Goal: Task Accomplishment & Management: Use online tool/utility

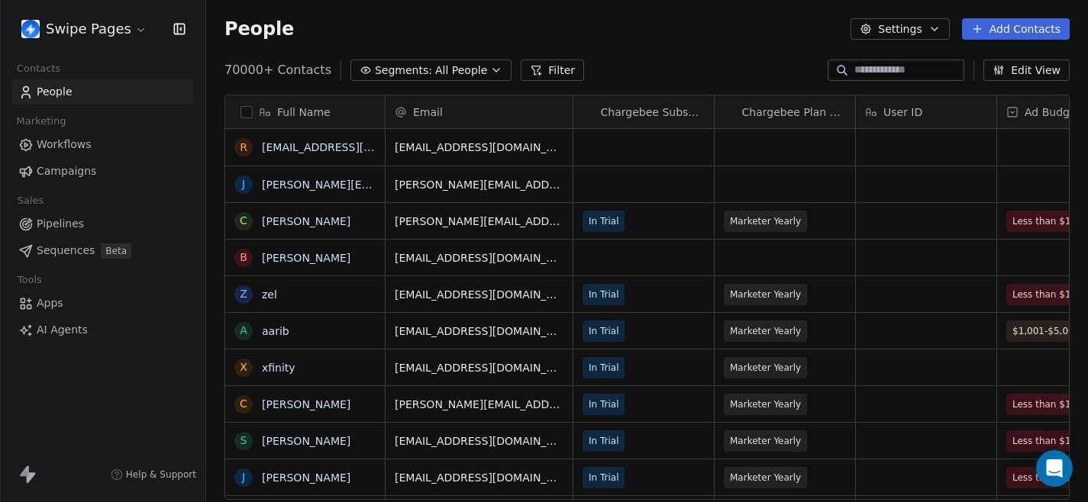
scroll to position [442, 882]
click at [562, 70] on button "Filter" at bounding box center [552, 70] width 63 height 21
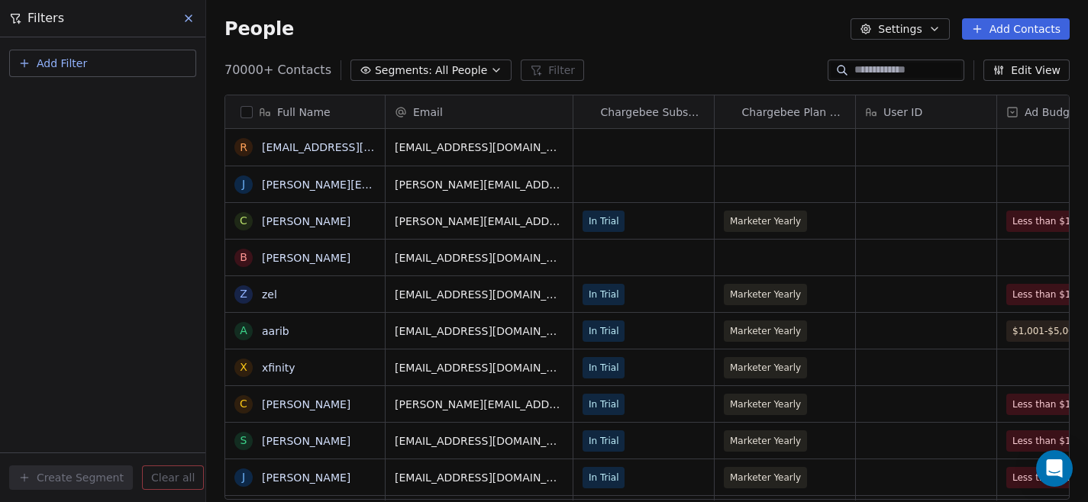
click at [76, 58] on span "Add Filter" at bounding box center [62, 64] width 50 height 16
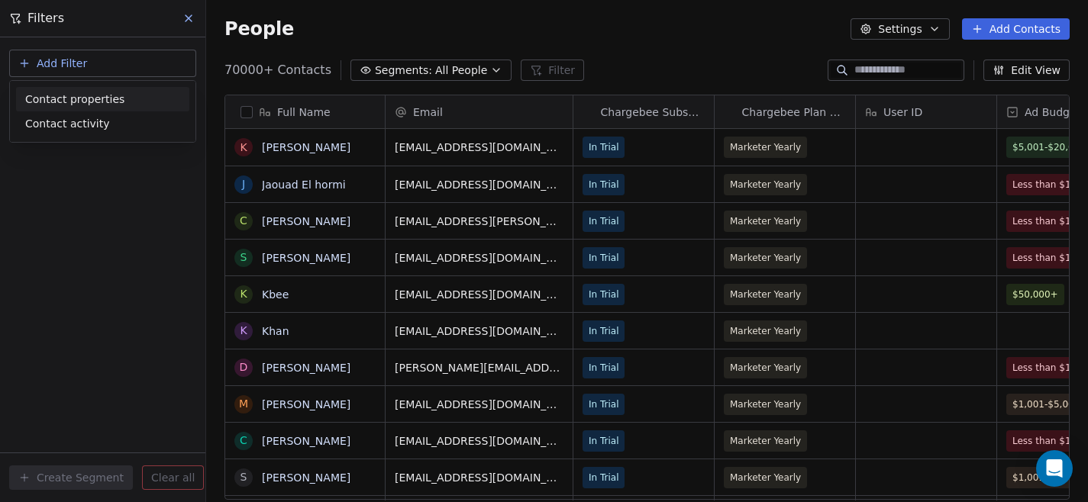
click at [117, 106] on span "Contact properties" at bounding box center [74, 100] width 99 height 16
click at [190, 14] on html "Swipe Pages Contacts People Marketing Workflows Campaigns Sales Pipelines Seque…" at bounding box center [544, 251] width 1088 height 502
click at [190, 14] on icon at bounding box center [189, 18] width 12 height 12
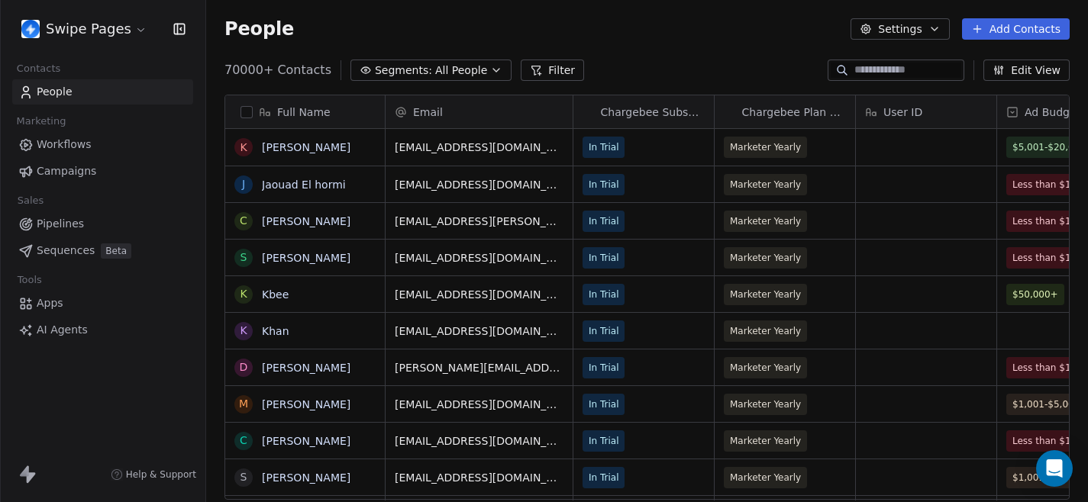
click at [490, 69] on icon "button" at bounding box center [496, 70] width 12 height 12
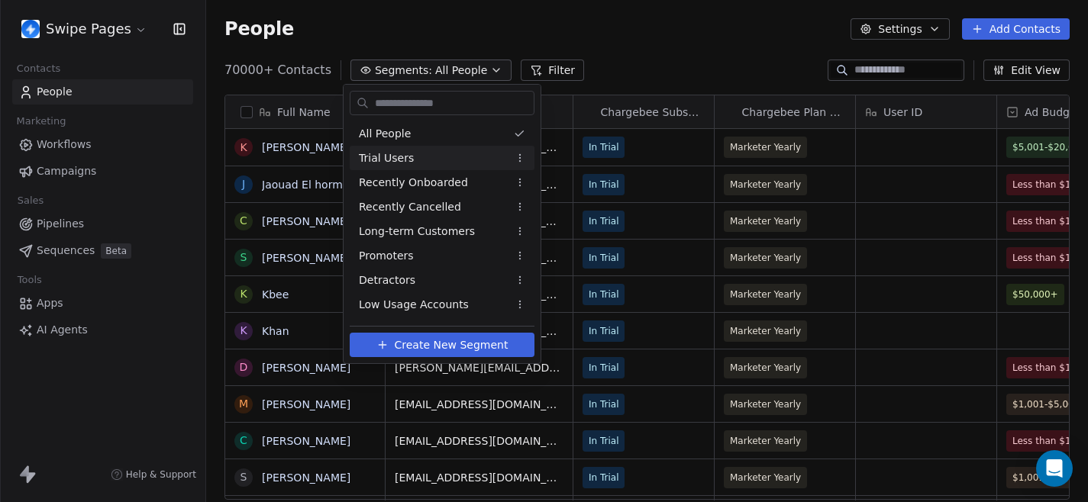
click at [433, 154] on div "Trial Users" at bounding box center [442, 158] width 185 height 24
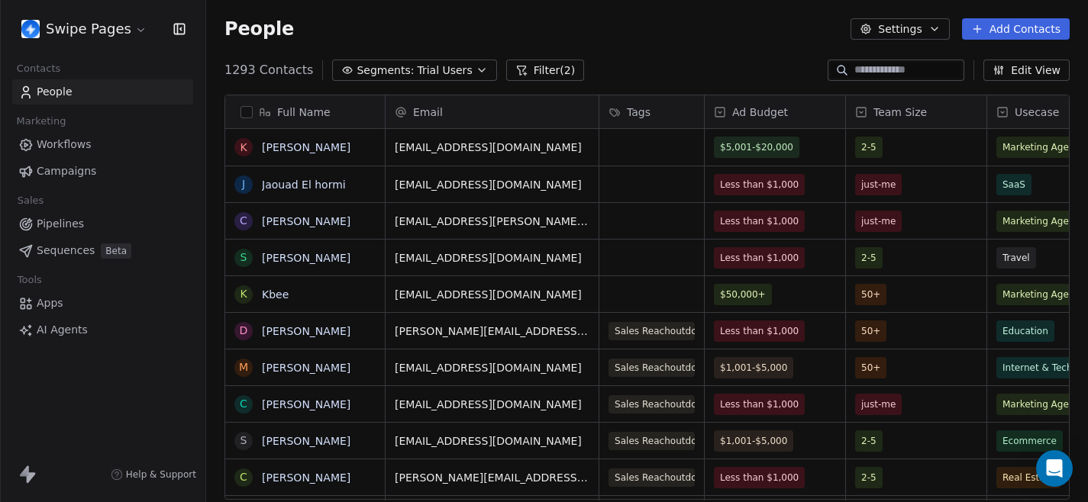
click at [544, 71] on button "Filter (2)" at bounding box center [545, 70] width 79 height 21
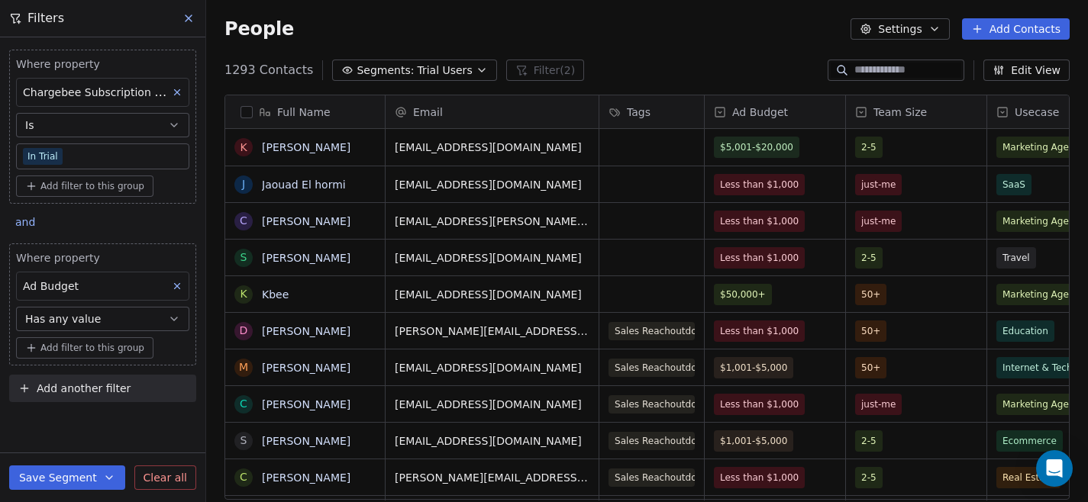
click at [81, 317] on span "Has any value" at bounding box center [63, 319] width 76 height 15
click at [102, 154] on div "Is" at bounding box center [103, 159] width 160 height 24
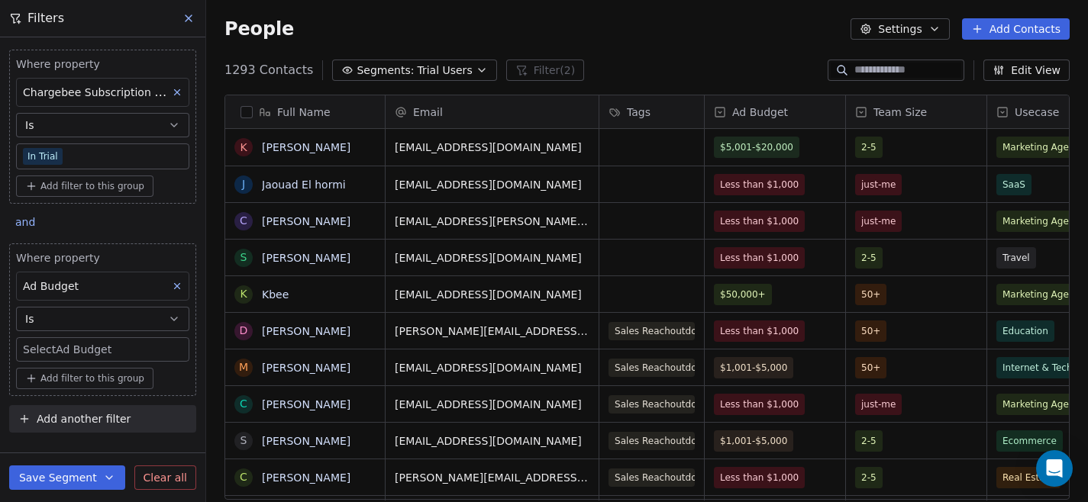
click at [81, 347] on body "Swipe Pages Contacts People Marketing Workflows Campaigns Sales Pipelines Seque…" at bounding box center [544, 251] width 1088 height 502
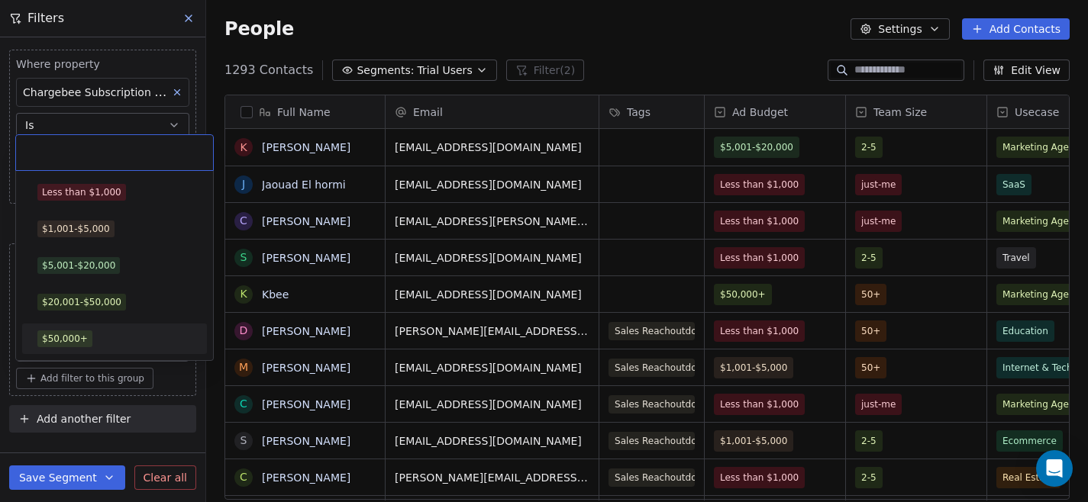
click at [84, 332] on div "$50,000+" at bounding box center [65, 339] width 46 height 14
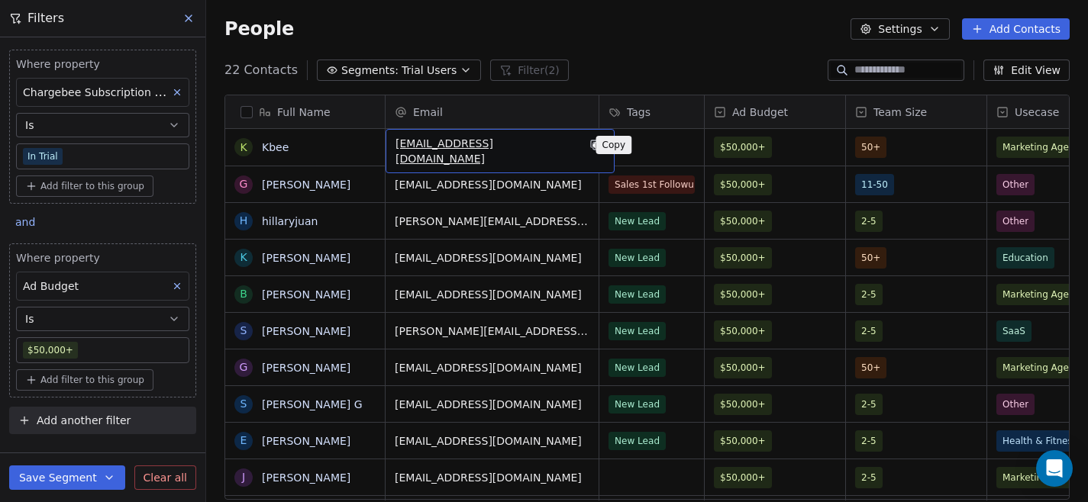
click at [590, 150] on icon "grid" at bounding box center [596, 145] width 12 height 12
click at [590, 145] on icon "grid" at bounding box center [596, 145] width 12 height 12
click at [590, 139] on icon "grid" at bounding box center [596, 145] width 12 height 12
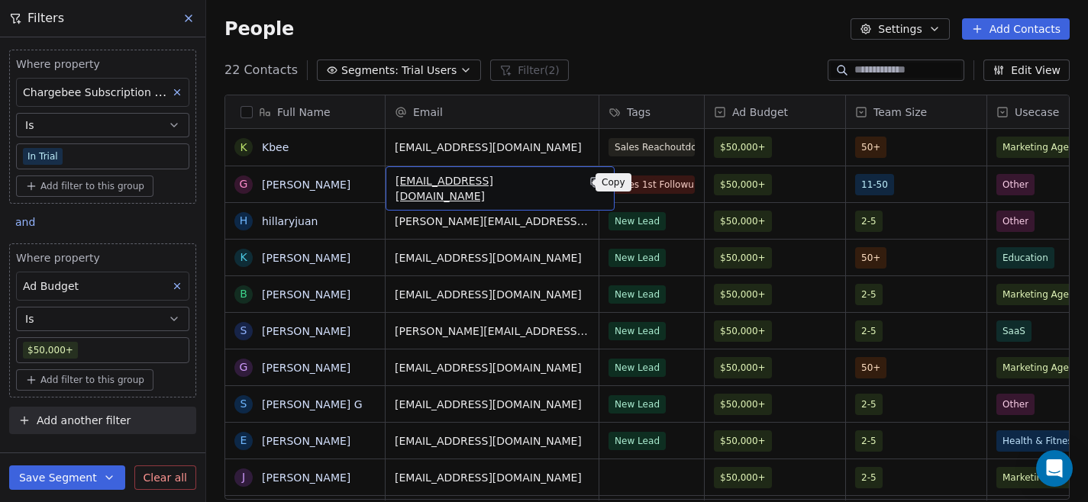
click at [590, 186] on icon "grid" at bounding box center [596, 182] width 12 height 12
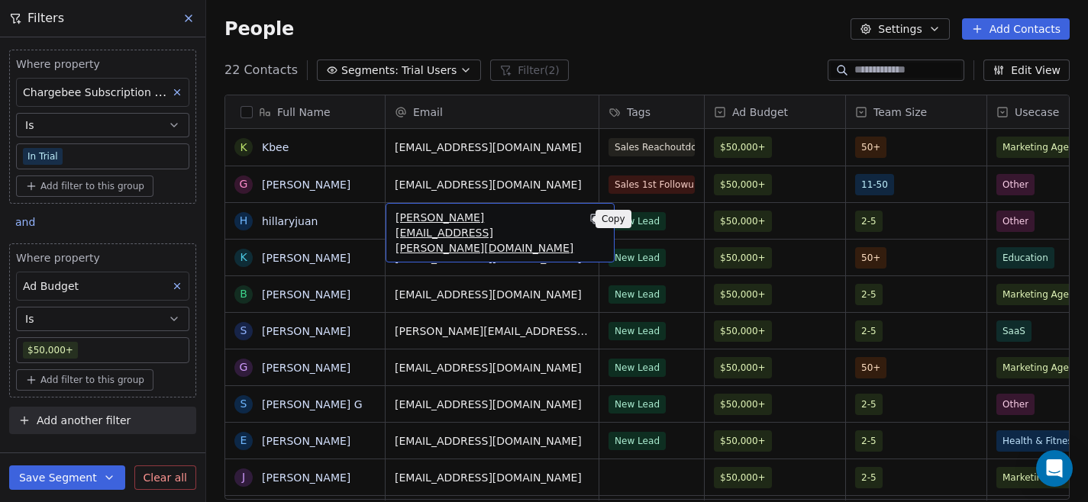
click at [590, 219] on icon "grid" at bounding box center [596, 219] width 12 height 12
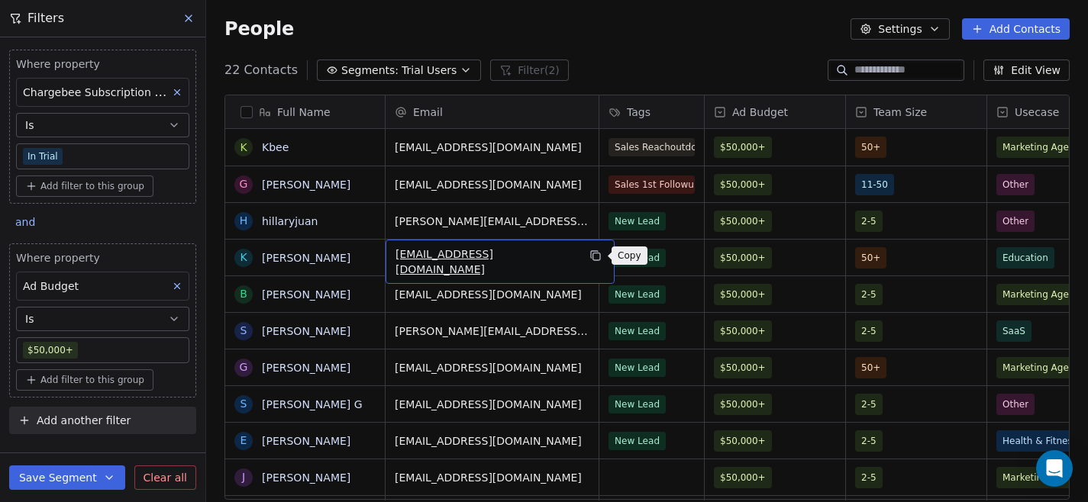
click at [599, 261] on icon "grid" at bounding box center [596, 256] width 12 height 12
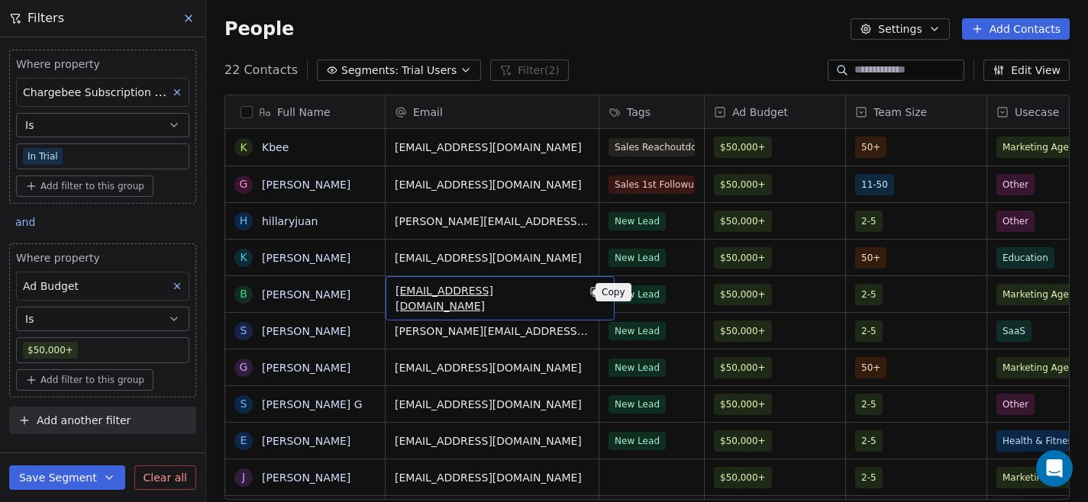
click at [591, 292] on icon "grid" at bounding box center [594, 291] width 7 height 7
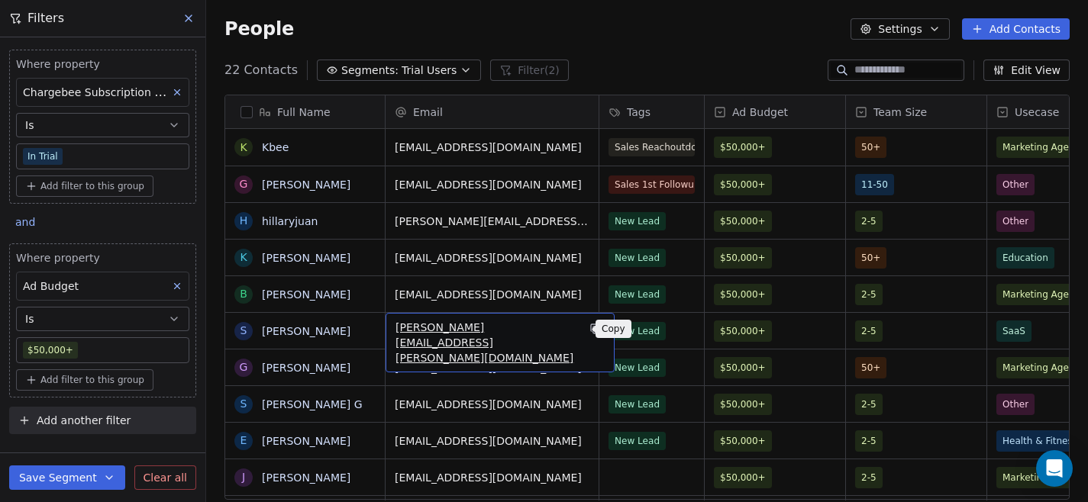
click at [590, 331] on icon "grid" at bounding box center [596, 329] width 12 height 12
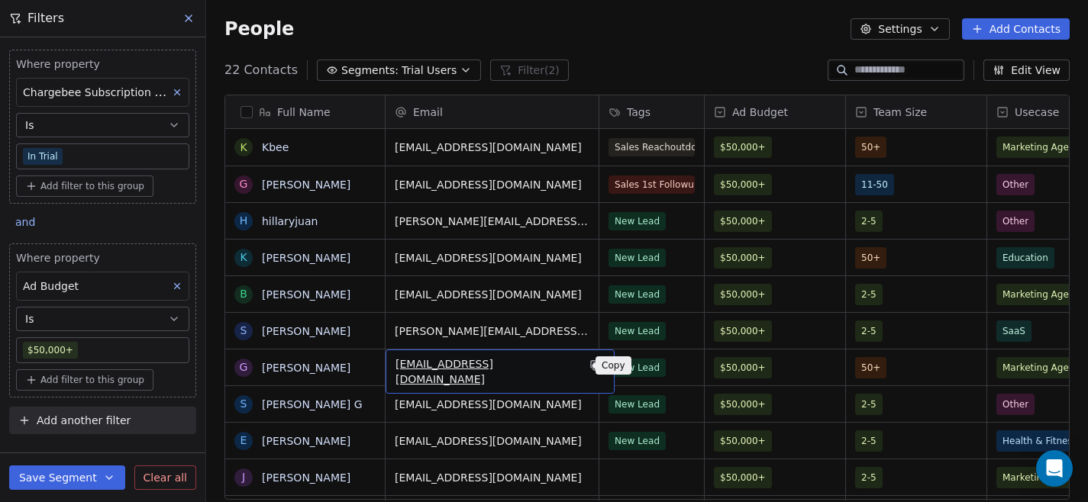
click at [590, 367] on icon "grid" at bounding box center [596, 366] width 12 height 12
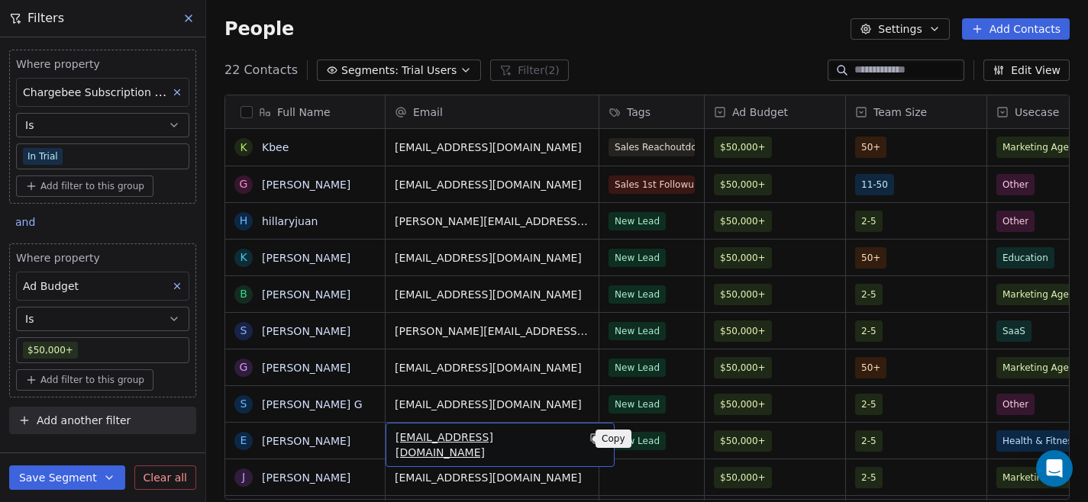
click at [590, 441] on icon "grid" at bounding box center [596, 439] width 12 height 12
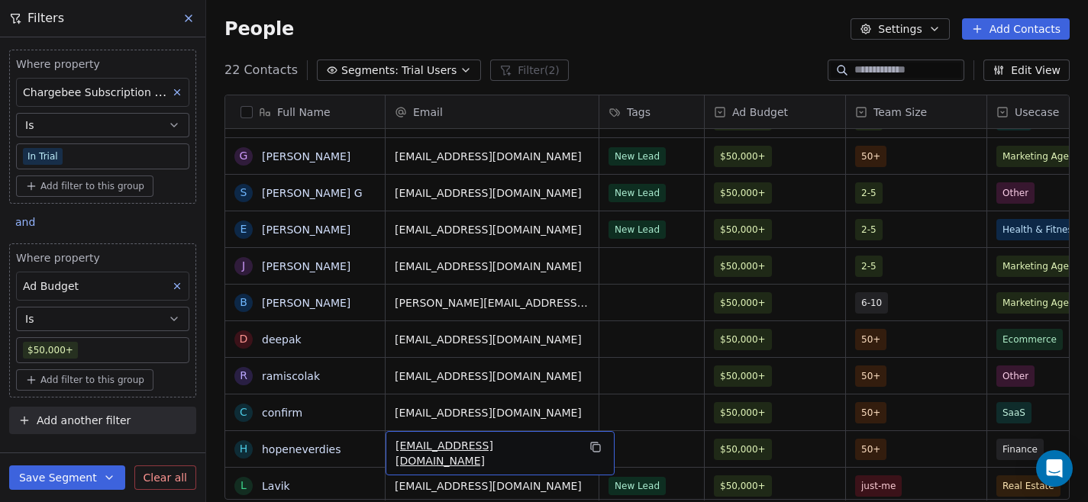
scroll to position [0, 0]
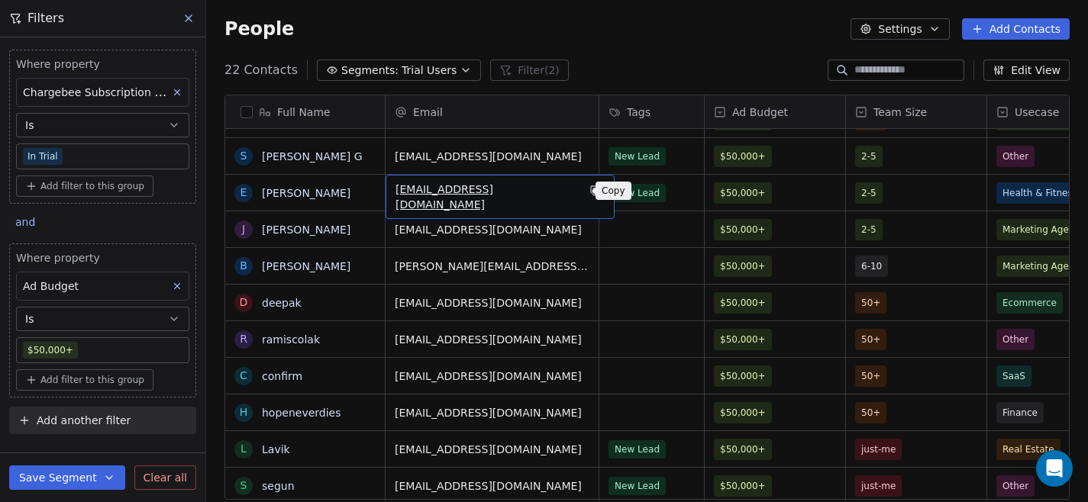
click at [590, 193] on icon "grid" at bounding box center [596, 191] width 12 height 12
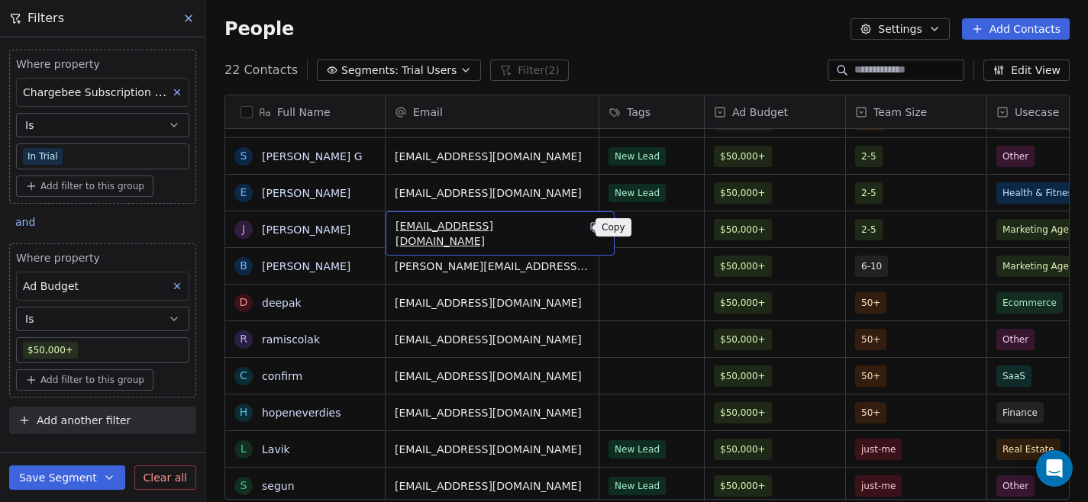
click at [590, 229] on icon "grid" at bounding box center [596, 227] width 12 height 12
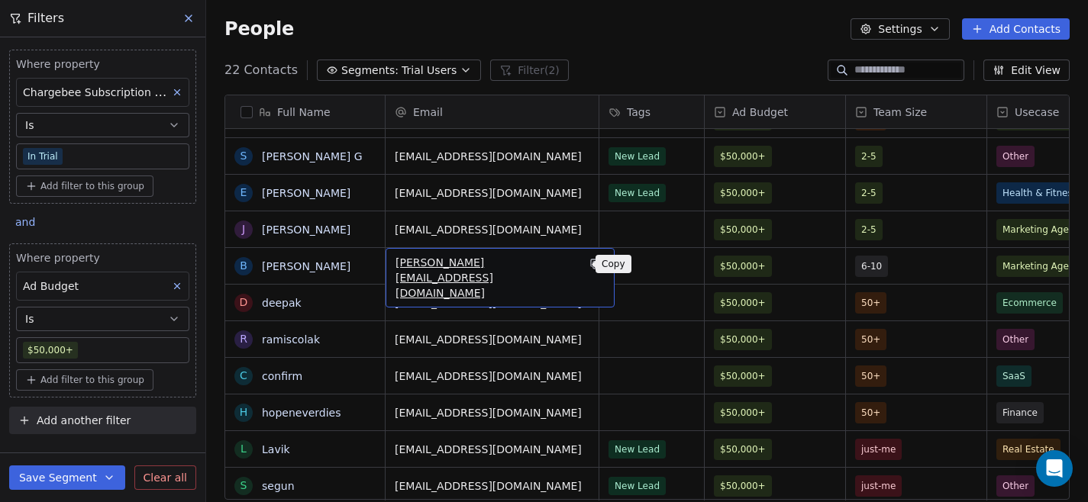
click at [586, 269] on button "grid" at bounding box center [595, 264] width 18 height 18
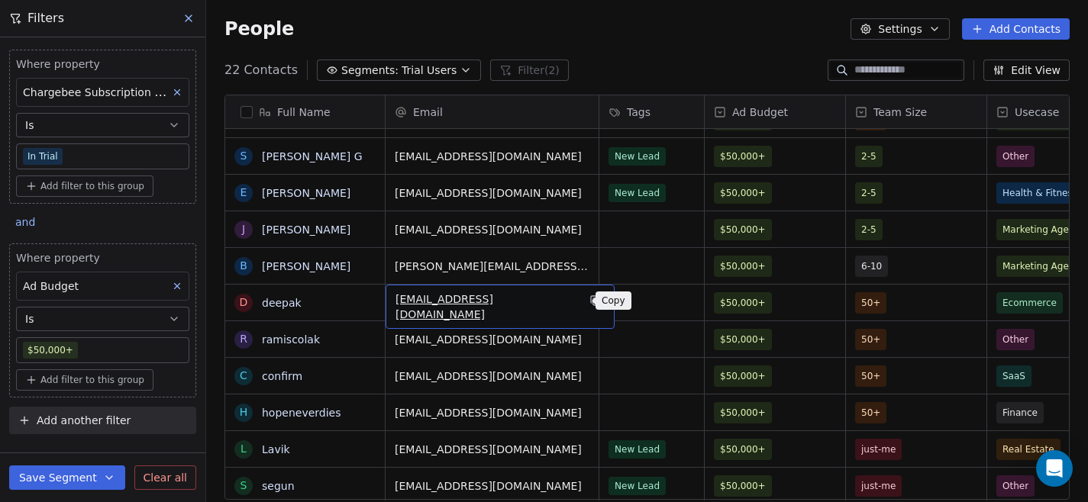
click at [586, 304] on button "grid" at bounding box center [595, 301] width 18 height 18
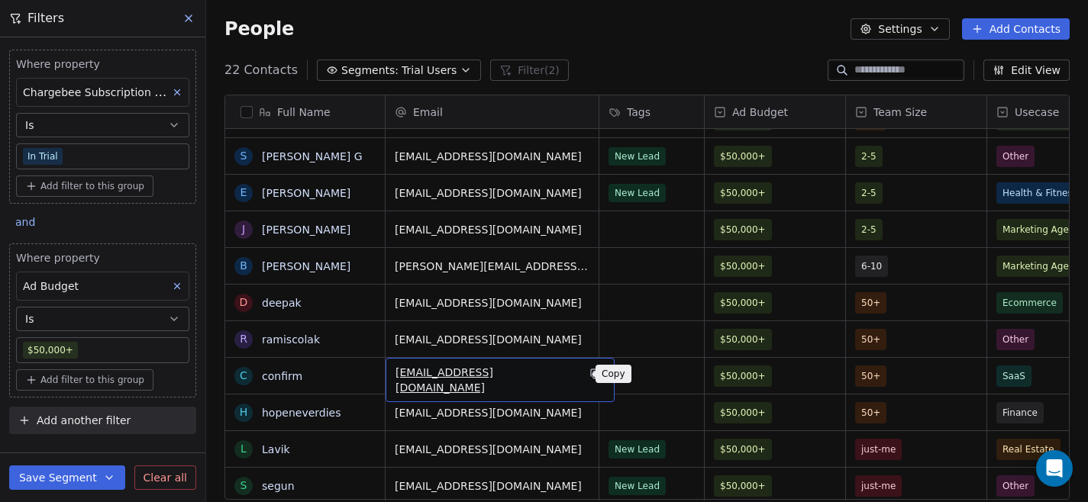
click at [591, 376] on icon "grid" at bounding box center [594, 373] width 7 height 7
click at [557, 379] on span "[EMAIL_ADDRESS][DOMAIN_NAME]" at bounding box center [487, 380] width 182 height 31
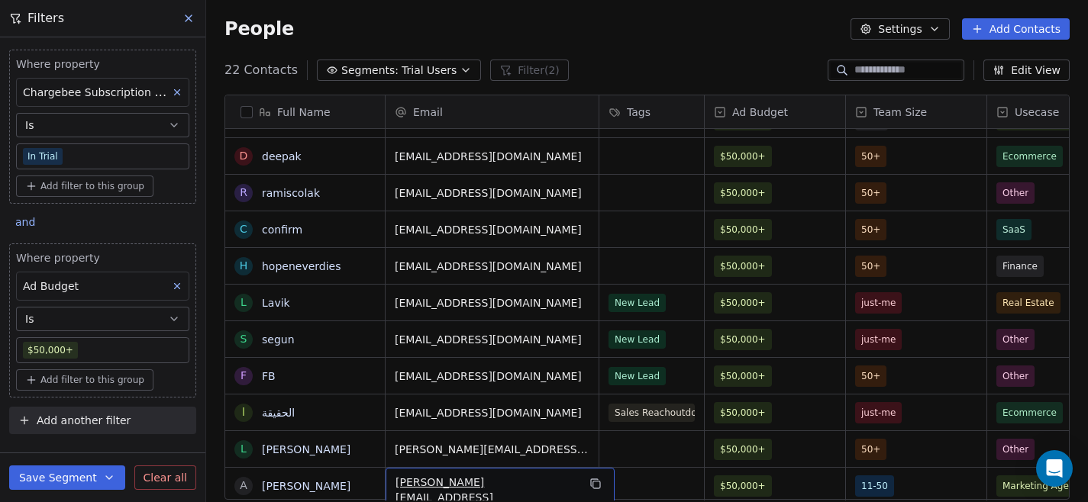
scroll to position [431, 0]
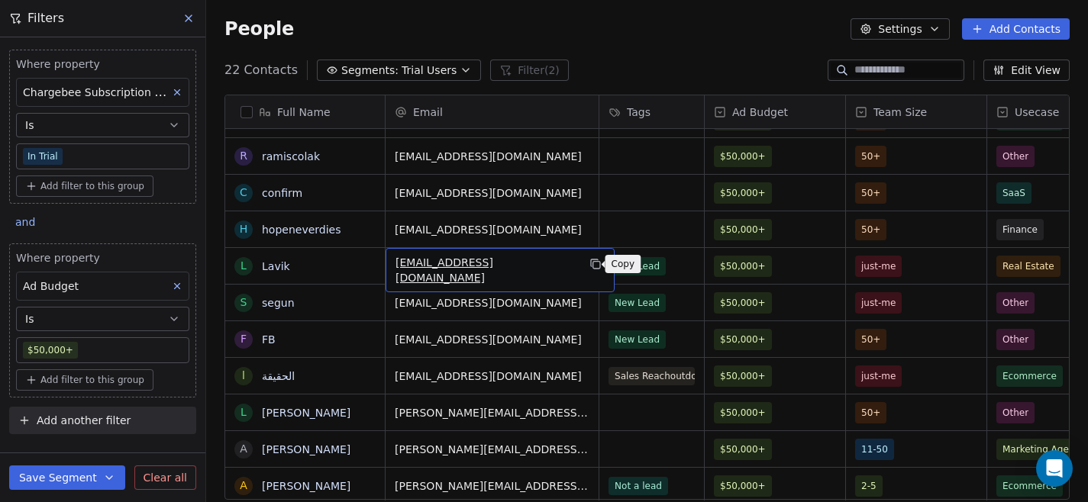
click at [593, 262] on icon "grid" at bounding box center [596, 264] width 12 height 12
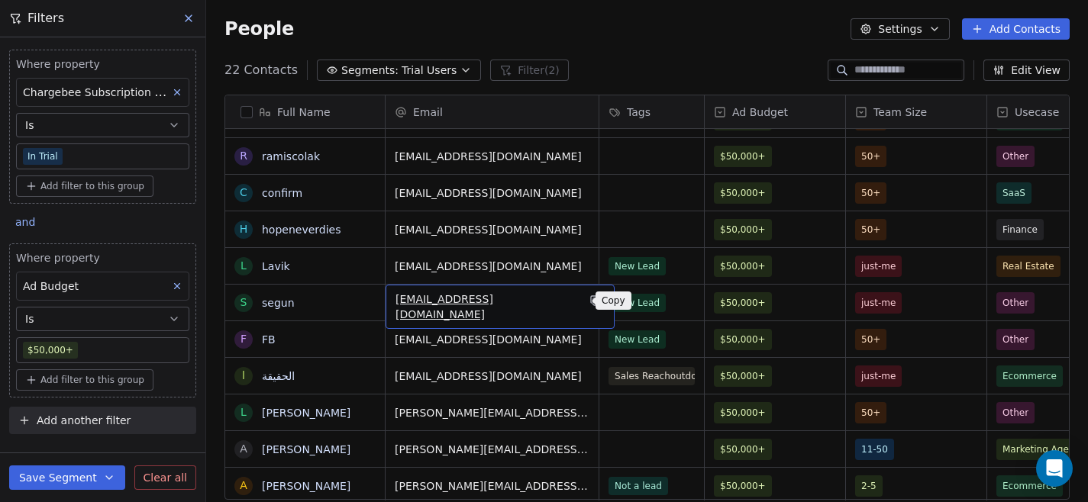
click at [586, 307] on button "grid" at bounding box center [595, 301] width 18 height 18
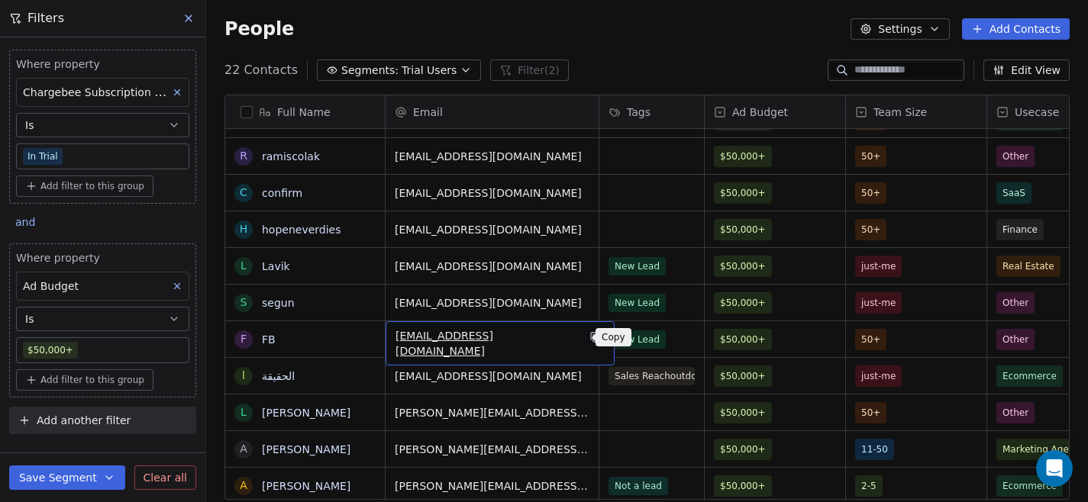
click at [590, 336] on icon "grid" at bounding box center [596, 337] width 12 height 12
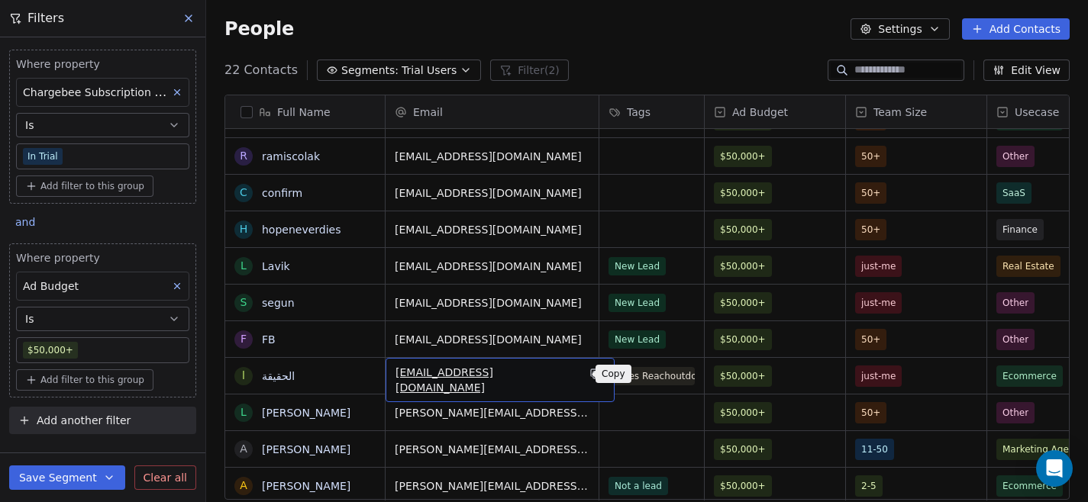
click at [590, 374] on icon "grid" at bounding box center [596, 374] width 12 height 12
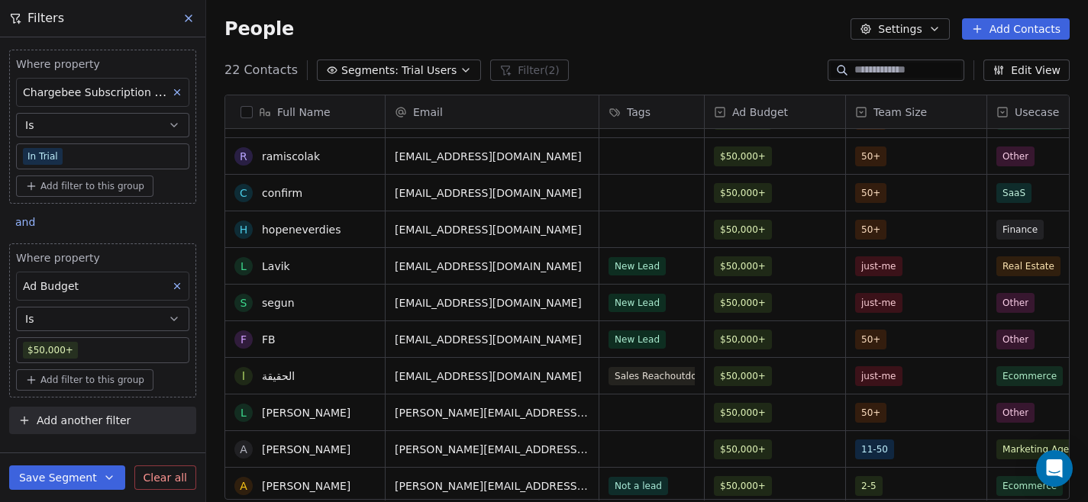
scroll to position [435, 0]
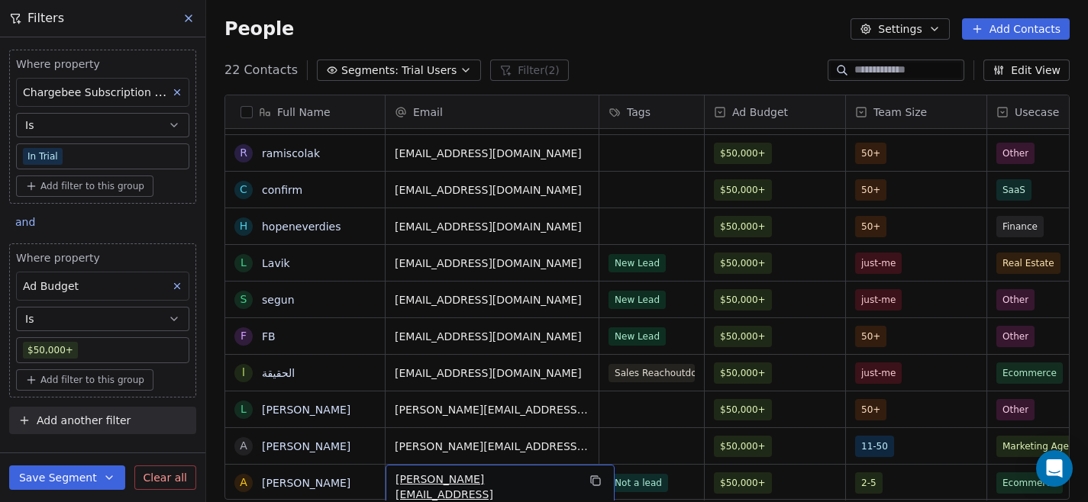
click at [116, 347] on body "Swipe Pages Contacts People Marketing Workflows Campaigns Sales Pipelines Seque…" at bounding box center [544, 251] width 1088 height 502
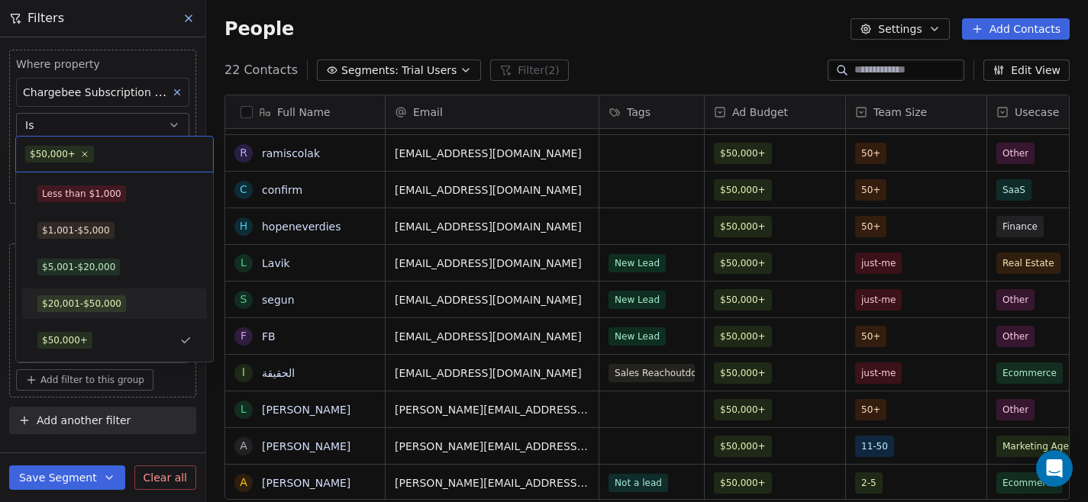
click at [110, 310] on div "$20,001-$50,000" at bounding box center [81, 304] width 79 height 14
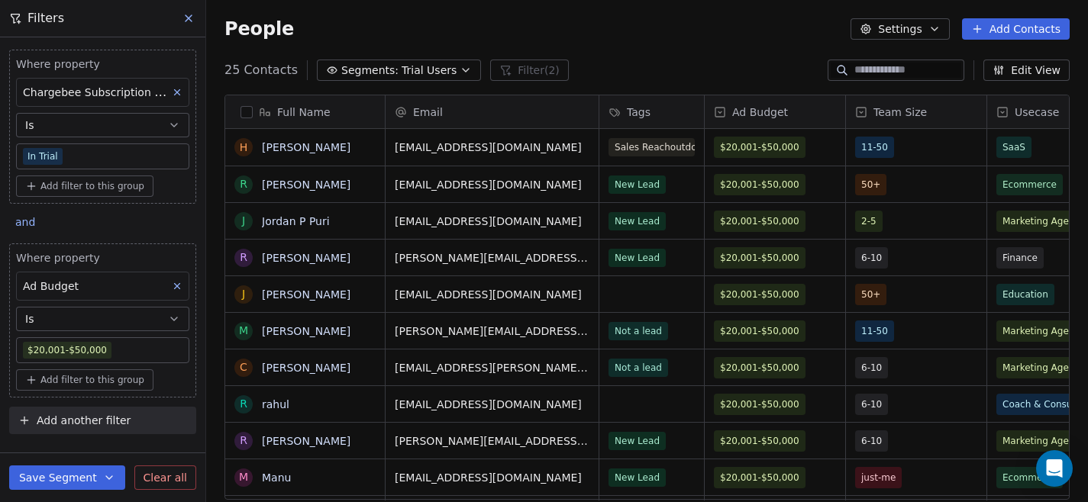
scroll to position [442, 882]
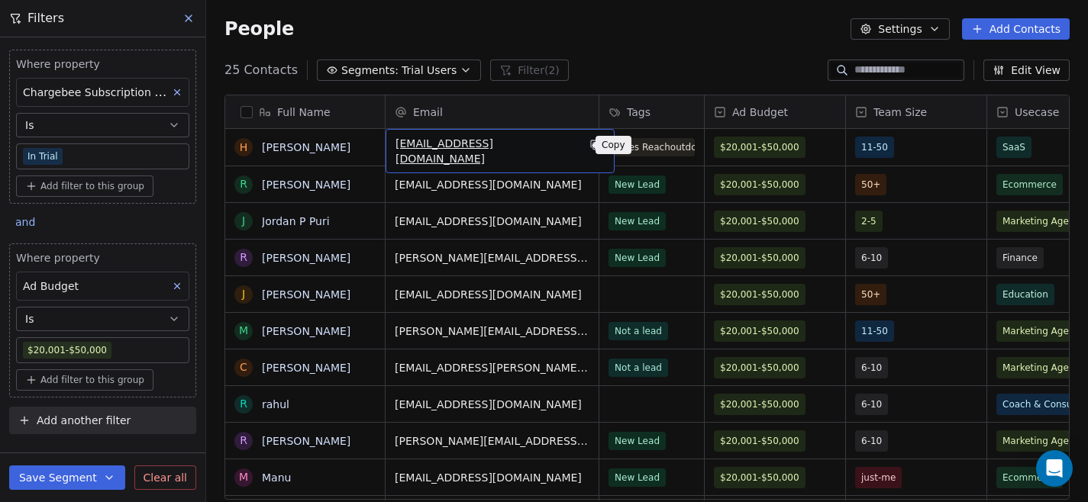
click at [590, 147] on icon "grid" at bounding box center [596, 145] width 12 height 12
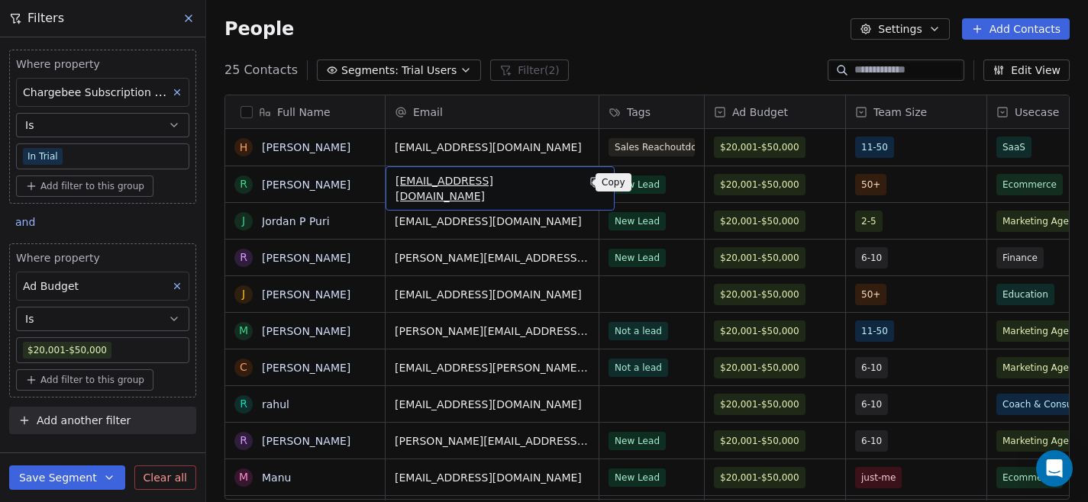
click at [590, 188] on icon "grid" at bounding box center [596, 182] width 12 height 12
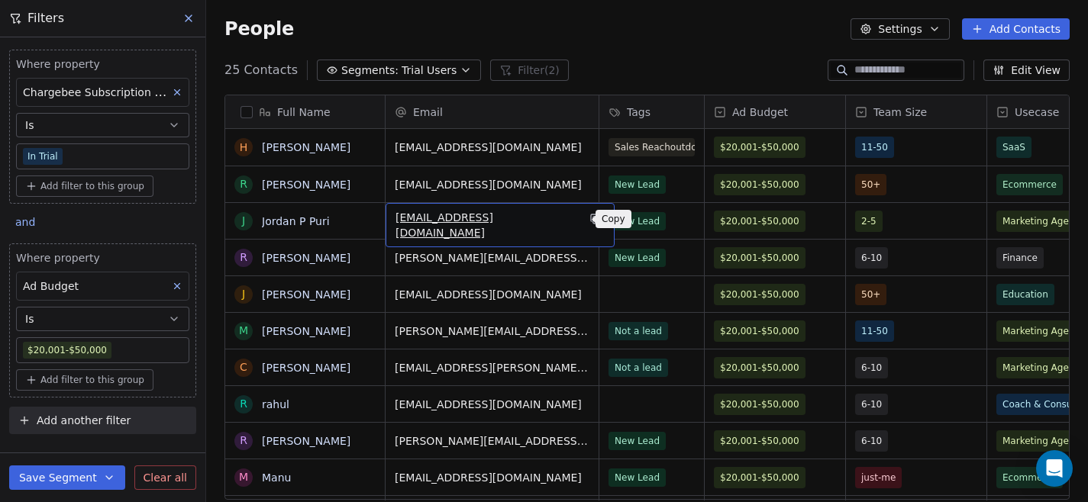
click at [590, 223] on icon "grid" at bounding box center [596, 219] width 12 height 12
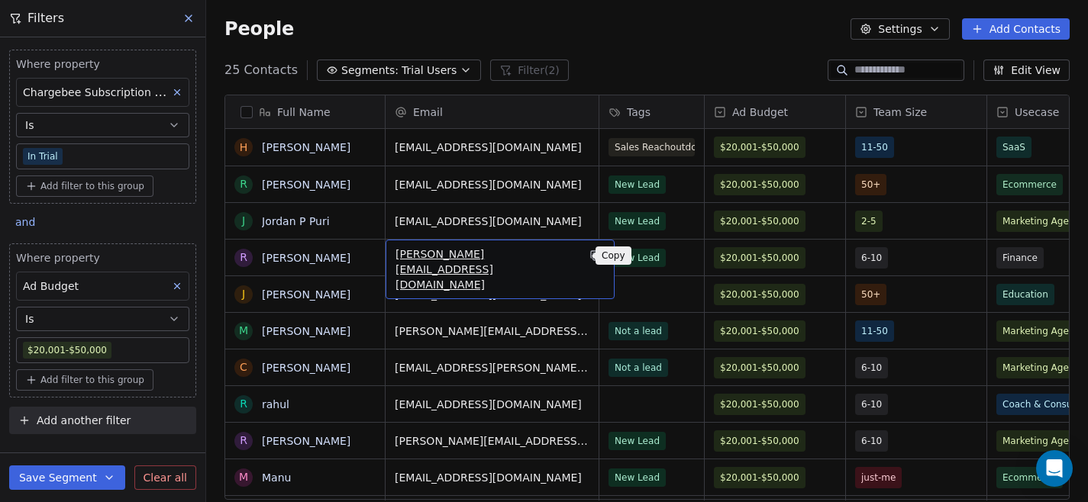
click at [590, 260] on icon "grid" at bounding box center [596, 256] width 12 height 12
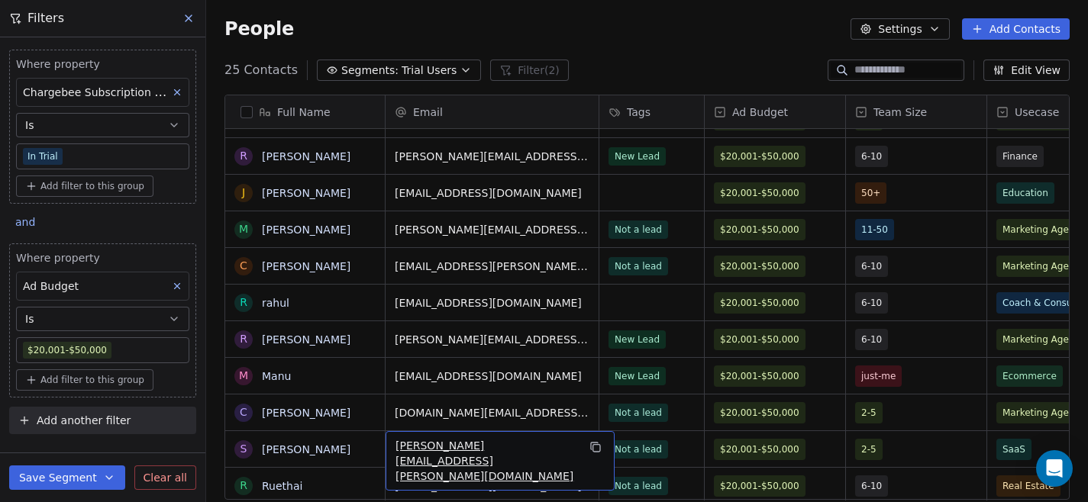
scroll to position [138, 0]
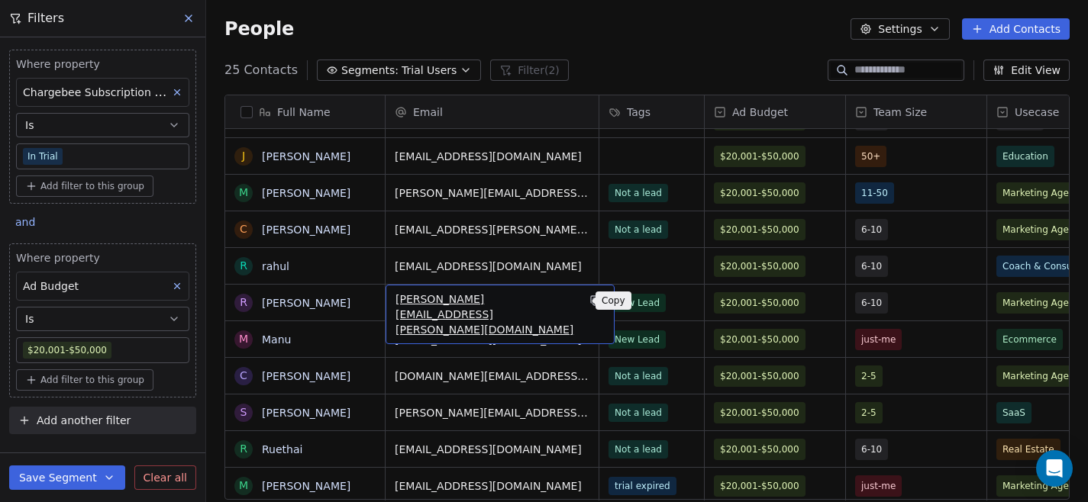
click at [587, 302] on button "grid" at bounding box center [595, 301] width 18 height 18
click at [590, 305] on icon "grid" at bounding box center [596, 301] width 12 height 12
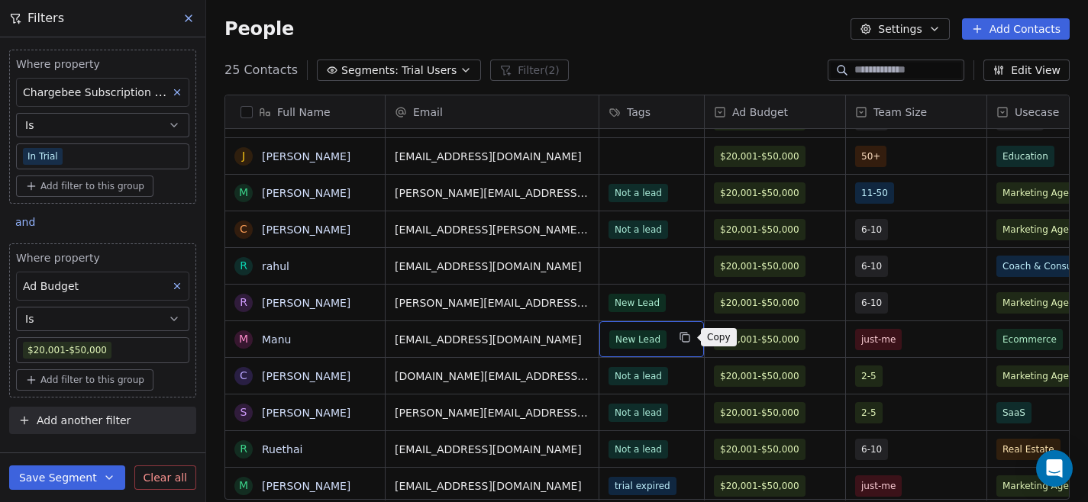
click at [685, 336] on icon "grid" at bounding box center [685, 337] width 12 height 12
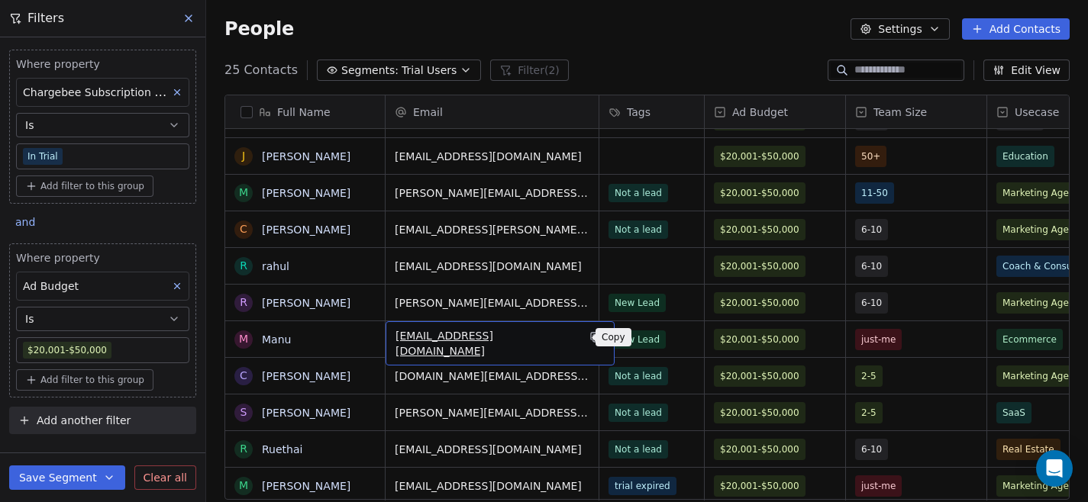
click at [590, 338] on icon "grid" at bounding box center [596, 337] width 12 height 12
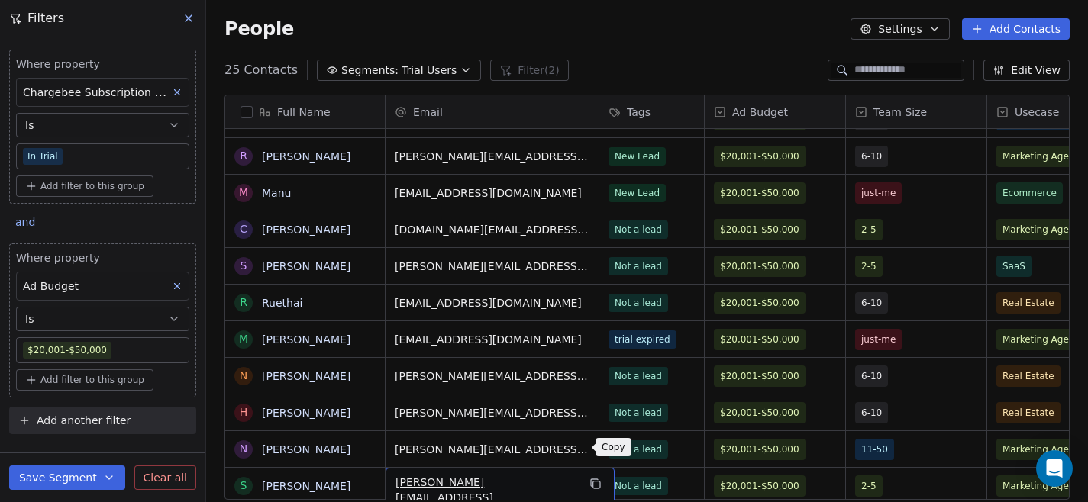
scroll to position [358, 0]
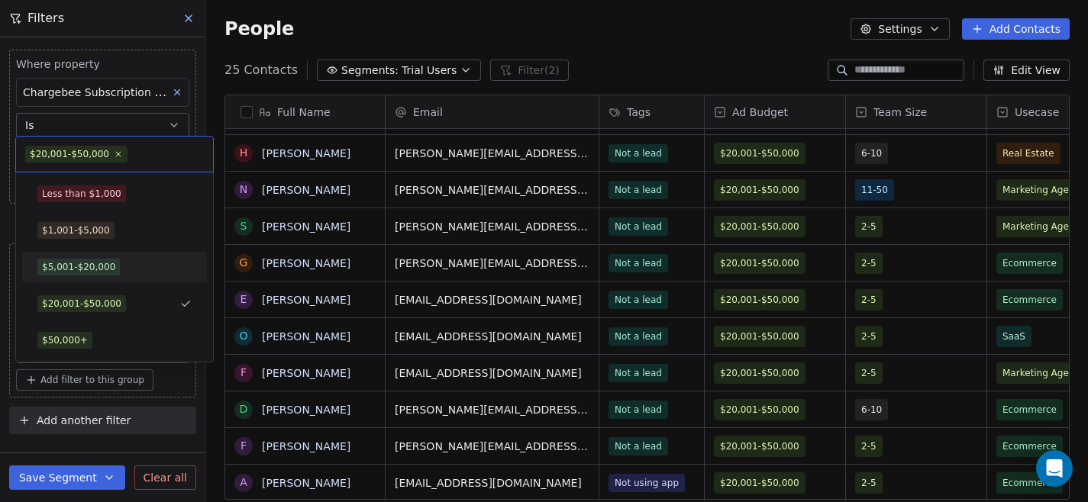
click at [131, 271] on div "$5,001-$20,000" at bounding box center [114, 267] width 154 height 17
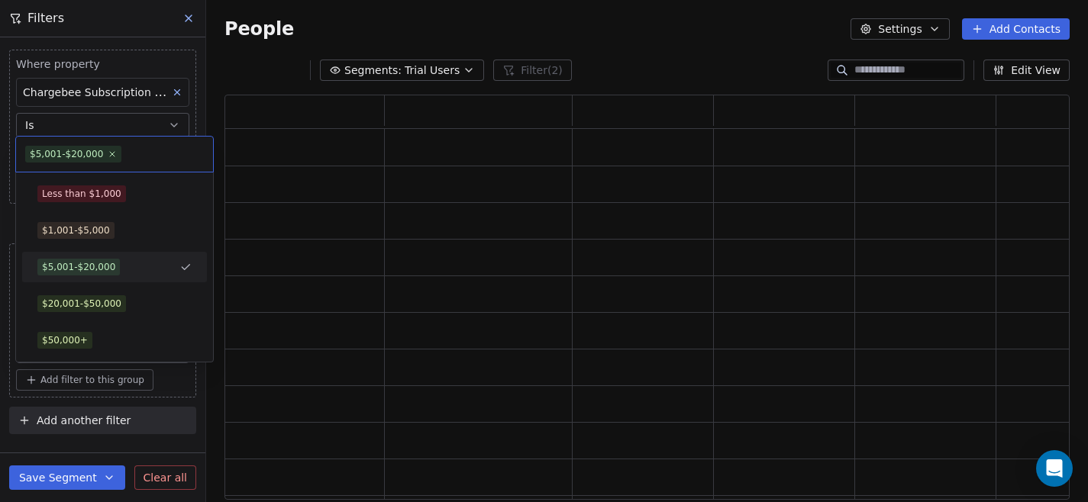
scroll to position [405, 845]
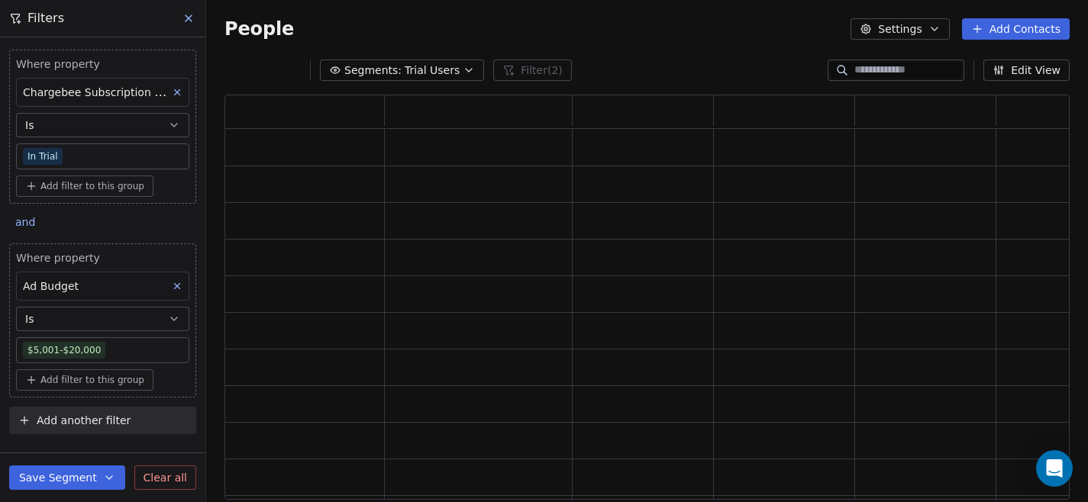
click at [610, 69] on div "Segments: Trial Users Filter (2) Edit View" at bounding box center [647, 70] width 882 height 24
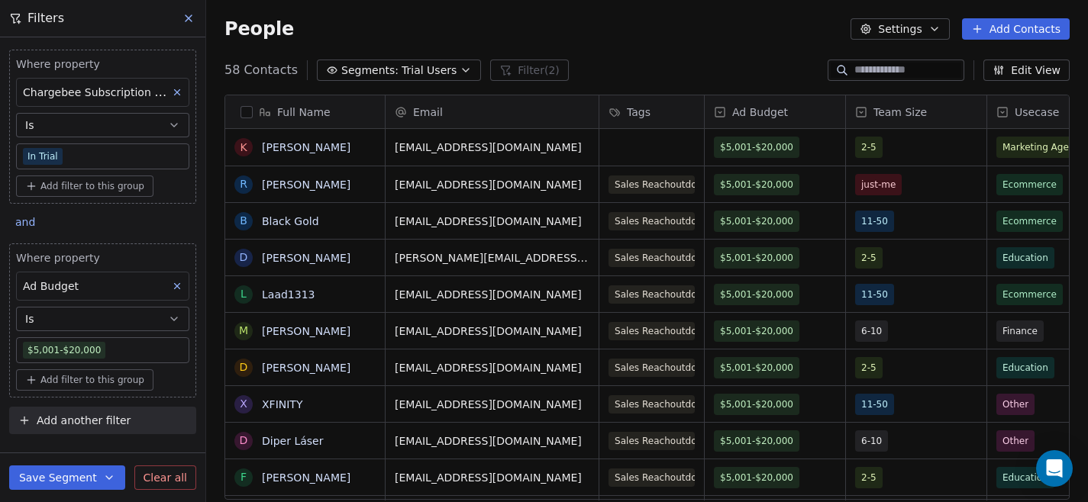
scroll to position [442, 882]
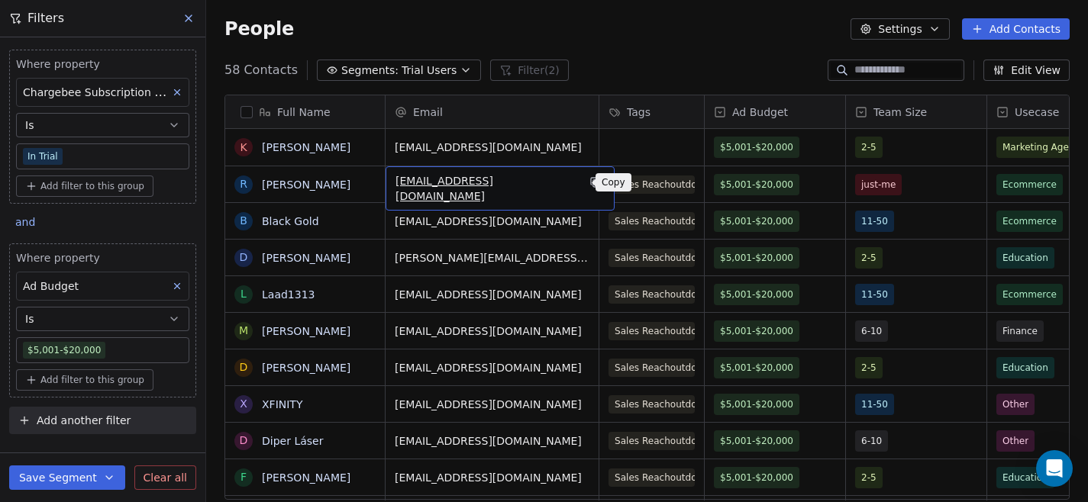
click at [590, 185] on icon "grid" at bounding box center [596, 182] width 12 height 12
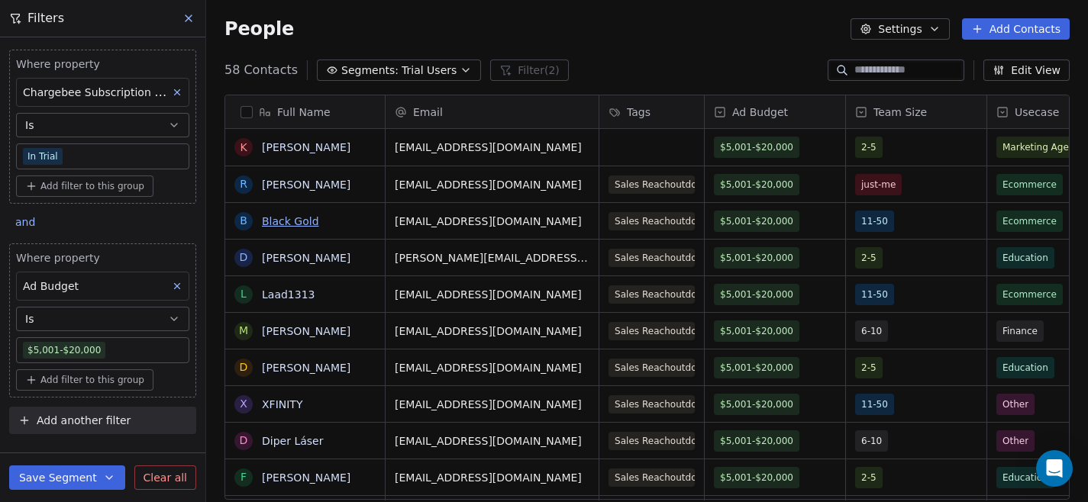
click at [304, 216] on link "Black Gold" at bounding box center [290, 221] width 57 height 12
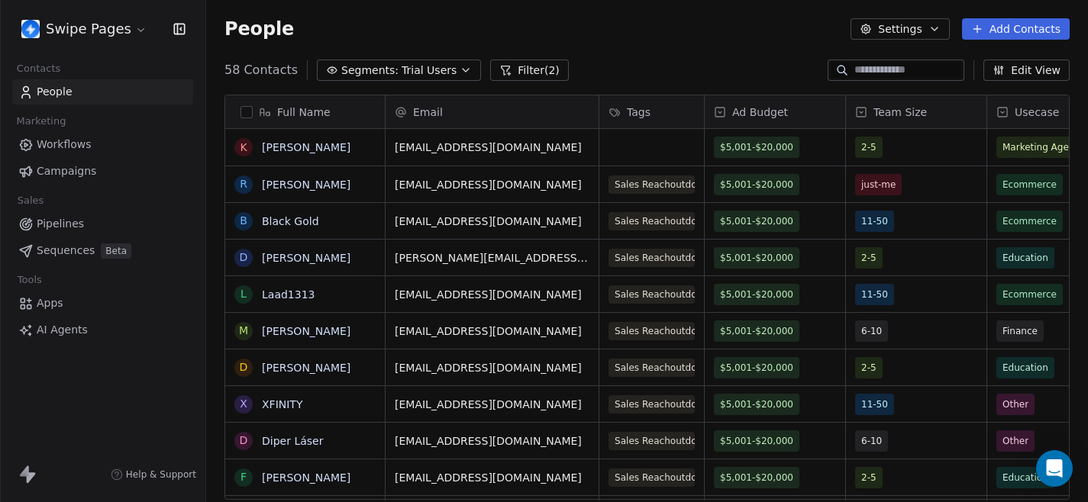
scroll to position [442, 882]
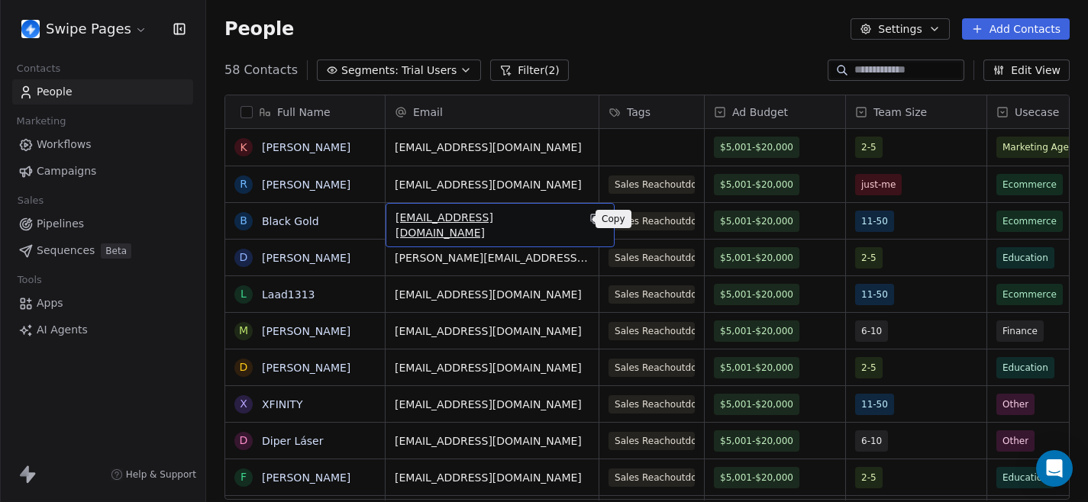
click at [590, 221] on icon "grid" at bounding box center [596, 219] width 12 height 12
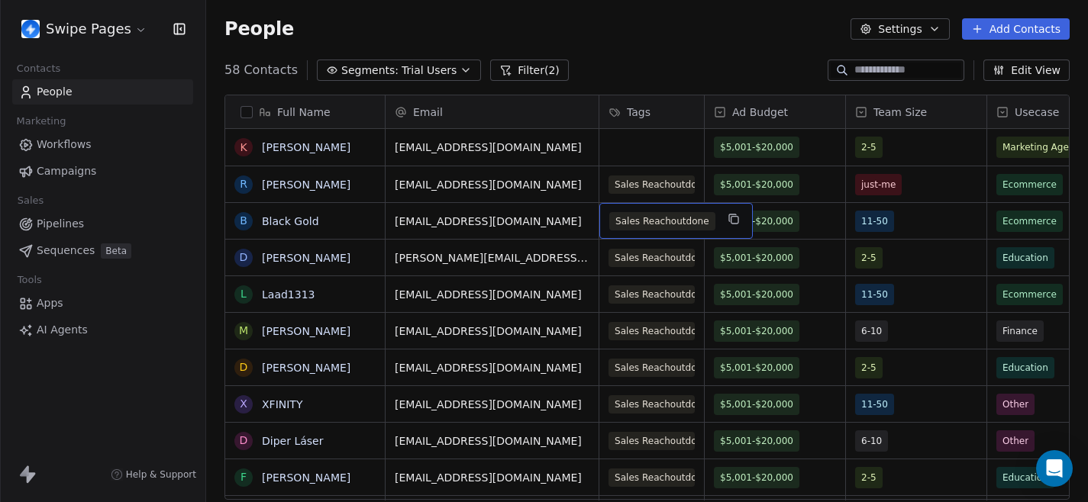
click at [663, 225] on span "Sales Reachoutdone" at bounding box center [662, 221] width 106 height 18
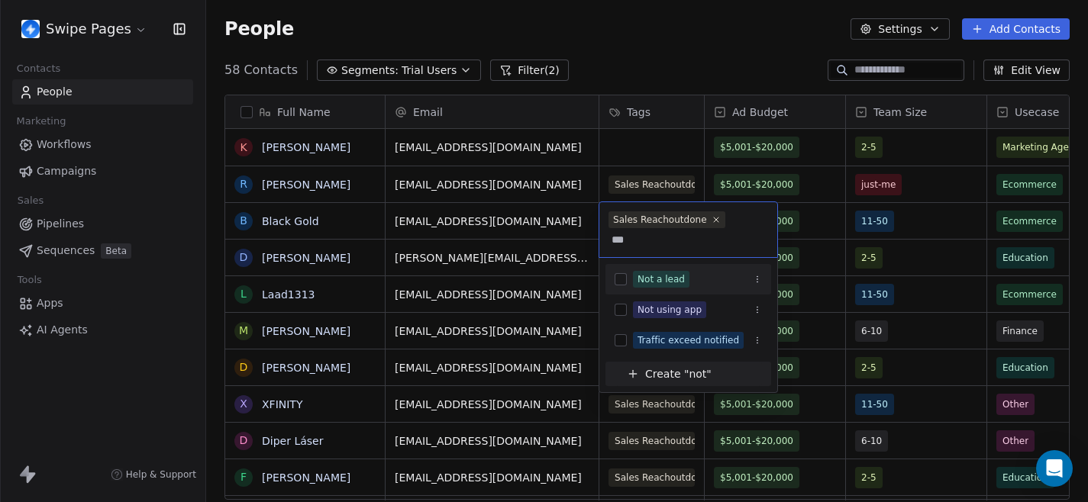
type input "***"
click at [619, 276] on button "Suggestions" at bounding box center [621, 279] width 12 height 12
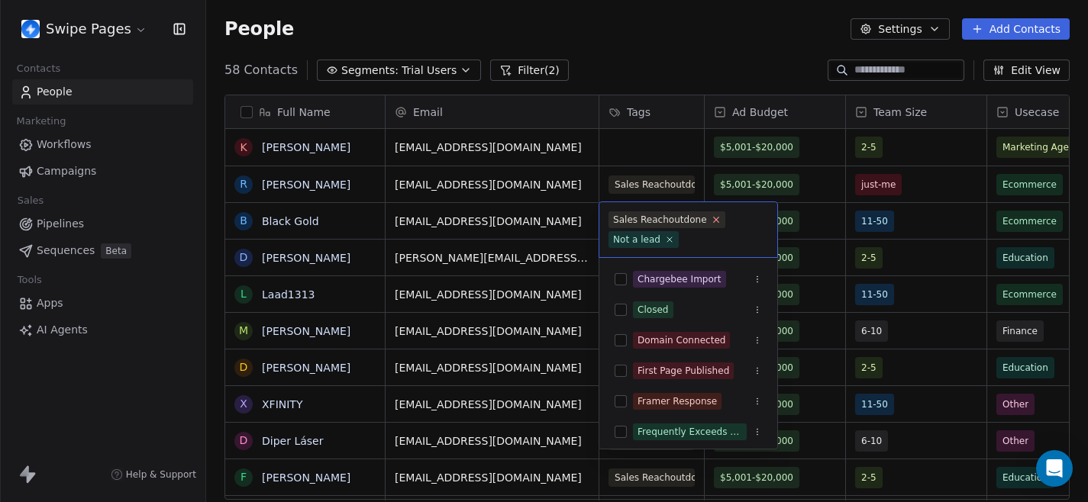
click at [713, 219] on icon at bounding box center [716, 220] width 10 height 10
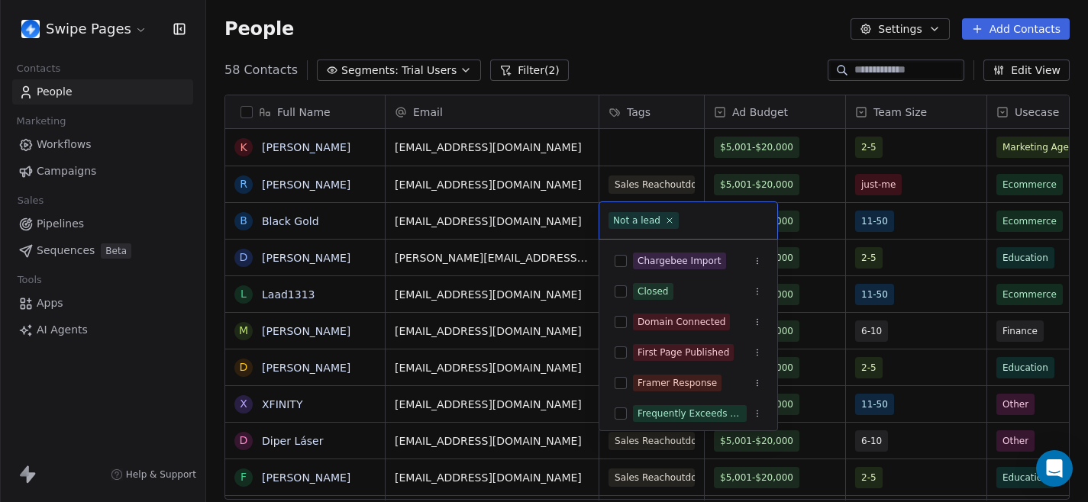
click at [674, 52] on html "Swipe Pages Contacts People Marketing Workflows Campaigns Sales Pipelines Seque…" at bounding box center [544, 251] width 1088 height 502
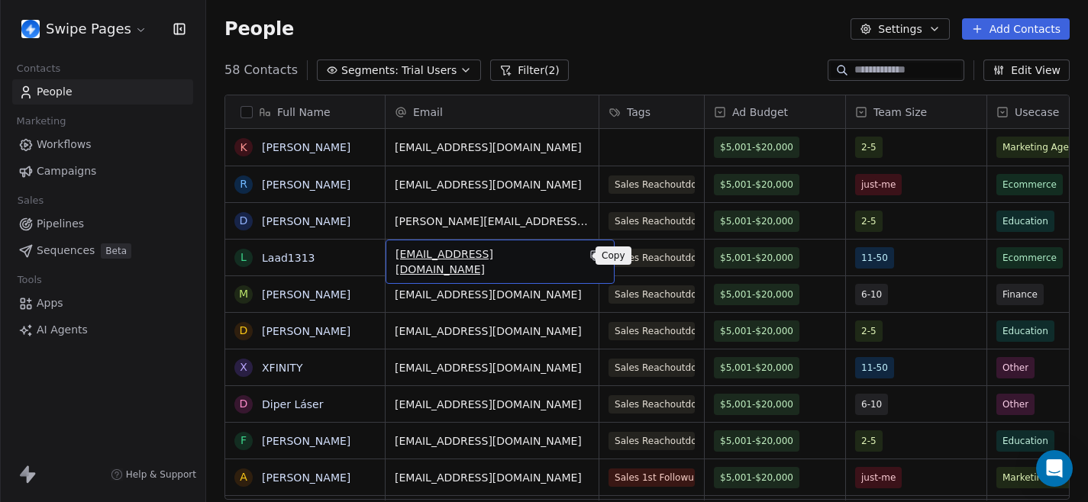
drag, startPoint x: 520, startPoint y: 250, endPoint x: 581, endPoint y: 251, distance: 61.1
click at [590, 252] on icon "grid" at bounding box center [596, 256] width 12 height 12
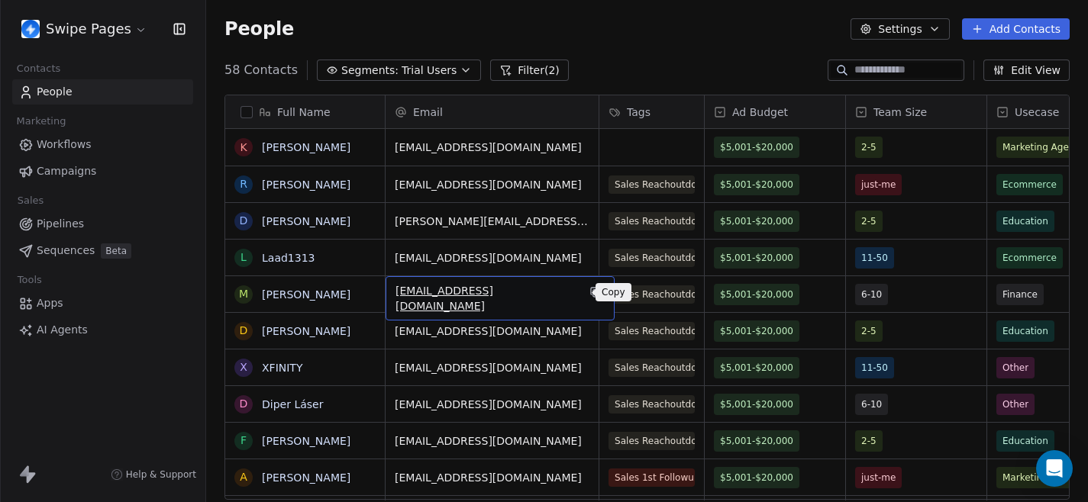
click at [593, 292] on icon "grid" at bounding box center [596, 293] width 7 height 7
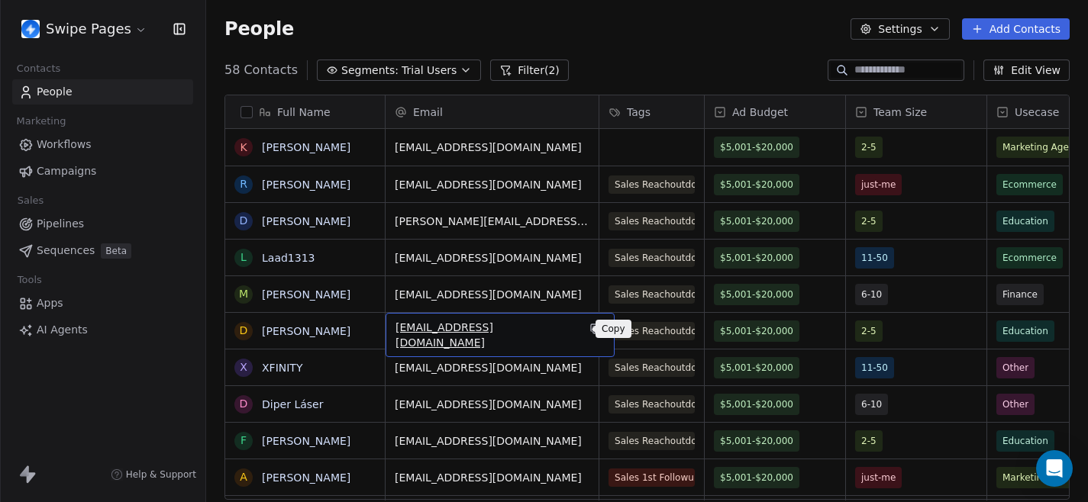
click at [590, 328] on icon "grid" at bounding box center [596, 329] width 12 height 12
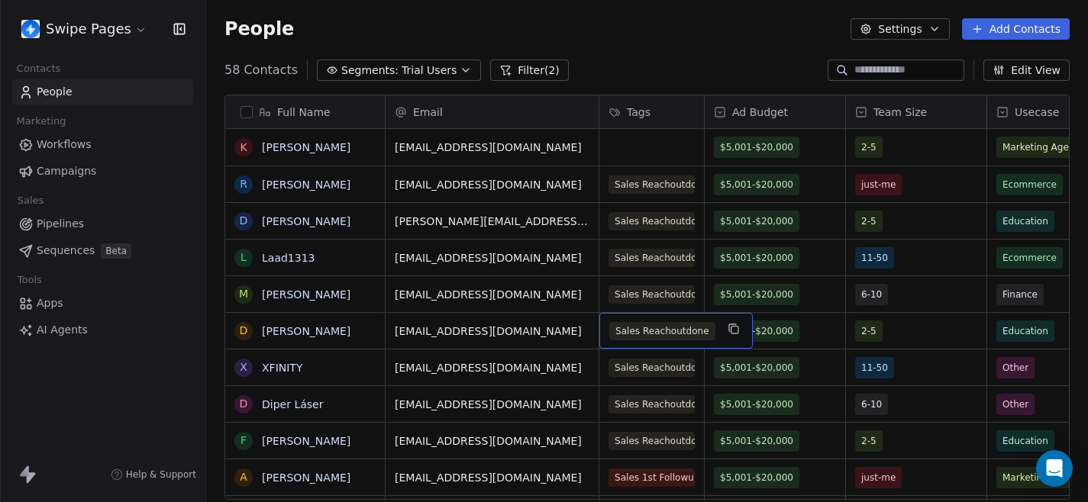
click at [717, 334] on div "Sales Reachoutdone" at bounding box center [675, 331] width 153 height 36
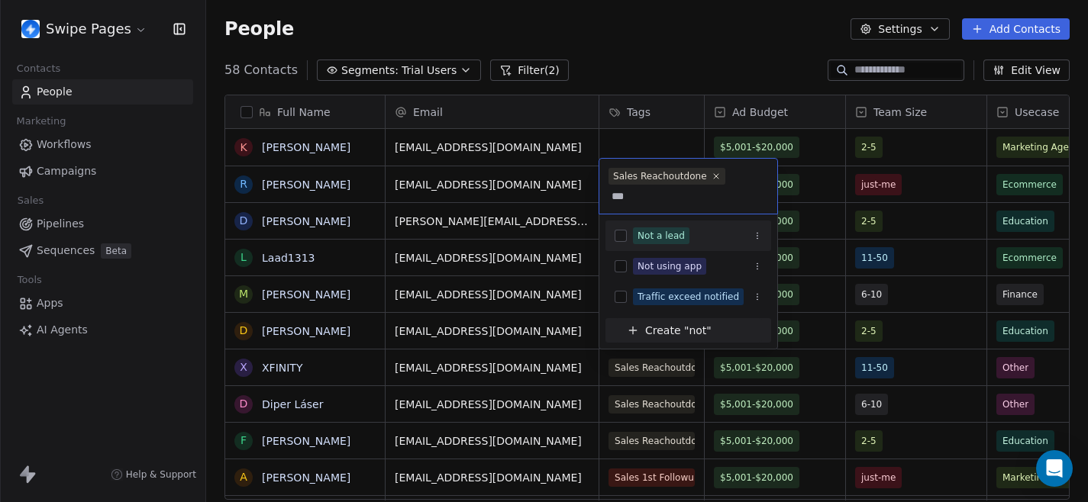
type input "***"
click at [625, 235] on button "Suggestions" at bounding box center [621, 236] width 12 height 12
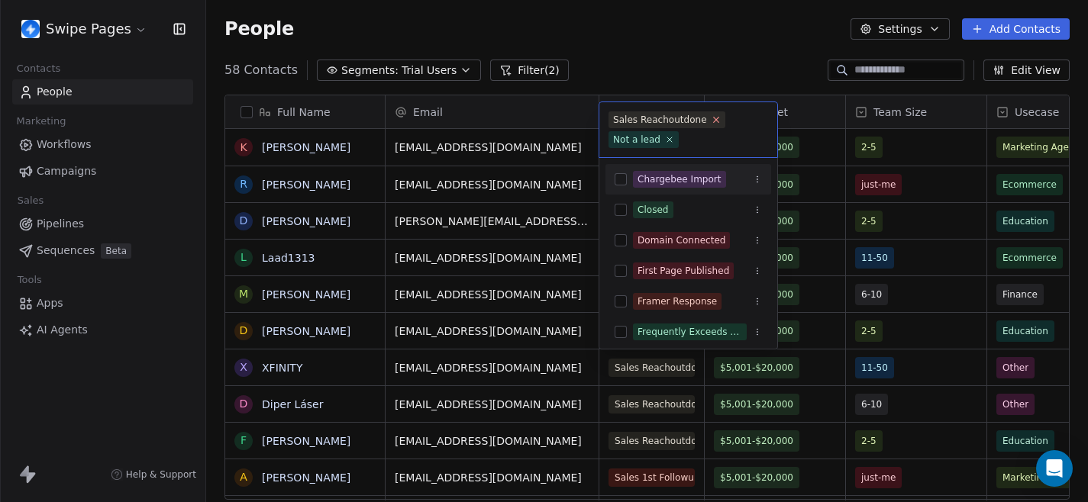
click at [712, 116] on icon at bounding box center [716, 120] width 10 height 10
click at [706, 36] on html "Swipe Pages Contacts People Marketing Workflows Campaigns Sales Pipelines Seque…" at bounding box center [544, 251] width 1088 height 502
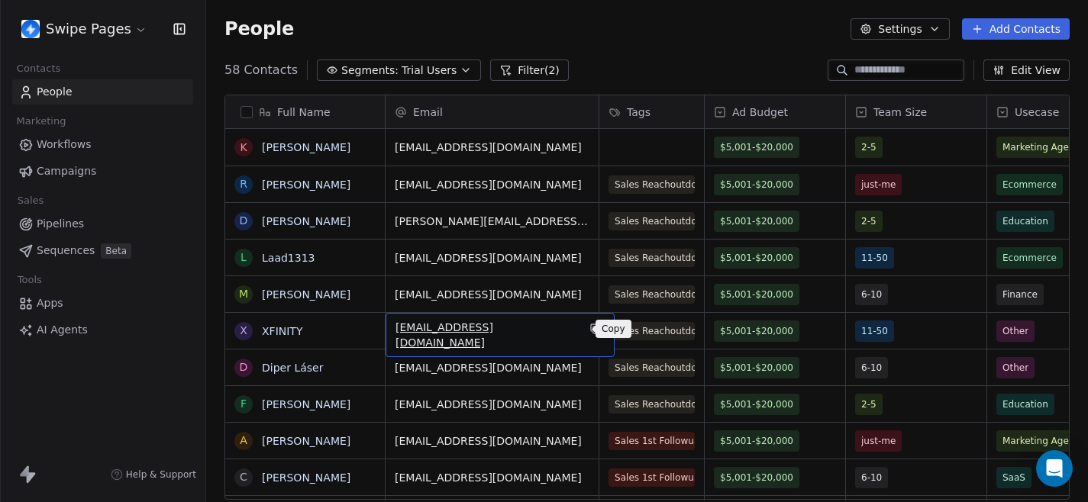
click at [593, 328] on icon "grid" at bounding box center [596, 330] width 7 height 7
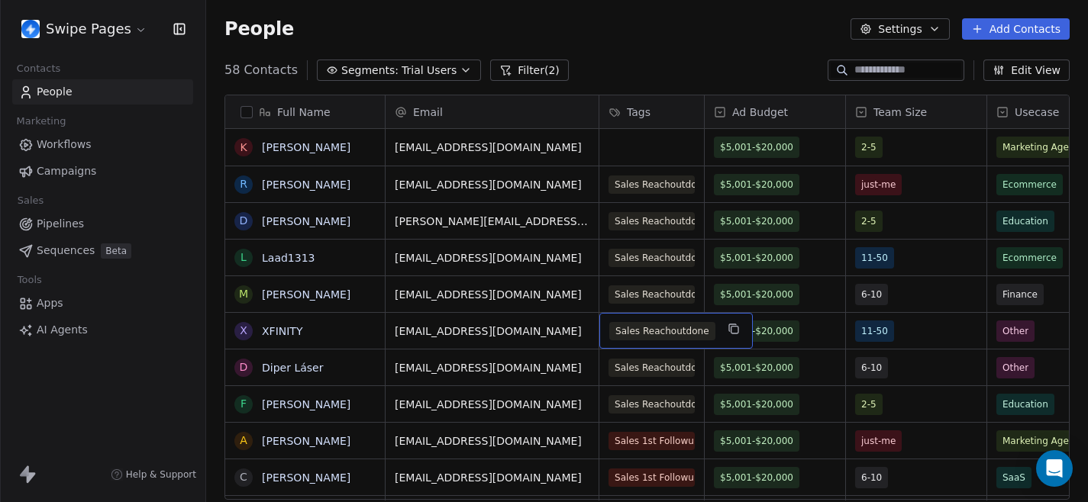
click at [609, 334] on span "Sales Reachoutdone" at bounding box center [662, 331] width 106 height 18
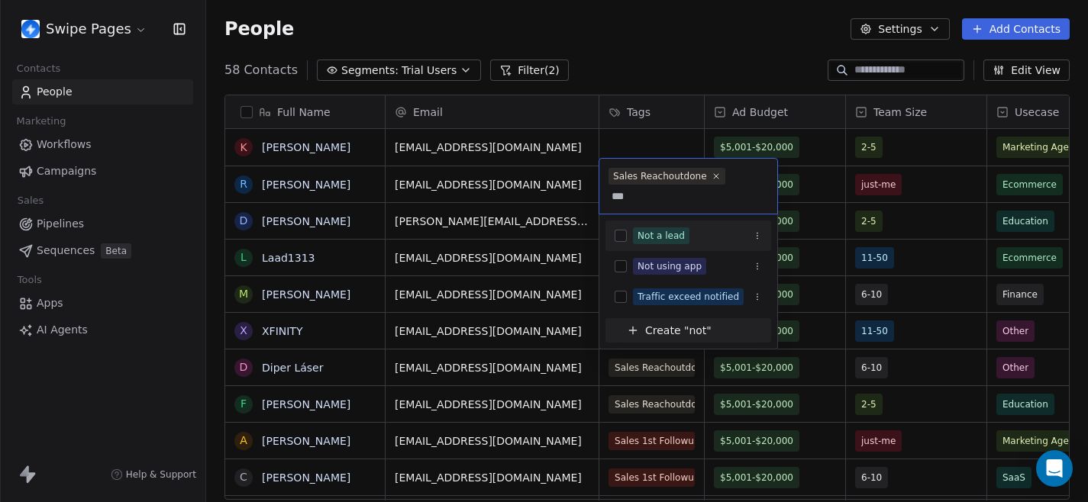
type input "***"
click at [621, 231] on button "Suggestions" at bounding box center [621, 236] width 12 height 12
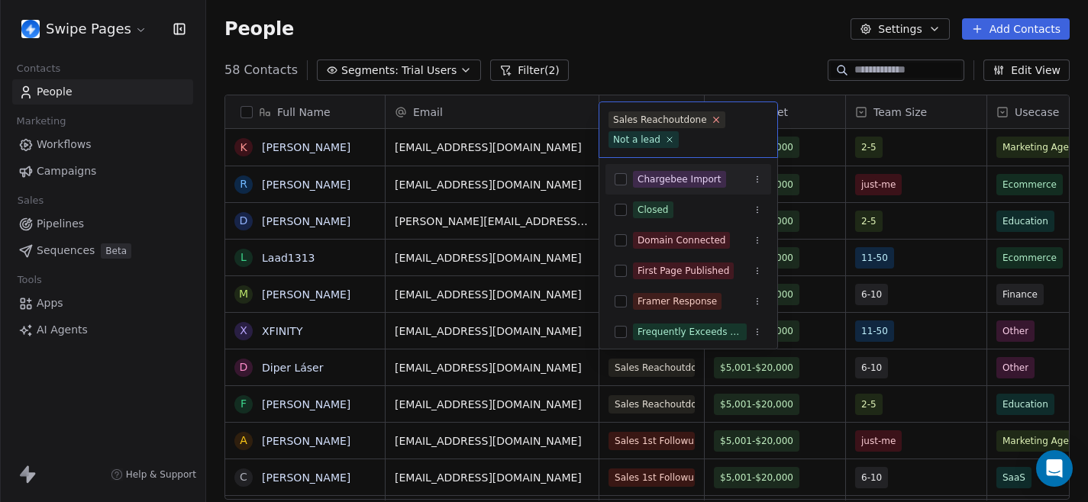
click at [715, 116] on icon at bounding box center [716, 120] width 10 height 10
click at [694, 36] on html "Swipe Pages Contacts People Marketing Workflows Campaigns Sales Pipelines Seque…" at bounding box center [544, 251] width 1088 height 502
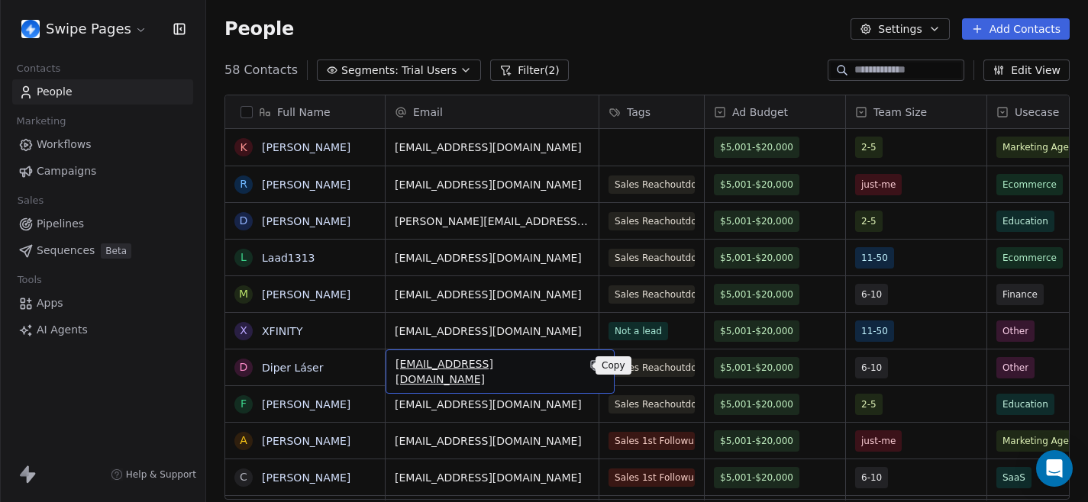
click at [590, 364] on icon "grid" at bounding box center [596, 366] width 12 height 12
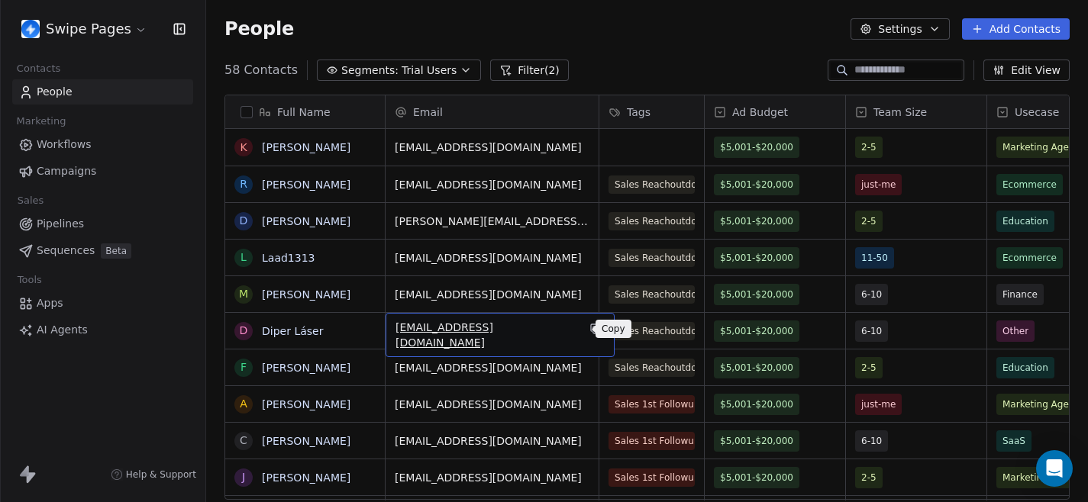
click at [593, 331] on icon "grid" at bounding box center [596, 330] width 7 height 7
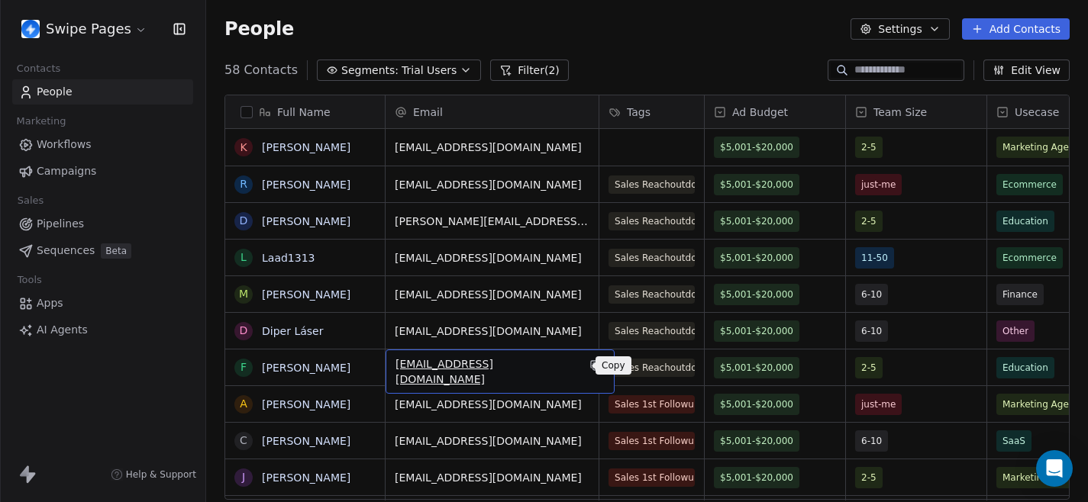
click at [590, 368] on icon "grid" at bounding box center [596, 366] width 12 height 12
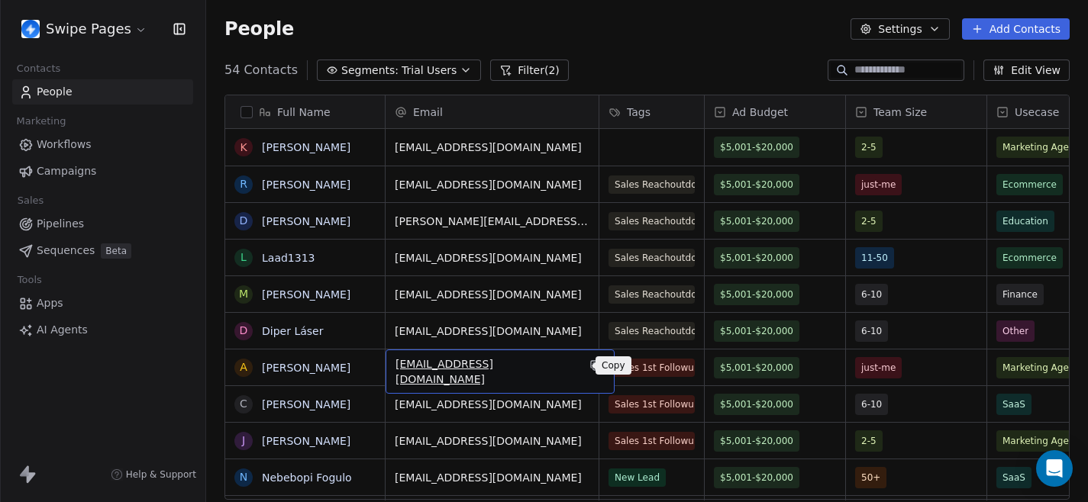
click at [593, 366] on icon "grid" at bounding box center [596, 366] width 7 height 7
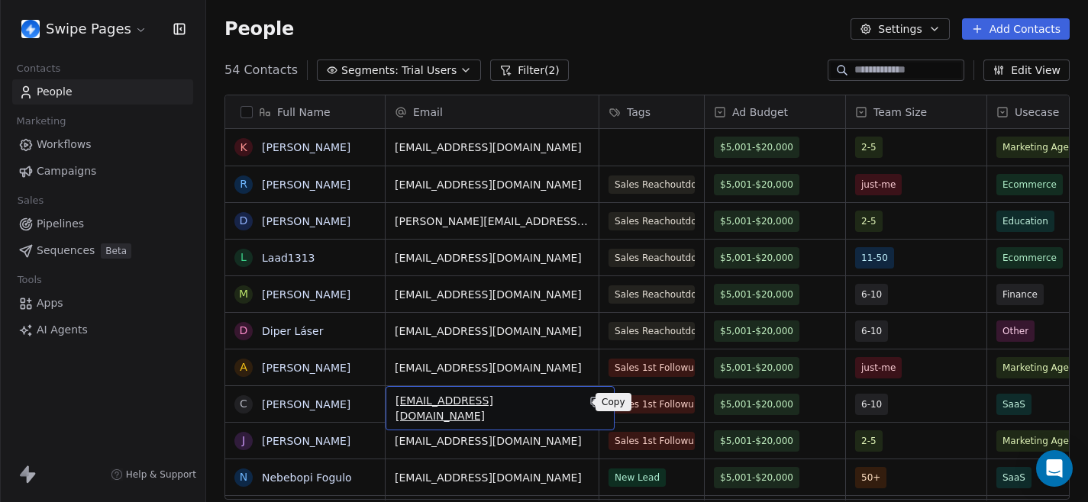
click at [590, 400] on icon "grid" at bounding box center [596, 402] width 12 height 12
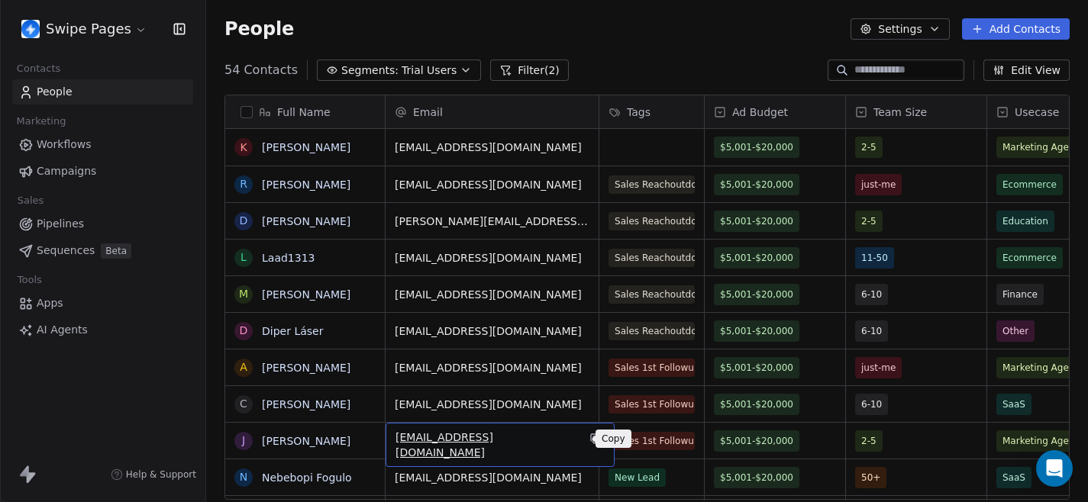
click at [590, 435] on icon "grid" at bounding box center [596, 439] width 12 height 12
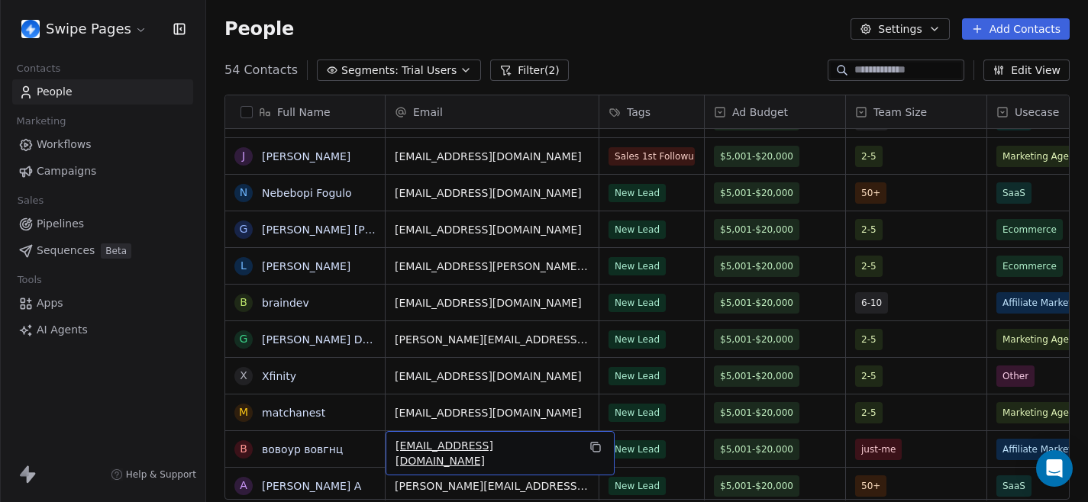
scroll to position [321, 0]
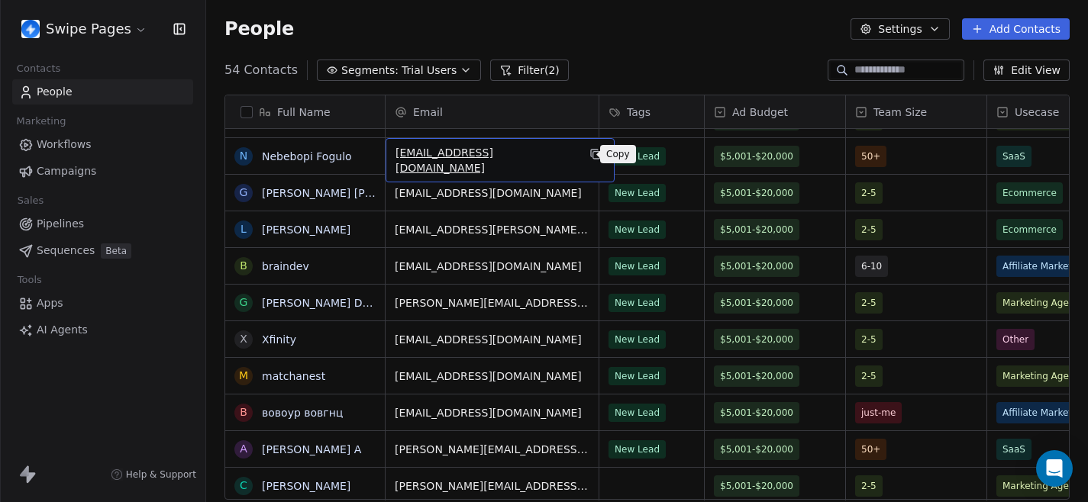
click at [590, 156] on icon "grid" at bounding box center [596, 154] width 12 height 12
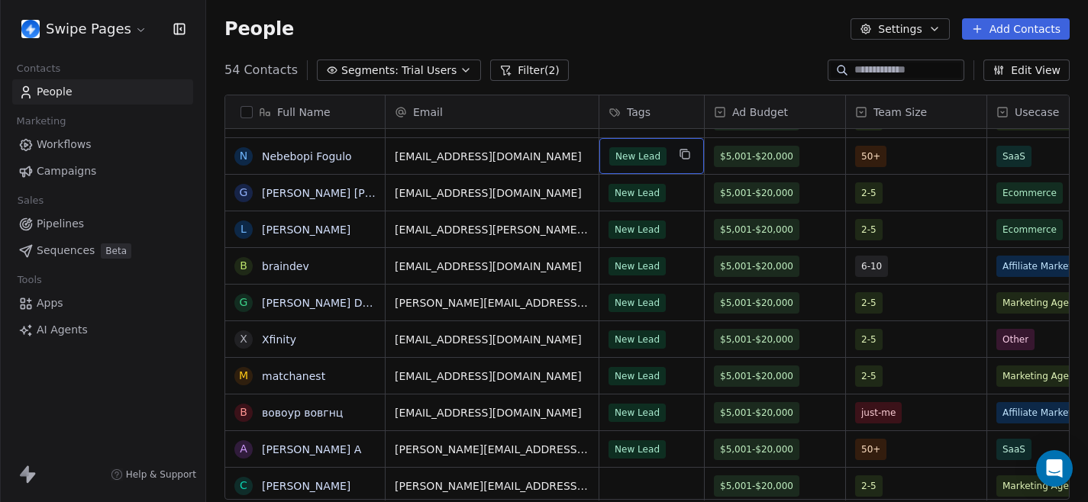
drag, startPoint x: 686, startPoint y: 161, endPoint x: 688, endPoint y: 177, distance: 16.2
click at [676, 161] on button "grid" at bounding box center [685, 154] width 18 height 18
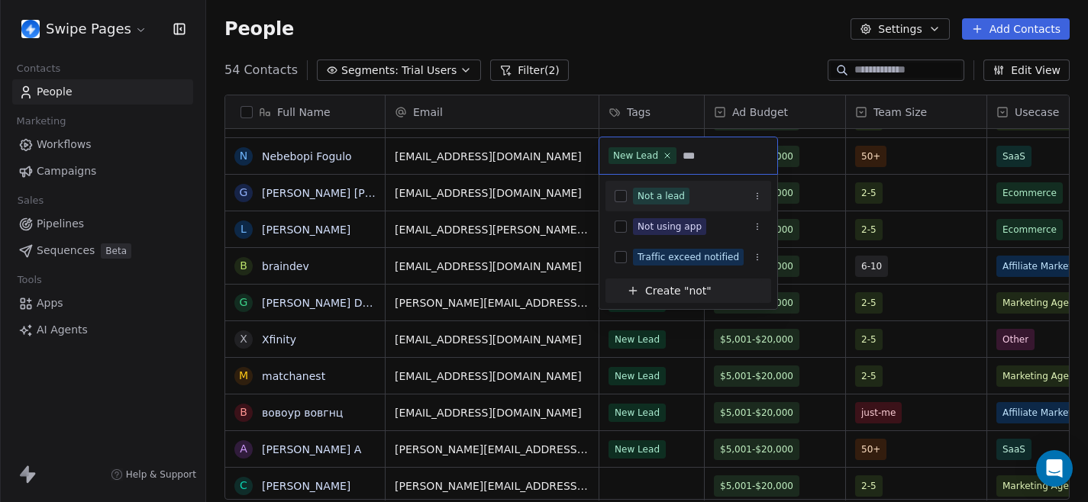
type input "***"
click at [615, 200] on button "Suggestions" at bounding box center [621, 196] width 12 height 12
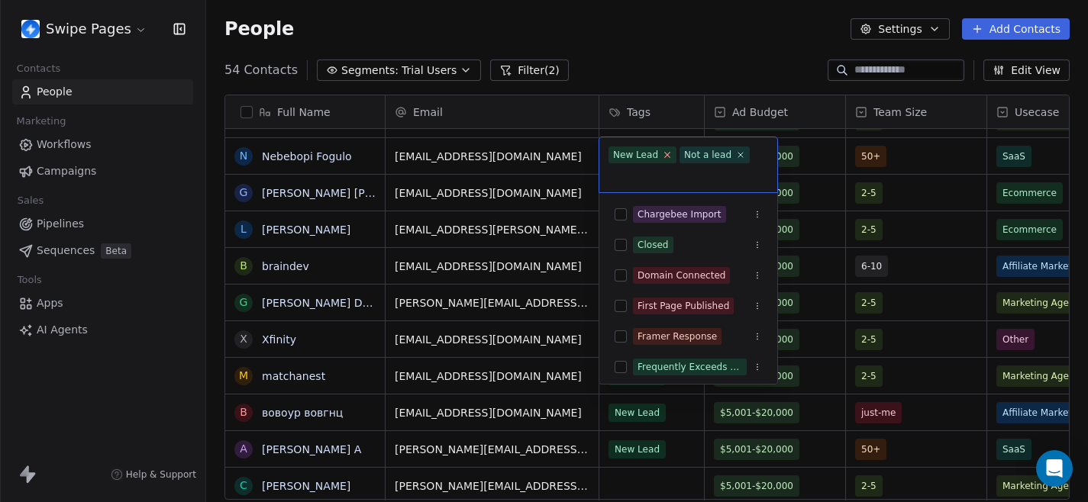
click at [667, 153] on icon at bounding box center [667, 155] width 5 height 5
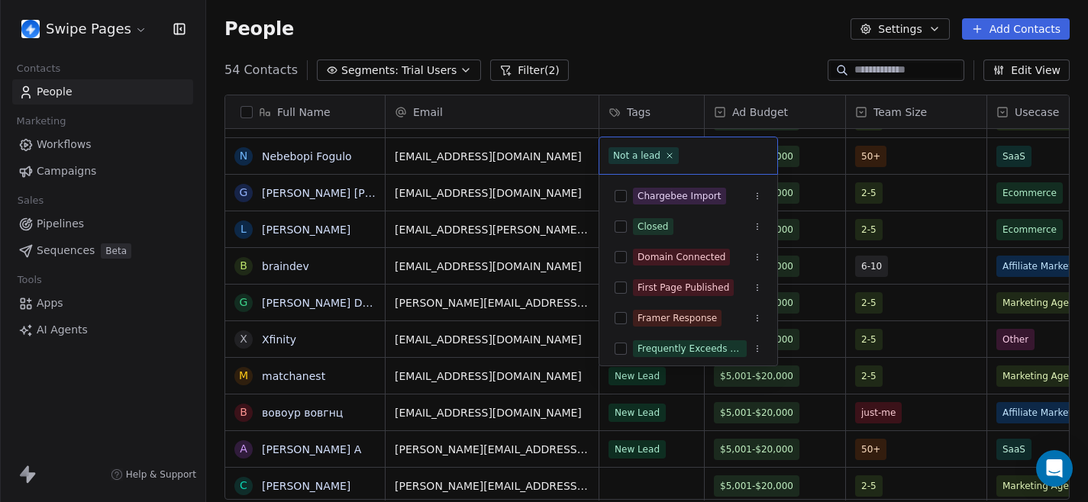
click at [551, 188] on html "Swipe Pages Contacts People Marketing Workflows Campaigns Sales Pipelines Seque…" at bounding box center [544, 251] width 1088 height 502
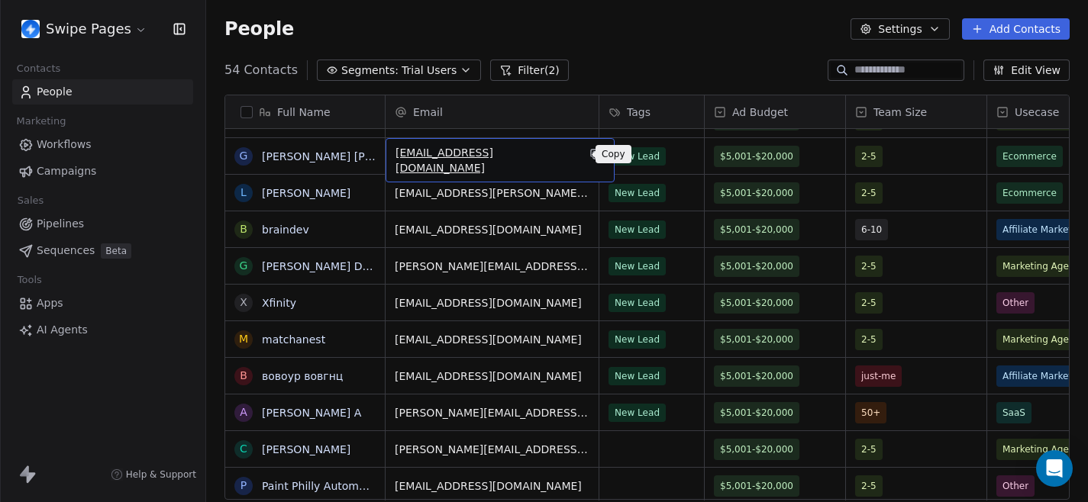
click at [586, 153] on button "grid" at bounding box center [595, 154] width 18 height 18
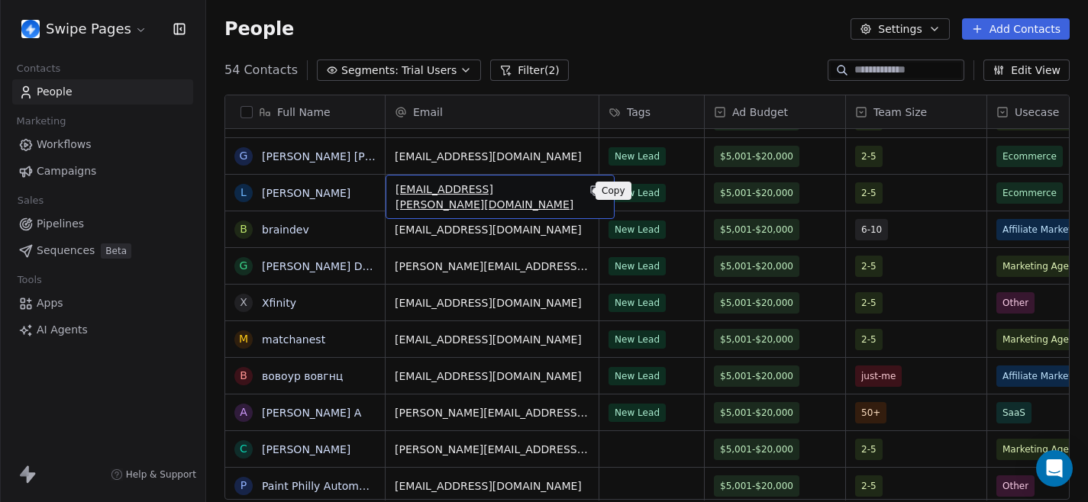
click at [593, 192] on icon "grid" at bounding box center [596, 192] width 7 height 7
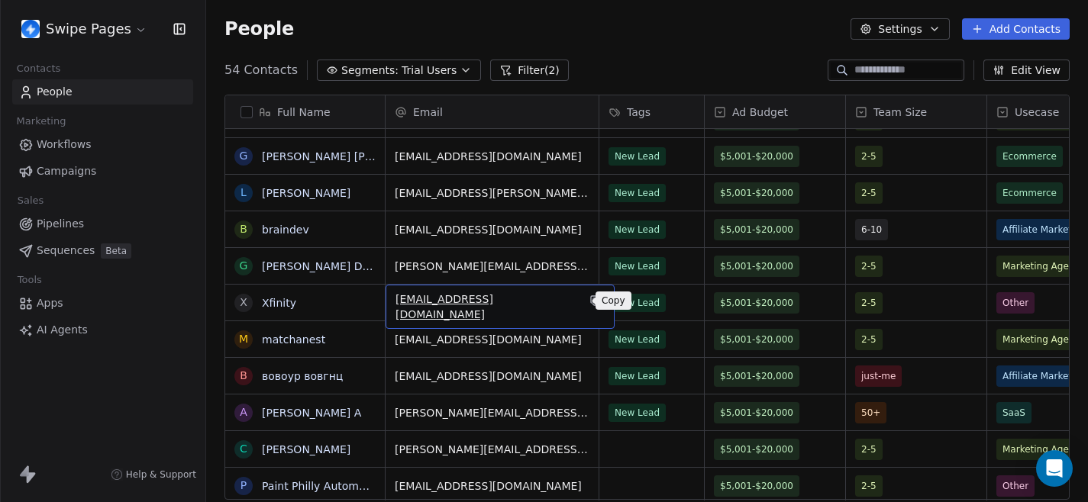
click at [590, 303] on icon "grid" at bounding box center [596, 301] width 12 height 12
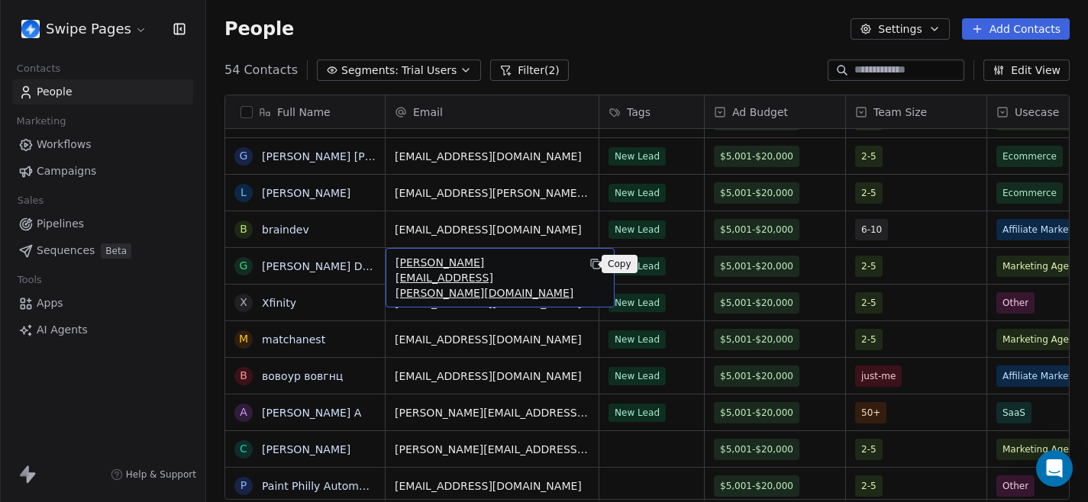
click at [592, 266] on button "grid" at bounding box center [595, 264] width 18 height 18
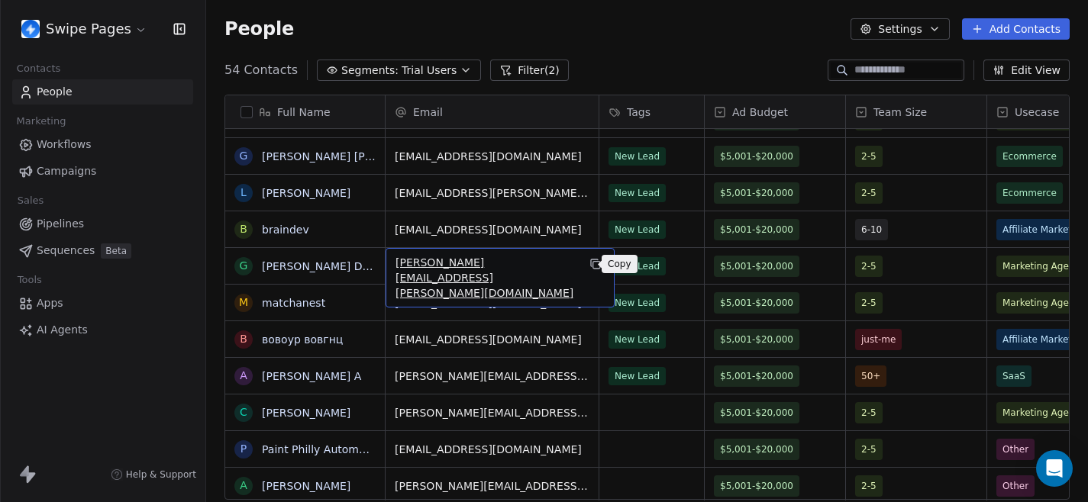
click at [590, 267] on icon "grid" at bounding box center [596, 264] width 12 height 12
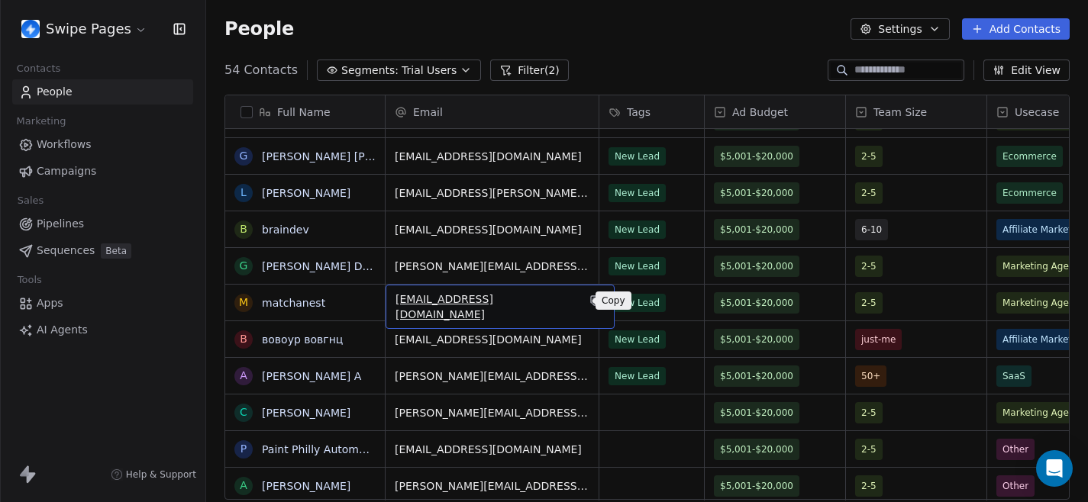
click at [591, 301] on icon "grid" at bounding box center [594, 299] width 7 height 7
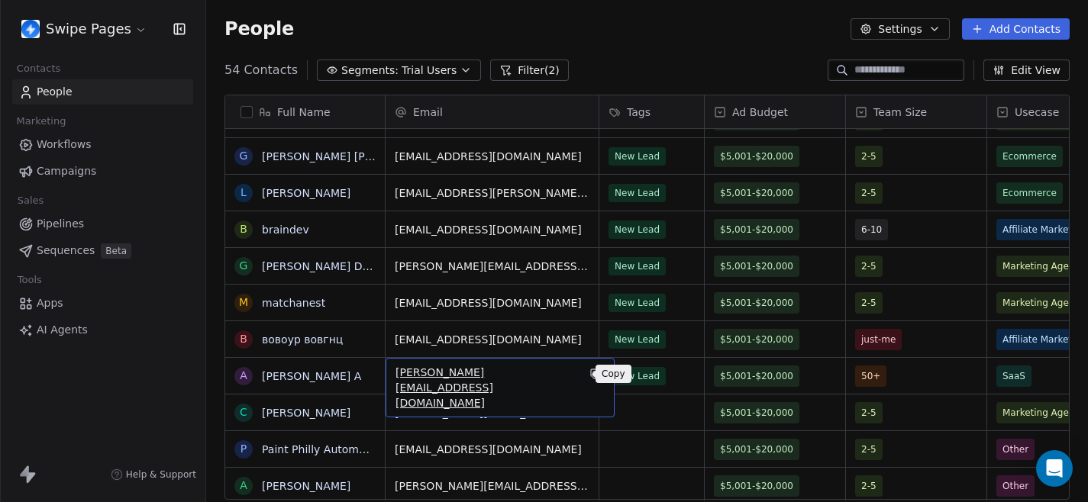
click at [593, 378] on icon "grid" at bounding box center [596, 375] width 7 height 7
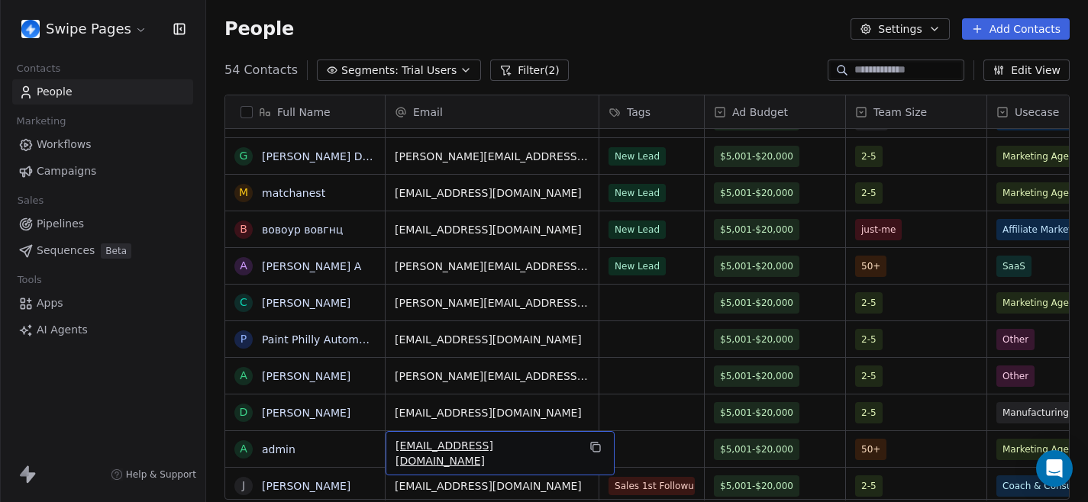
scroll to position [468, 0]
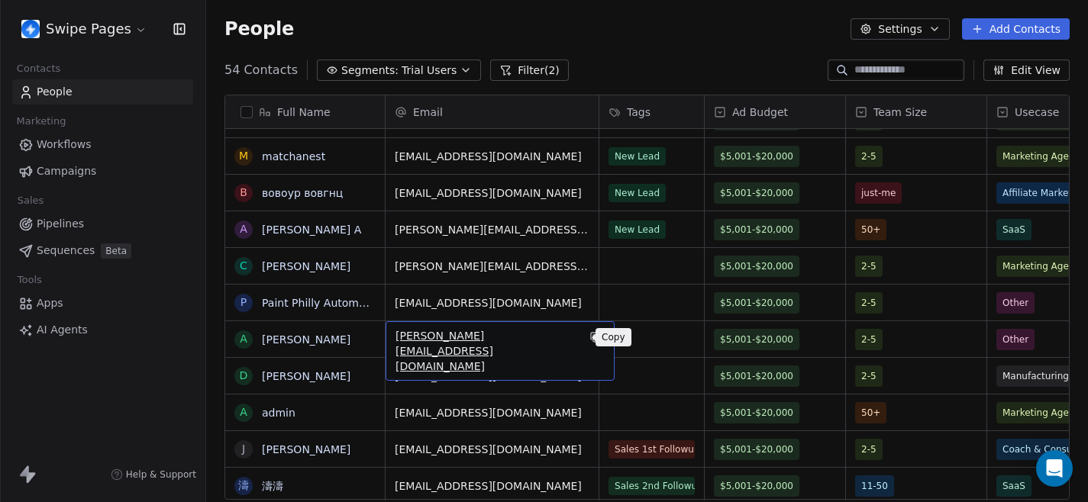
click at [593, 339] on icon "grid" at bounding box center [596, 338] width 7 height 7
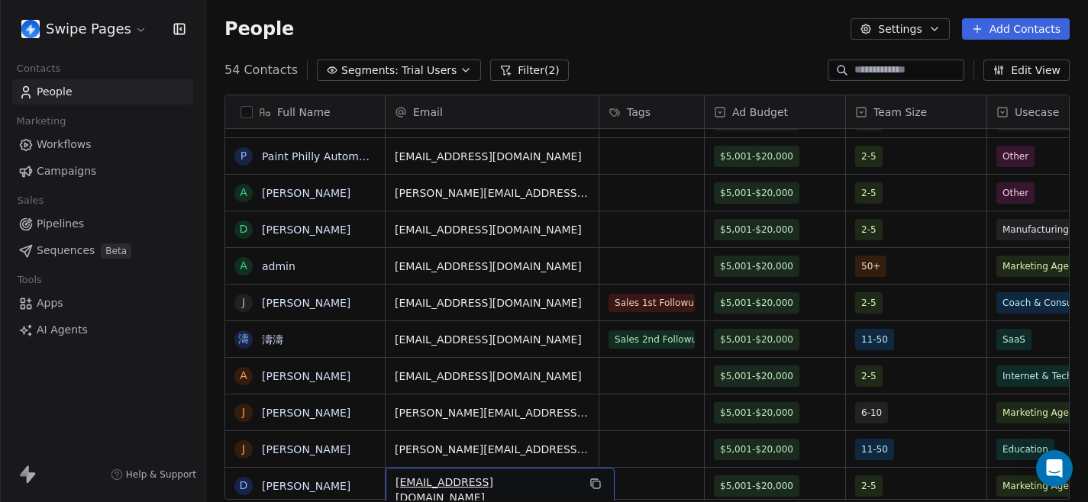
scroll to position [651, 0]
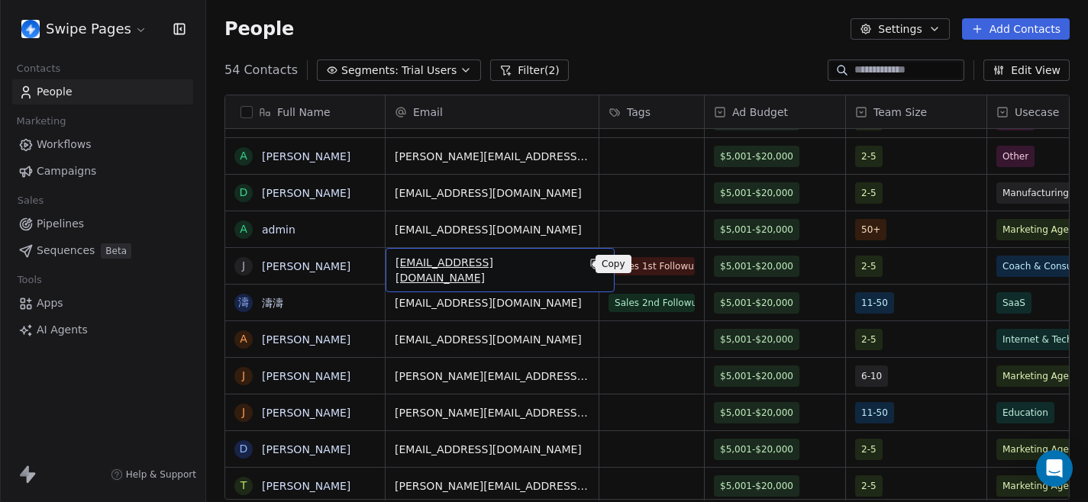
click at [590, 266] on icon "grid" at bounding box center [596, 264] width 12 height 12
click at [561, 300] on html "Swipe Pages Contacts People Marketing Workflows Campaigns Sales Pipelines Seque…" at bounding box center [544, 251] width 1088 height 502
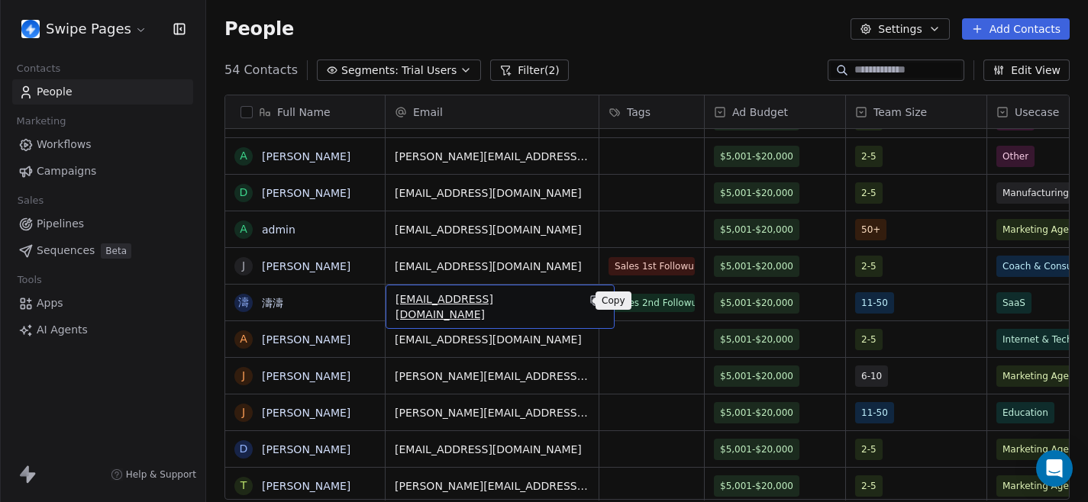
click at [593, 304] on icon "grid" at bounding box center [596, 302] width 7 height 7
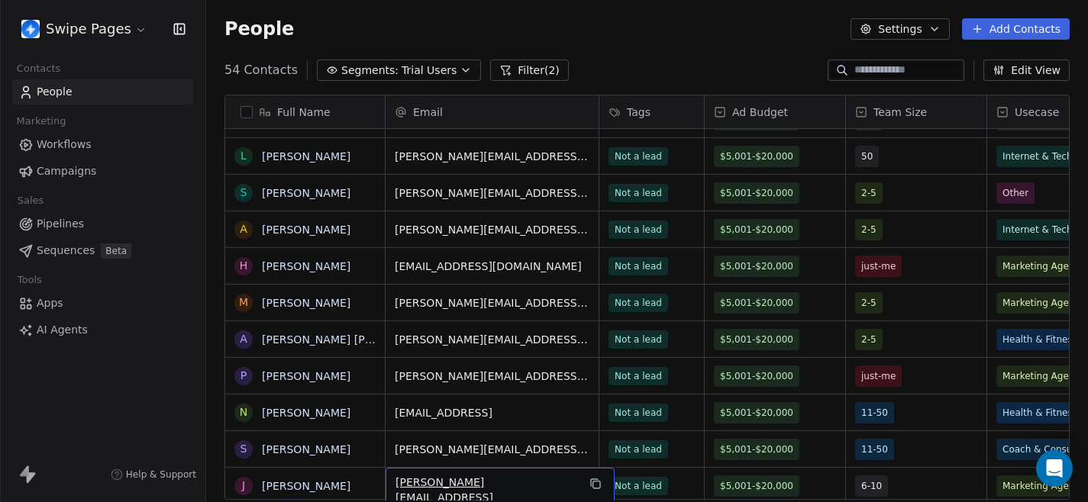
scroll to position [1165, 0]
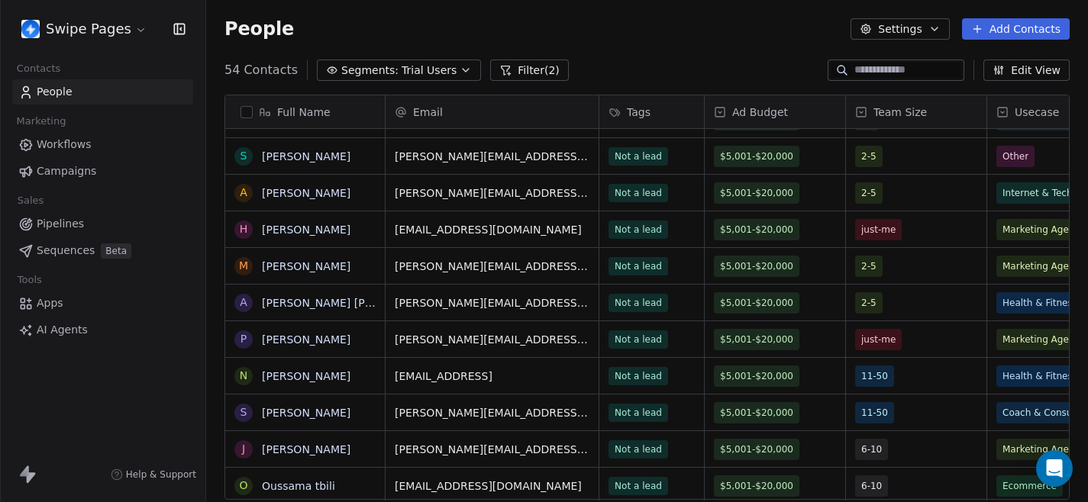
click at [515, 78] on button "Filter (2)" at bounding box center [529, 70] width 79 height 21
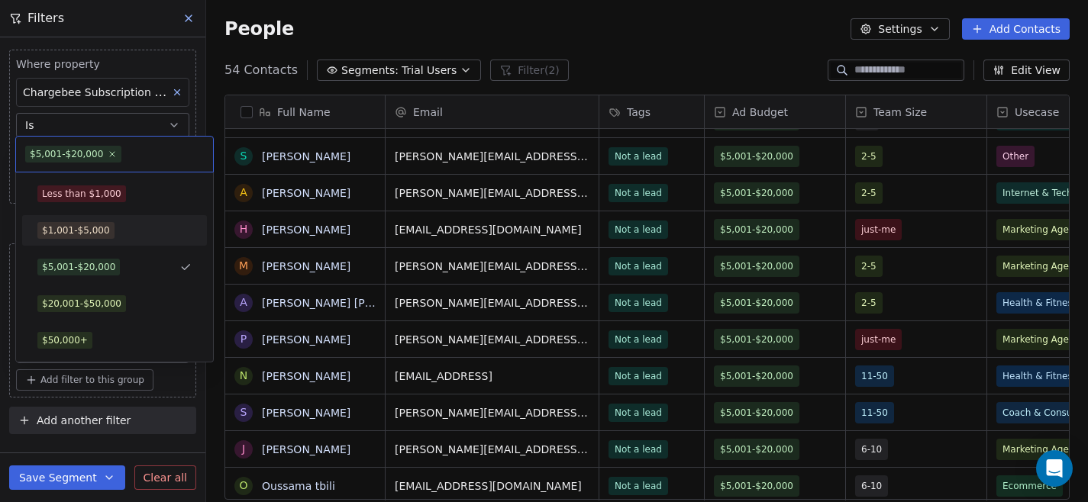
click at [124, 237] on div "$1,001-$5,000" at bounding box center [114, 230] width 154 height 17
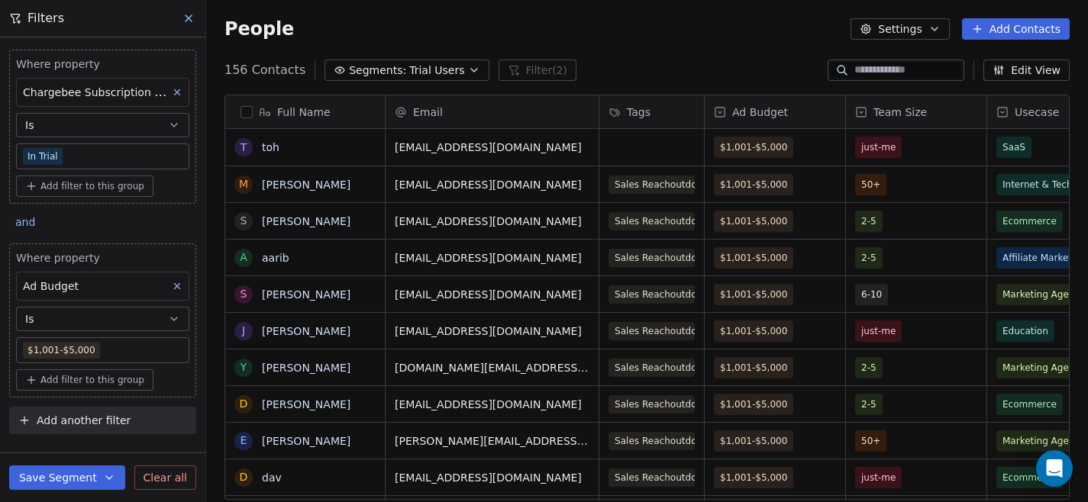
scroll to position [1, 1]
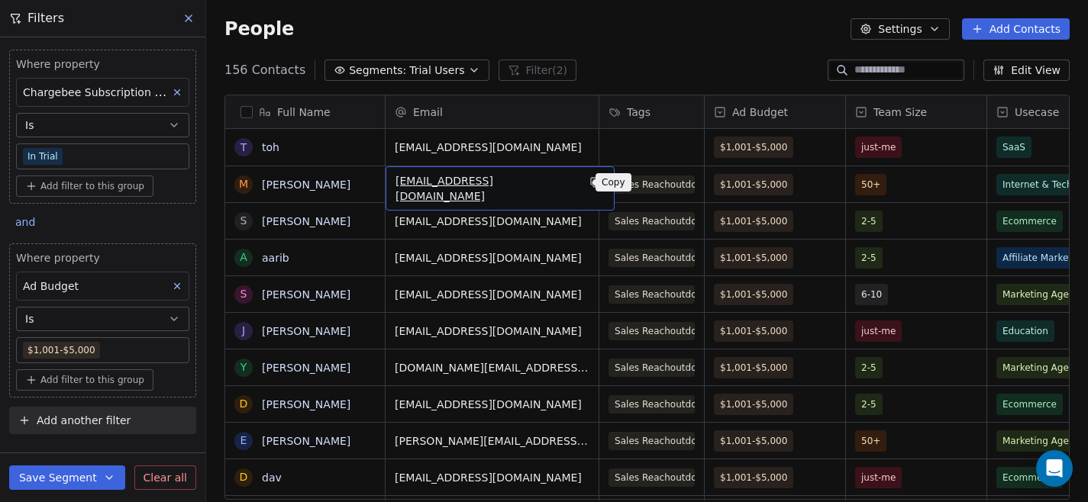
click at [593, 180] on icon "grid" at bounding box center [596, 183] width 7 height 7
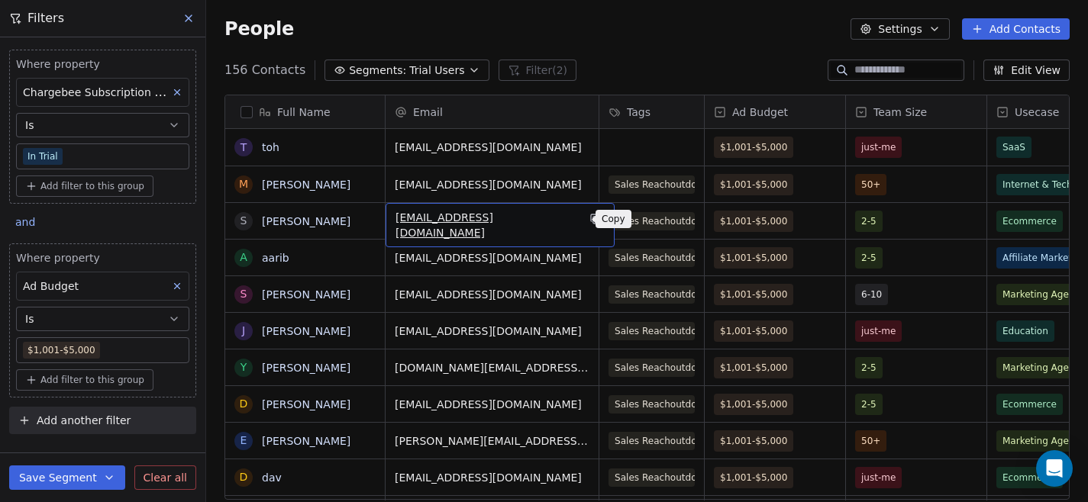
click at [590, 220] on icon "grid" at bounding box center [596, 219] width 12 height 12
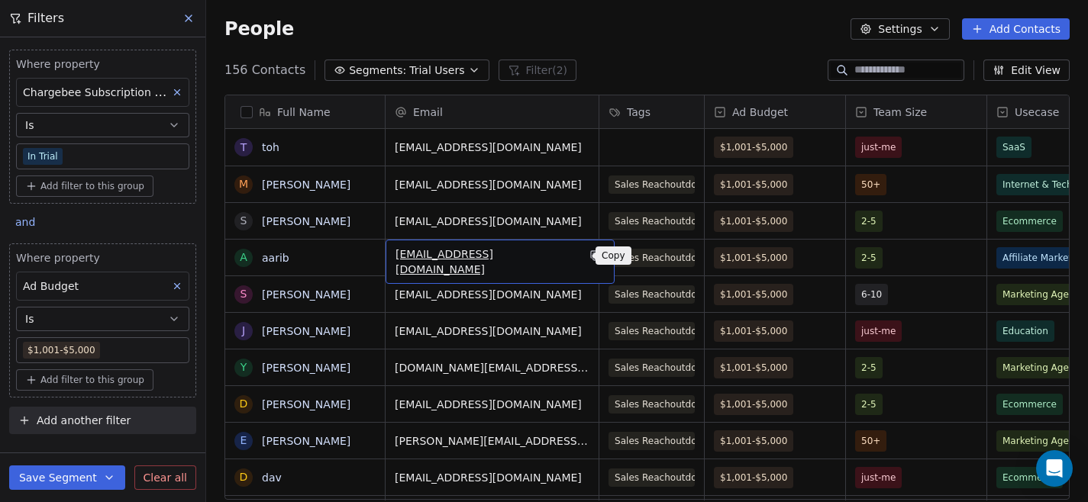
click at [590, 257] on icon "grid" at bounding box center [596, 256] width 12 height 12
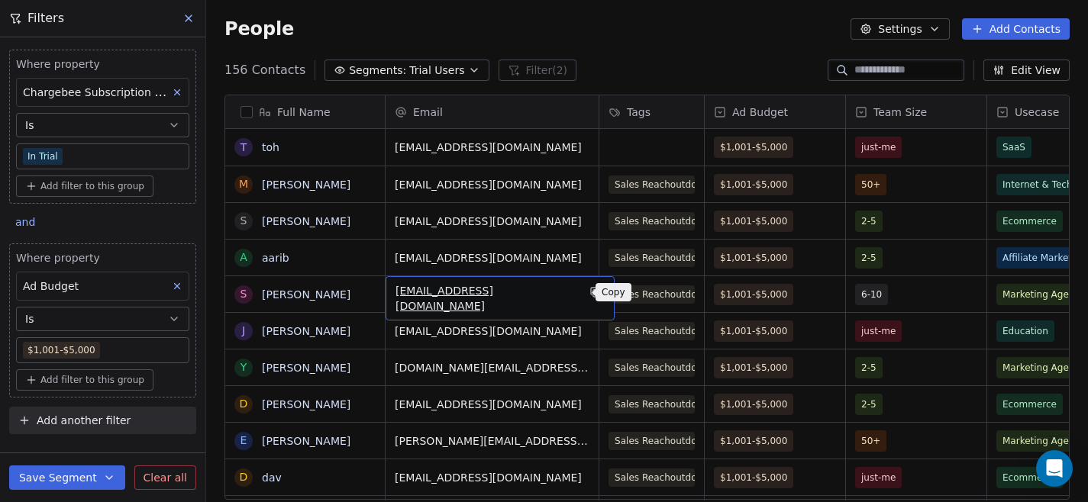
click at [590, 292] on icon "grid" at bounding box center [596, 292] width 12 height 12
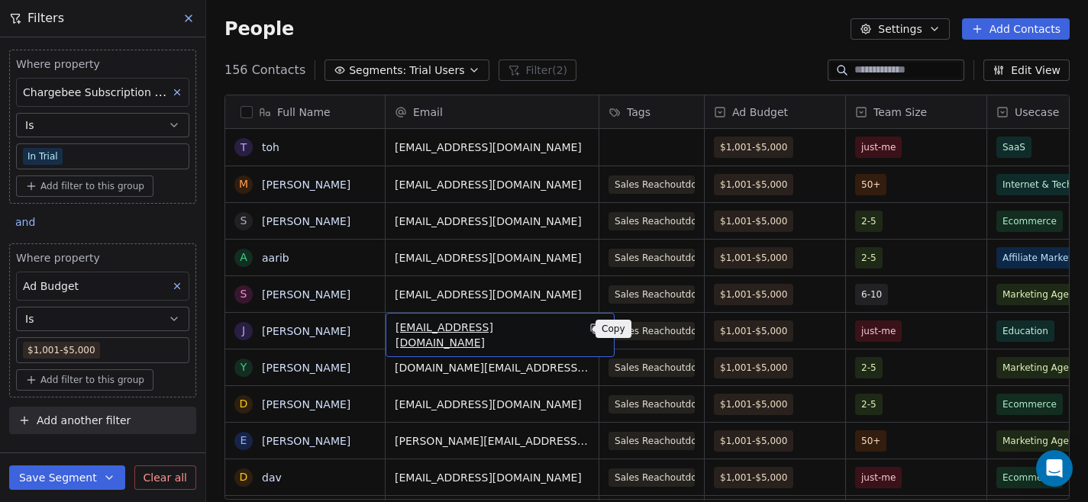
click at [593, 333] on icon "grid" at bounding box center [596, 330] width 7 height 7
click at [586, 331] on button "grid" at bounding box center [595, 329] width 18 height 18
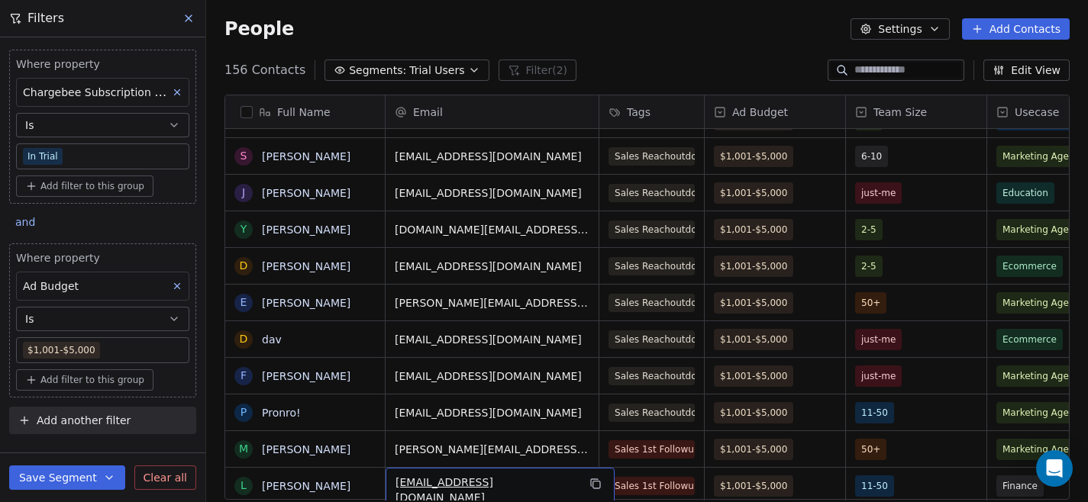
scroll to position [175, 0]
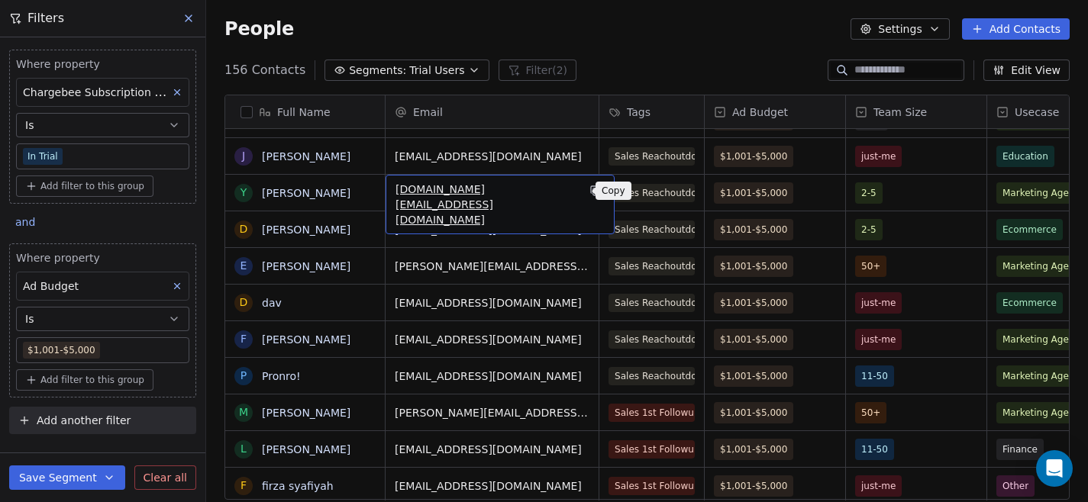
click at [590, 196] on icon "grid" at bounding box center [596, 191] width 12 height 12
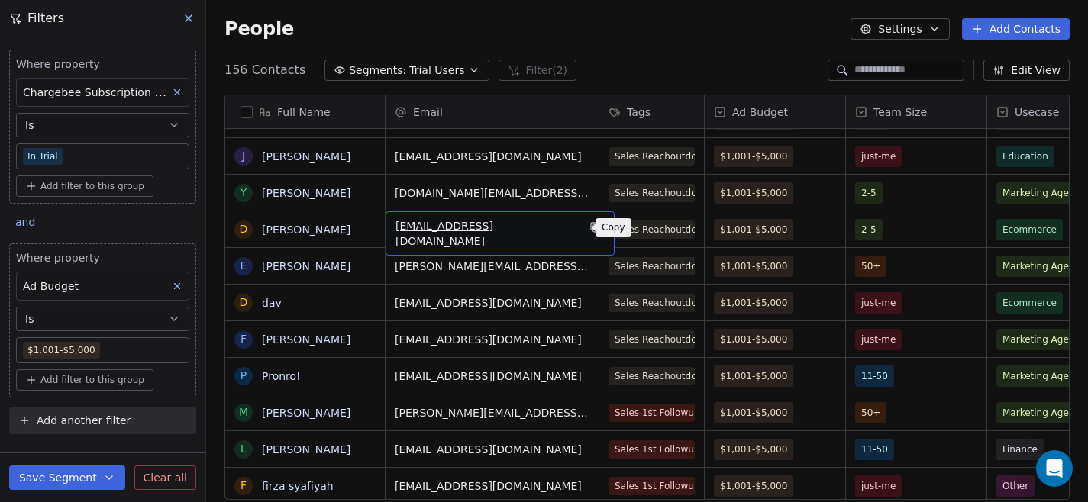
click at [590, 229] on icon "grid" at bounding box center [596, 227] width 12 height 12
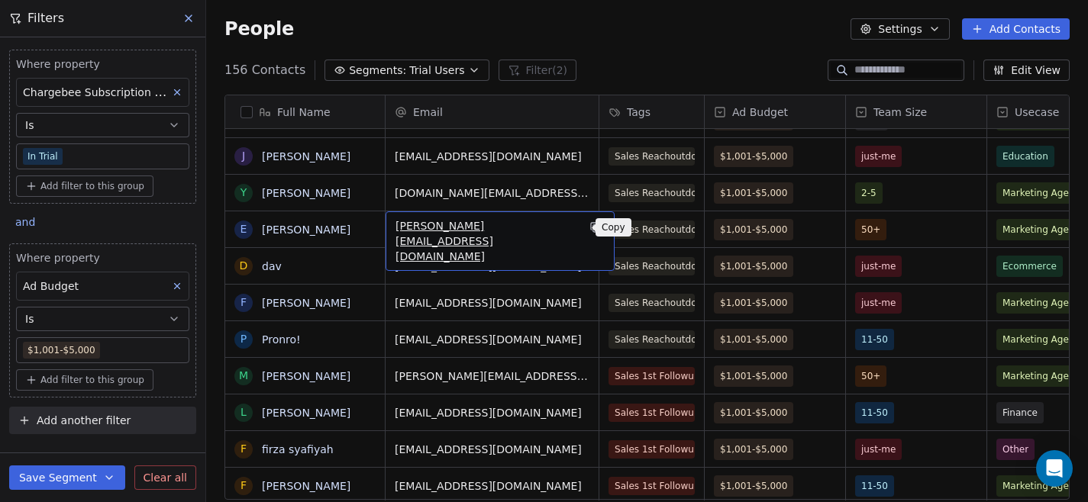
click at [590, 226] on icon "grid" at bounding box center [596, 227] width 12 height 12
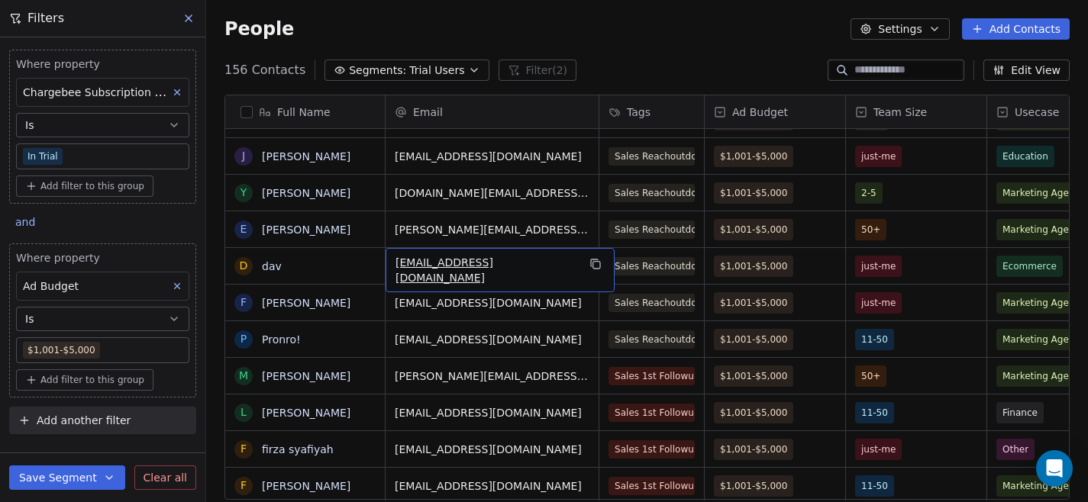
click at [592, 262] on div "[EMAIL_ADDRESS][DOMAIN_NAME]" at bounding box center [500, 270] width 229 height 44
click at [590, 262] on icon "grid" at bounding box center [596, 264] width 12 height 12
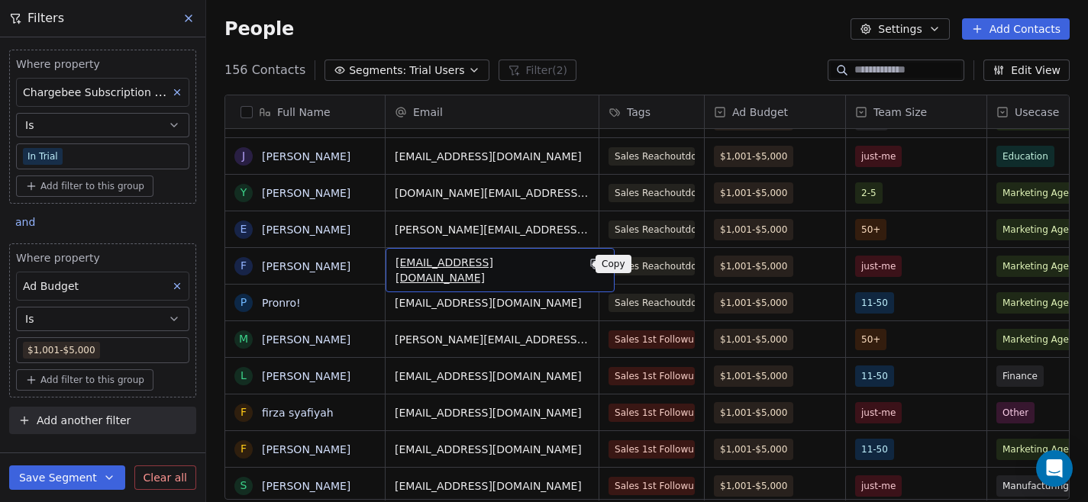
click at [590, 266] on icon "grid" at bounding box center [596, 264] width 12 height 12
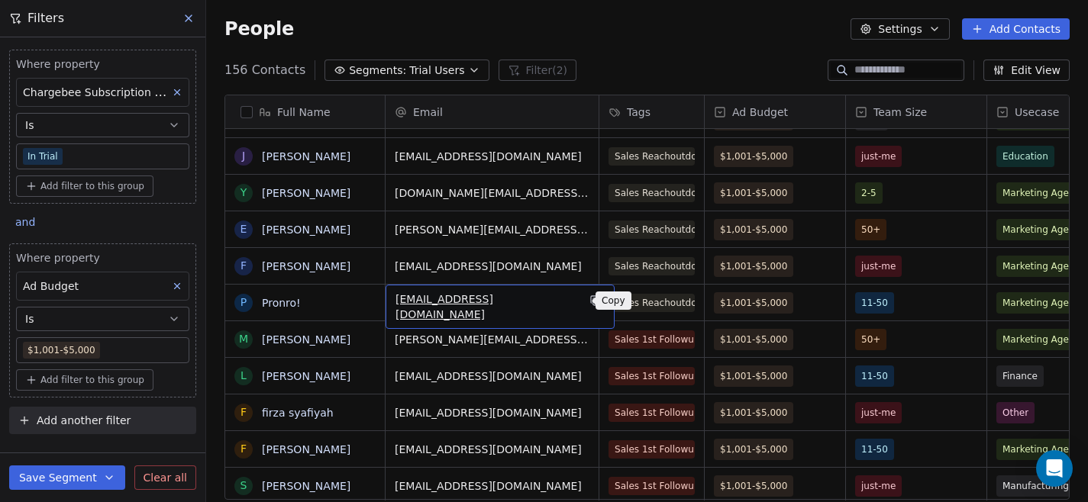
click at [586, 308] on button "grid" at bounding box center [595, 301] width 18 height 18
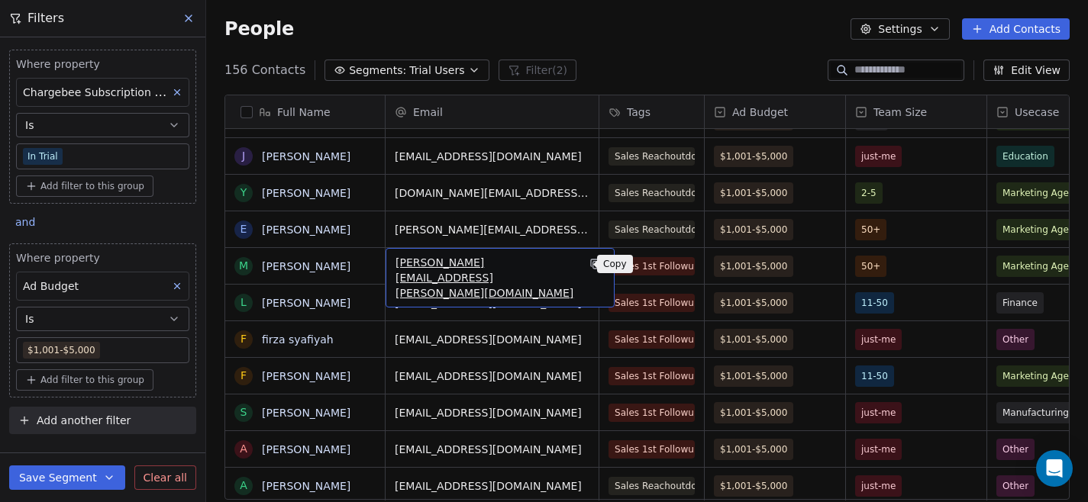
click at [590, 270] on icon "grid" at bounding box center [596, 264] width 12 height 12
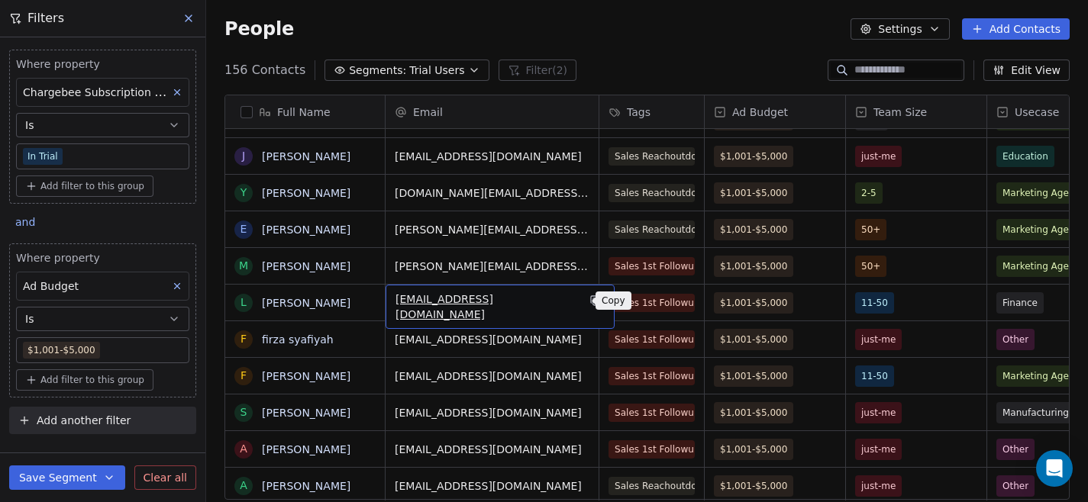
click at [593, 299] on icon "grid" at bounding box center [596, 302] width 7 height 7
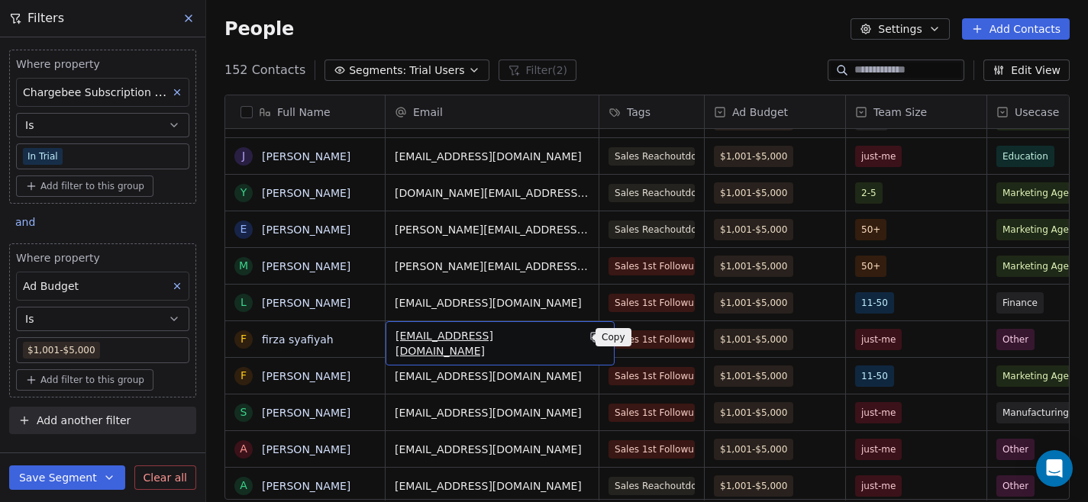
click at [593, 338] on icon "grid" at bounding box center [596, 338] width 7 height 7
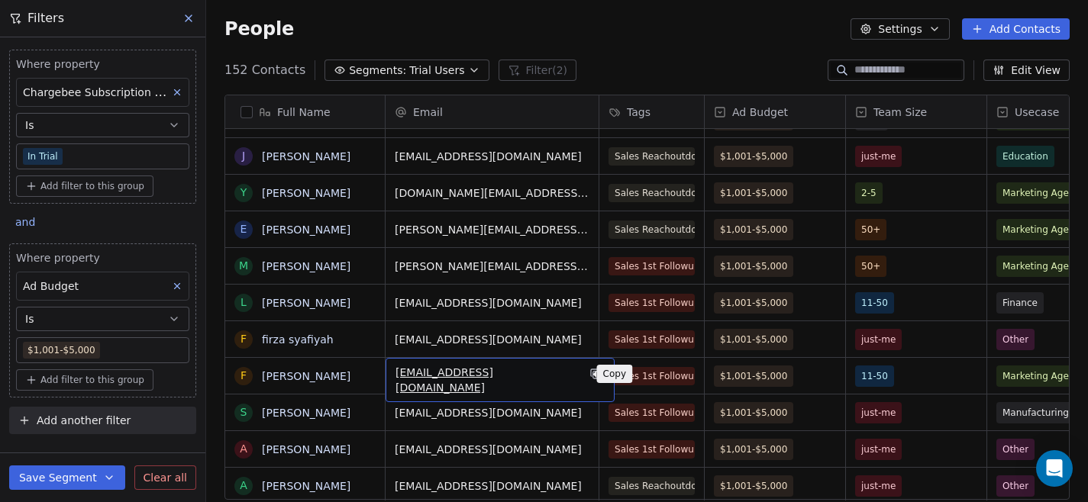
click at [593, 375] on icon "grid" at bounding box center [596, 375] width 7 height 7
click at [590, 376] on icon "grid" at bounding box center [596, 374] width 12 height 12
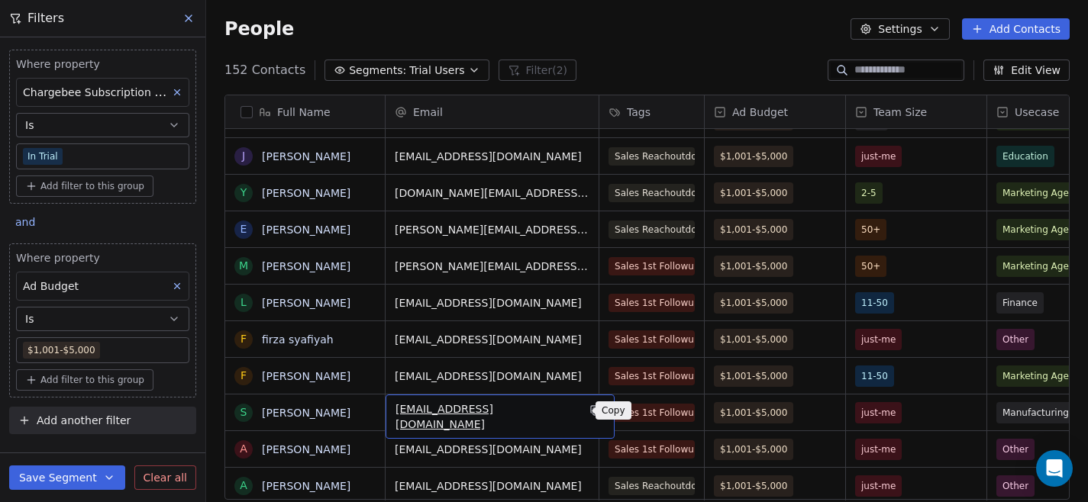
click at [590, 411] on icon "grid" at bounding box center [596, 411] width 12 height 12
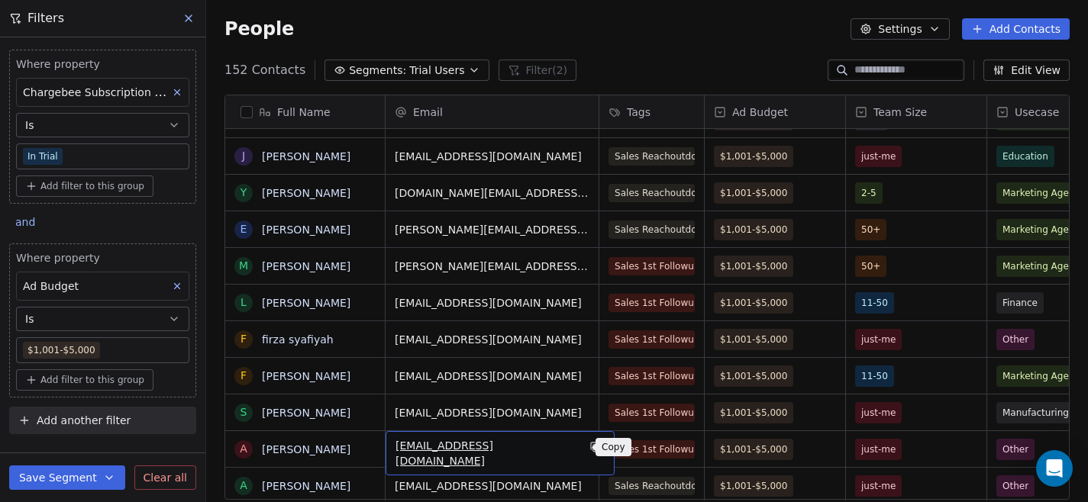
click at [593, 447] on icon "grid" at bounding box center [596, 448] width 7 height 7
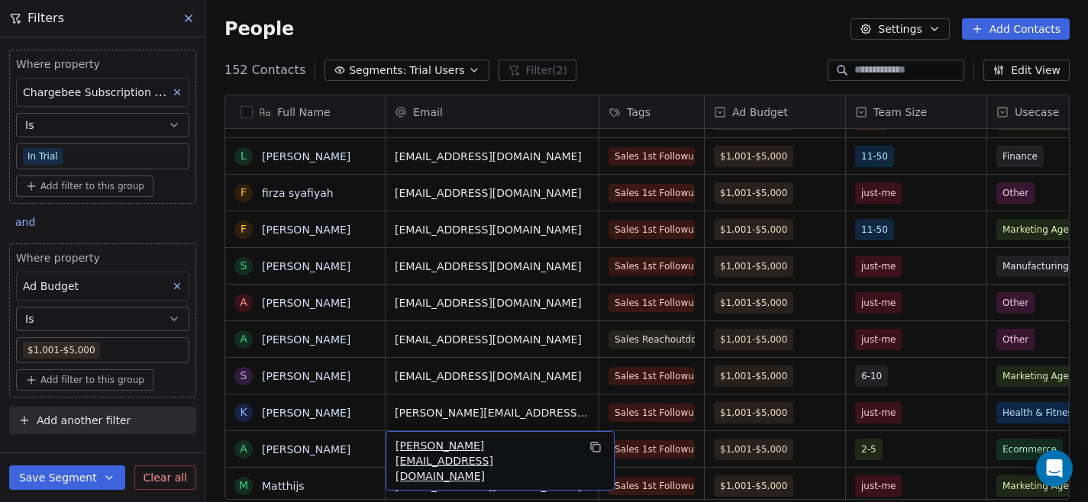
scroll to position [358, 0]
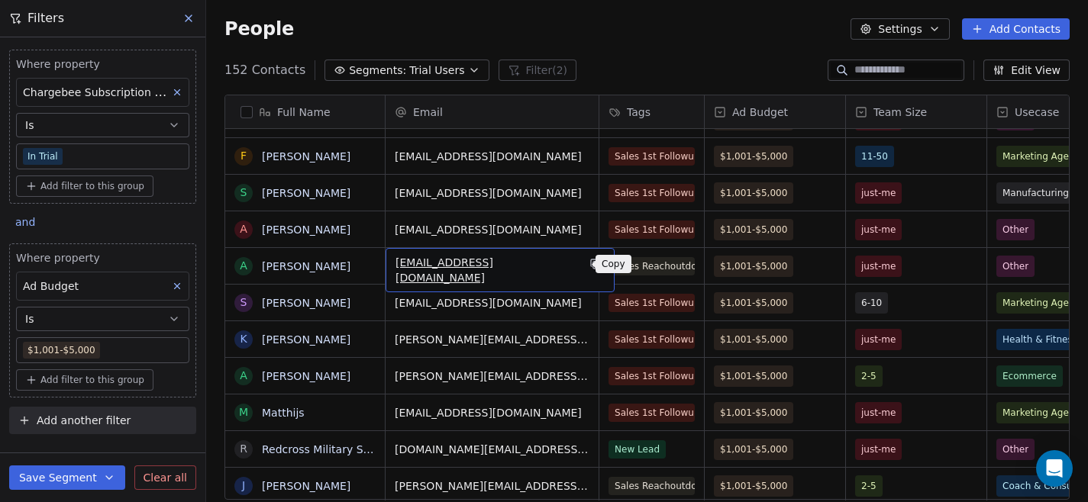
click at [586, 271] on button "grid" at bounding box center [595, 264] width 18 height 18
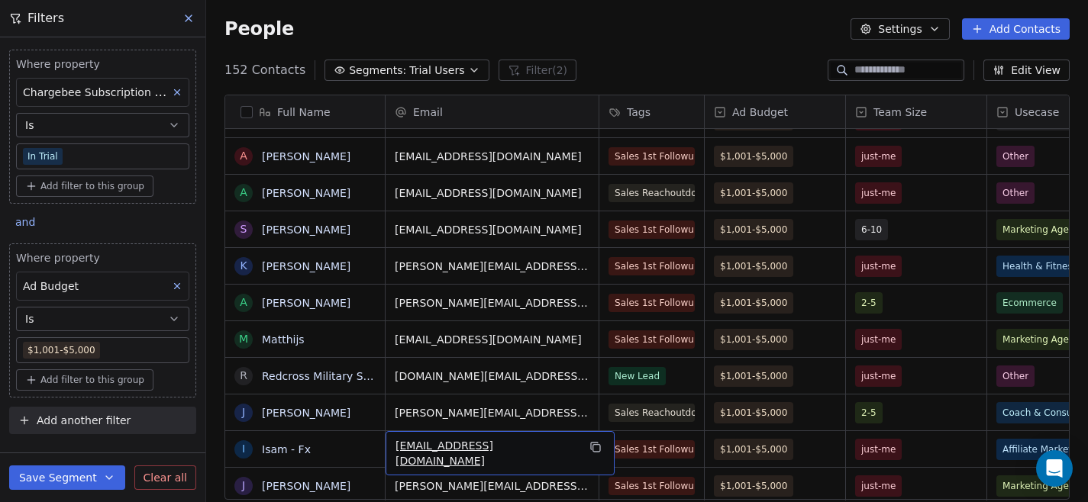
scroll to position [505, 0]
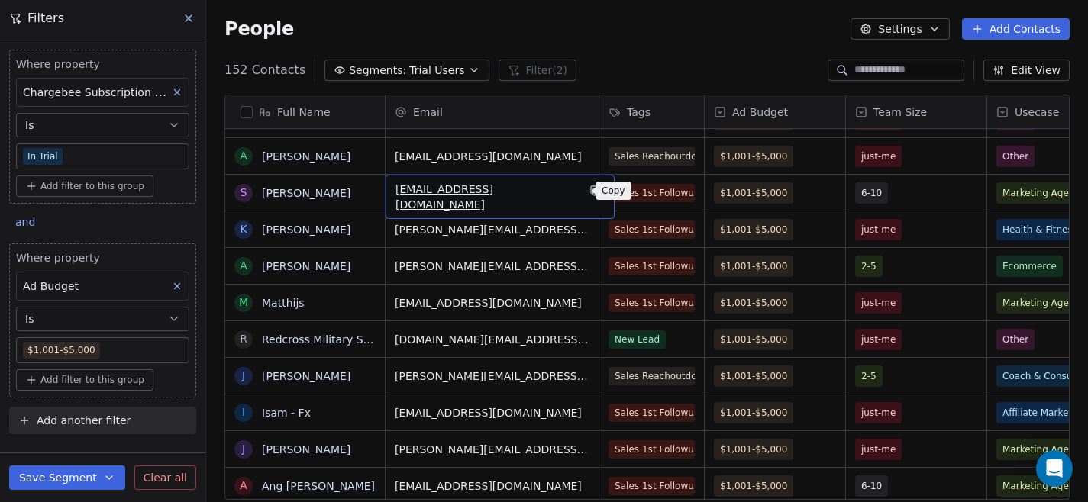
click at [590, 192] on icon "grid" at bounding box center [596, 191] width 12 height 12
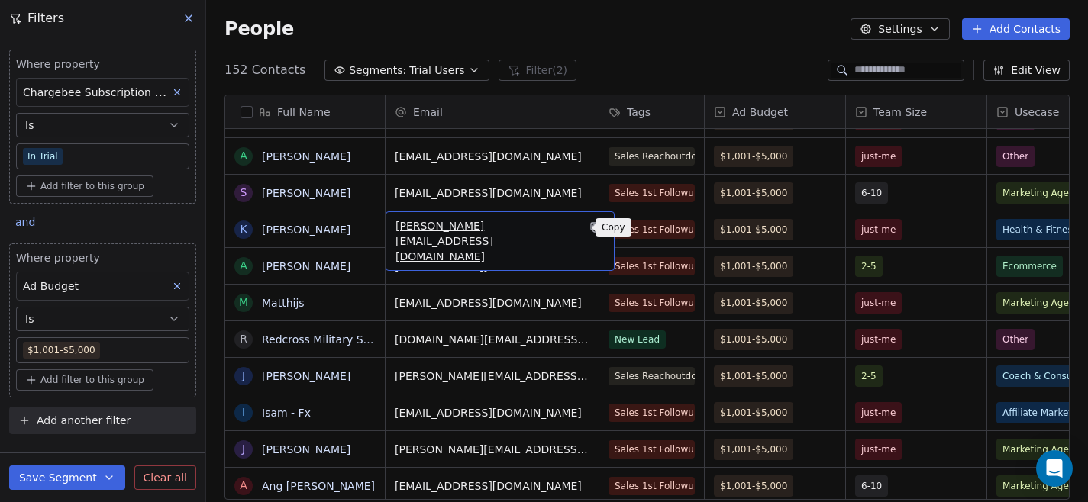
click at [593, 232] on icon "grid" at bounding box center [596, 228] width 7 height 7
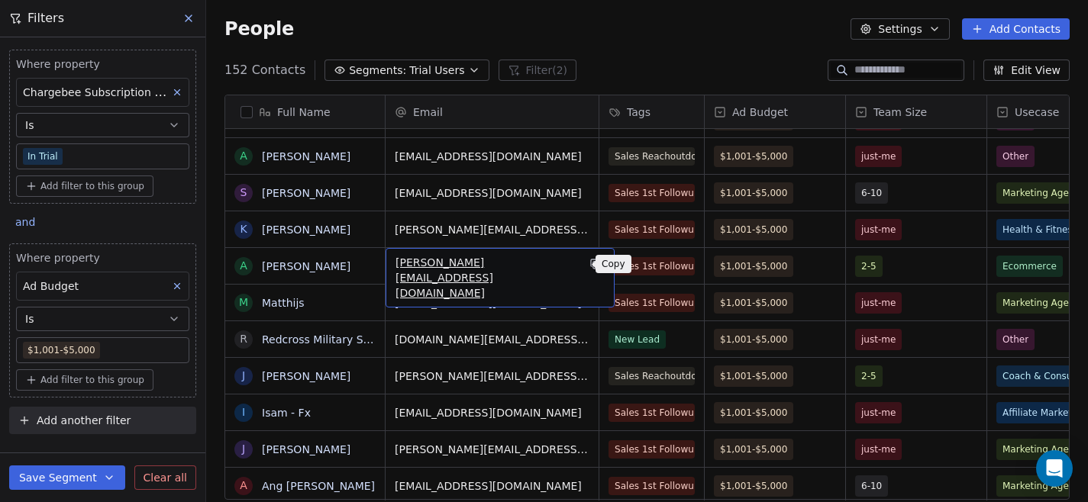
click at [593, 262] on icon "grid" at bounding box center [596, 265] width 7 height 7
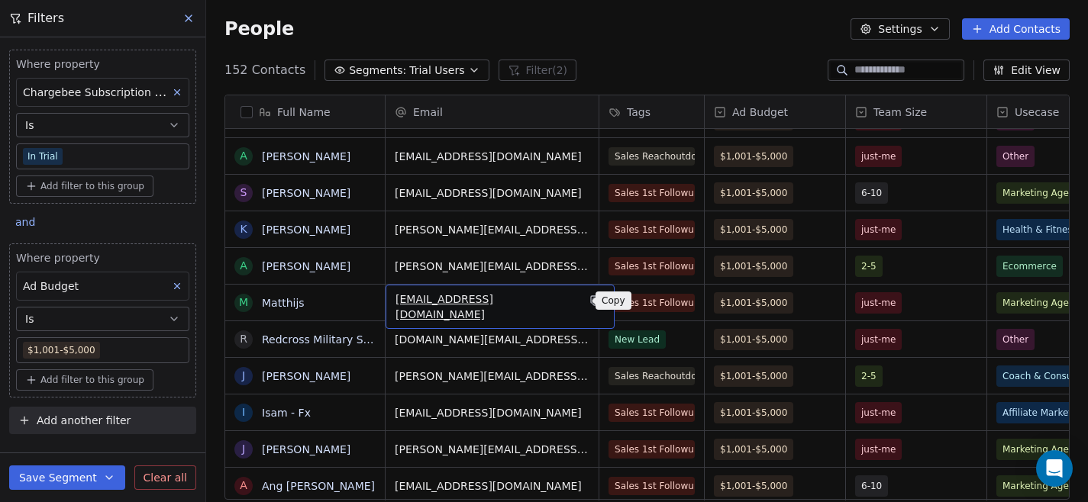
click at [591, 301] on icon "grid" at bounding box center [594, 299] width 7 height 7
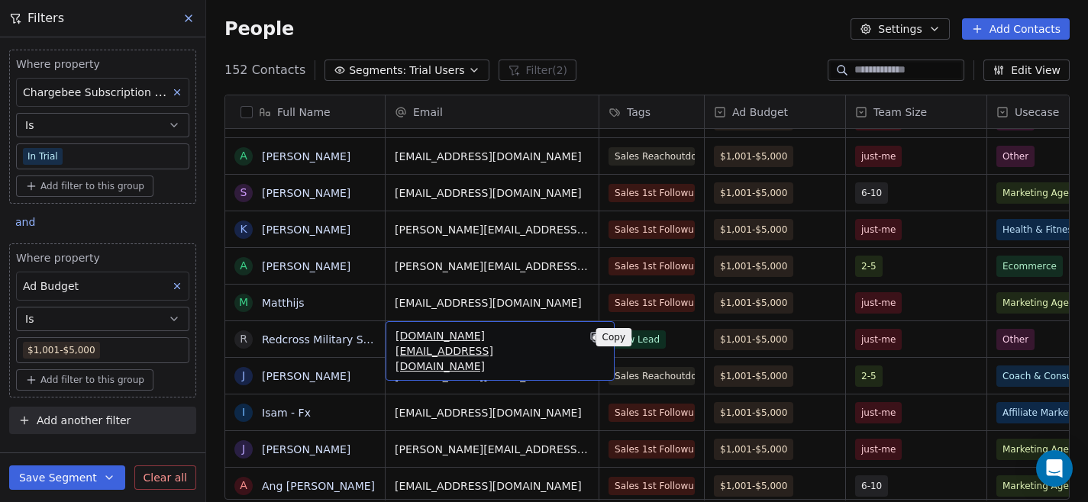
click at [590, 340] on icon "grid" at bounding box center [596, 337] width 12 height 12
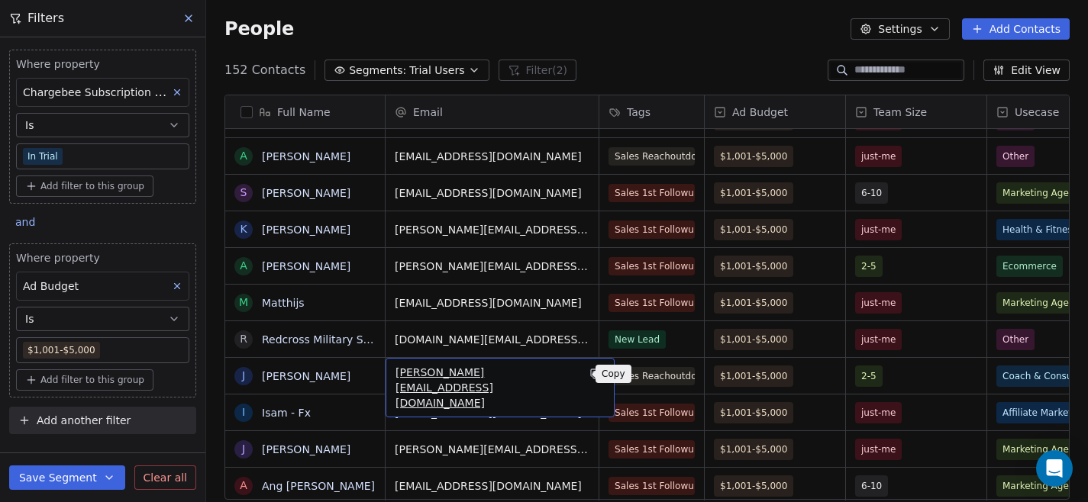
click at [590, 376] on icon "grid" at bounding box center [596, 374] width 12 height 12
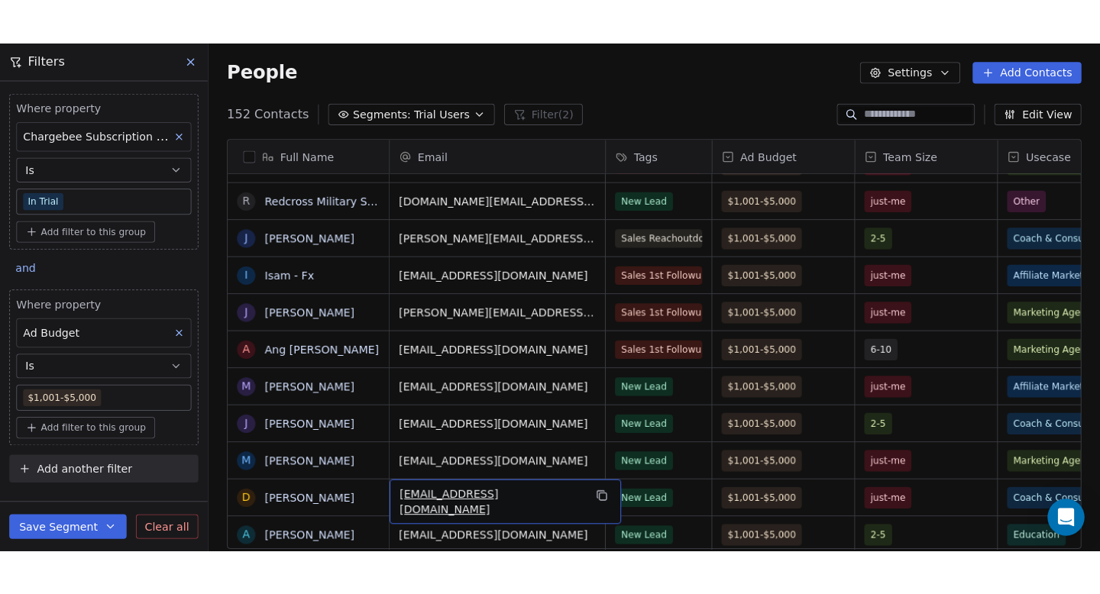
scroll to position [725, 0]
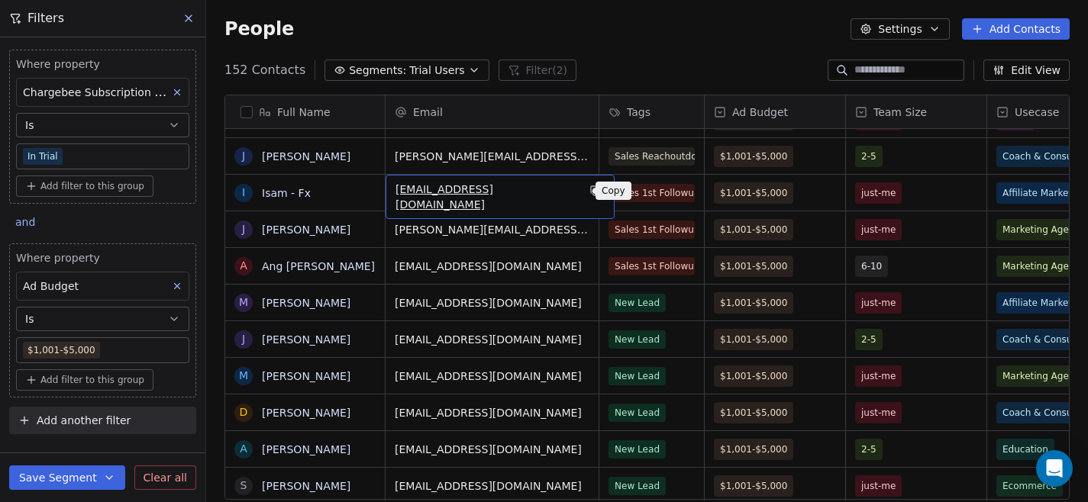
click at [590, 195] on icon "grid" at bounding box center [596, 191] width 12 height 12
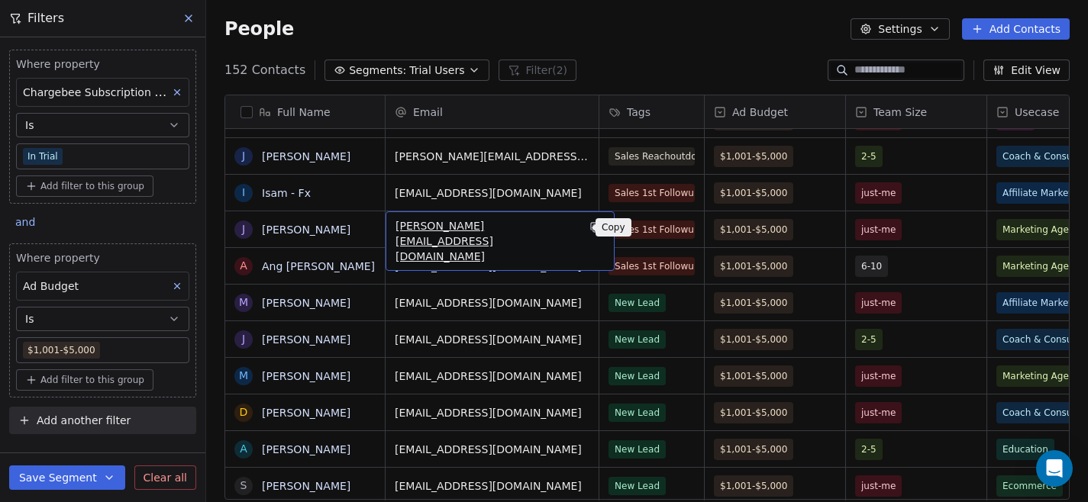
click at [590, 230] on icon "grid" at bounding box center [596, 227] width 12 height 12
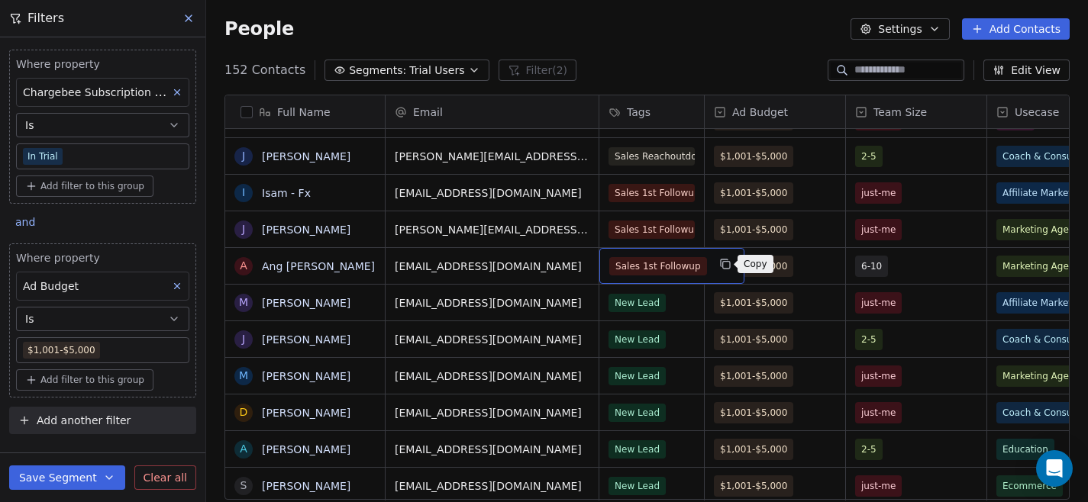
click at [716, 267] on button "grid" at bounding box center [725, 264] width 18 height 18
click at [607, 263] on div "Sales 1st Followup" at bounding box center [671, 266] width 145 height 36
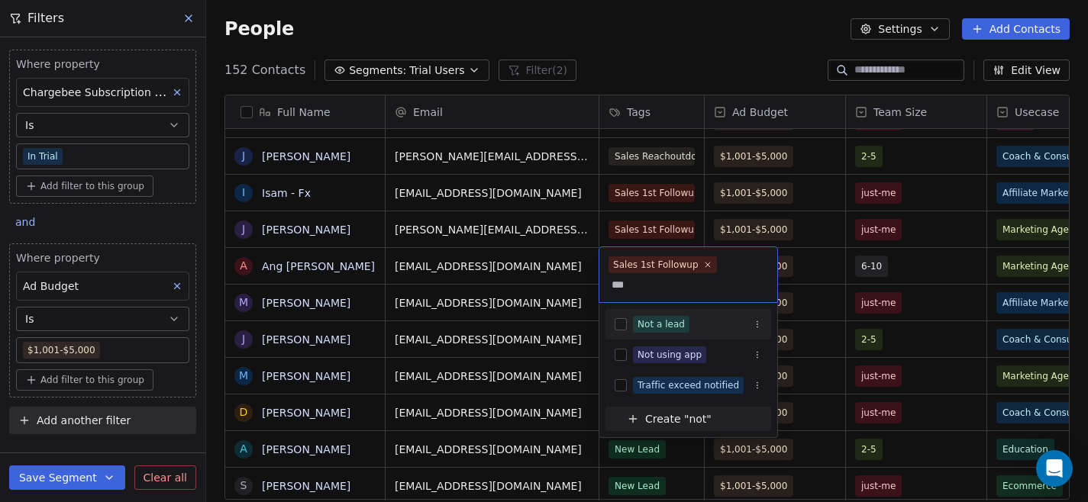
type input "***"
click at [612, 312] on div "Not a lead" at bounding box center [689, 324] width 166 height 24
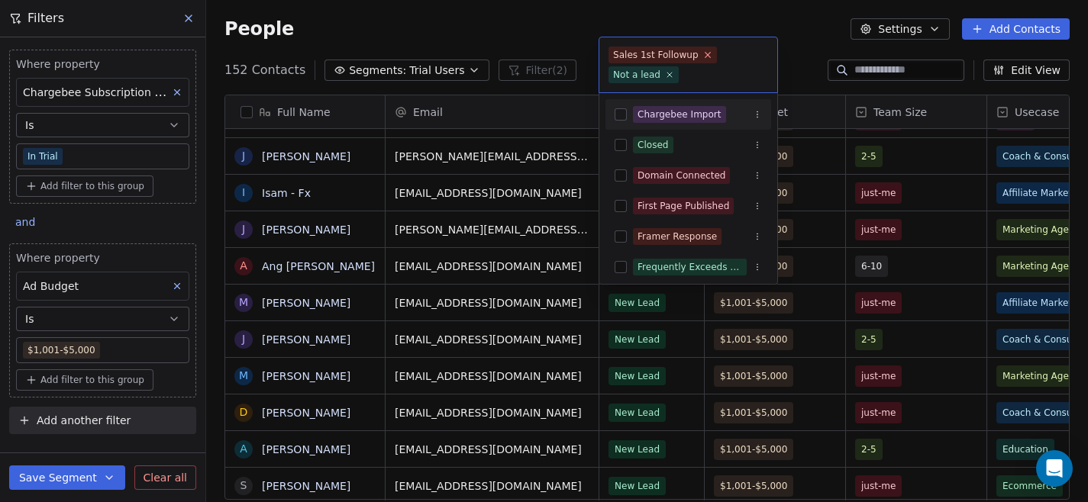
click at [705, 54] on icon at bounding box center [707, 55] width 5 height 5
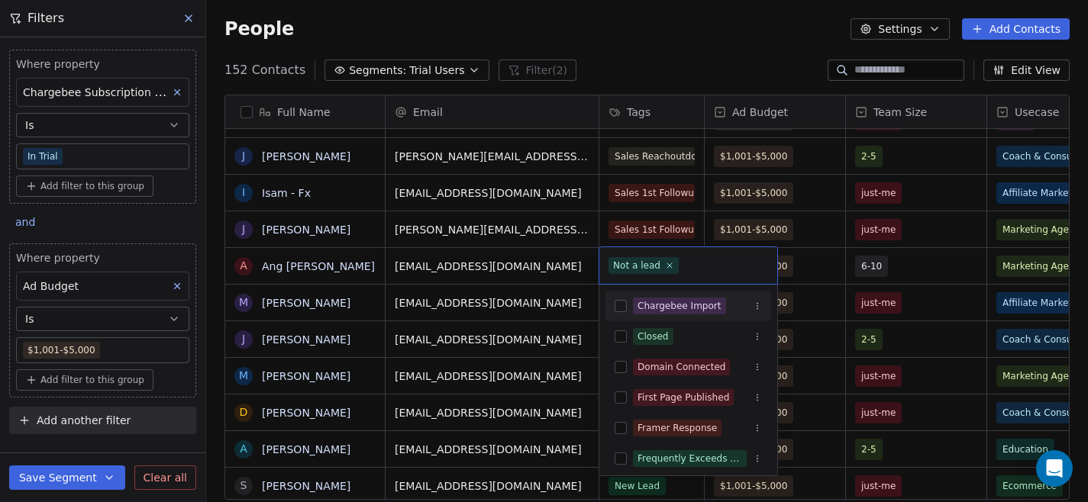
click at [623, 37] on html "Swipe Pages Contacts People Marketing Workflows Campaigns Sales Pipelines Seque…" at bounding box center [544, 251] width 1088 height 502
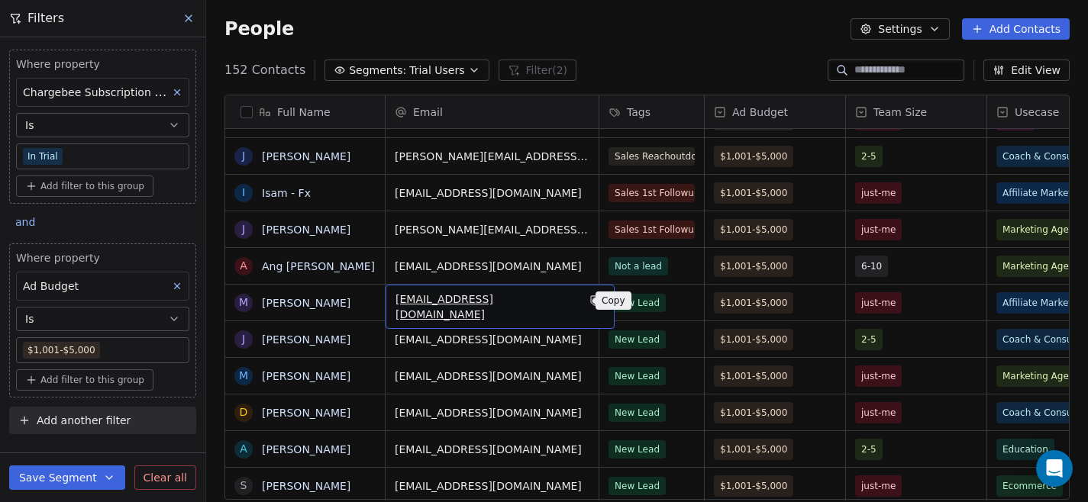
click at [593, 302] on icon "grid" at bounding box center [596, 302] width 7 height 7
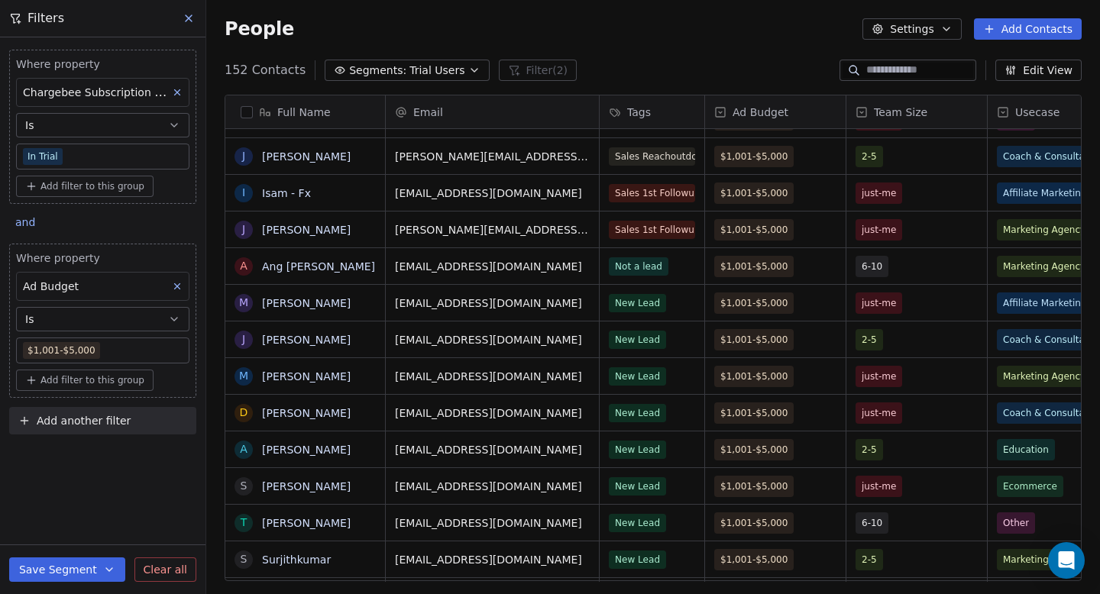
scroll to position [523, 893]
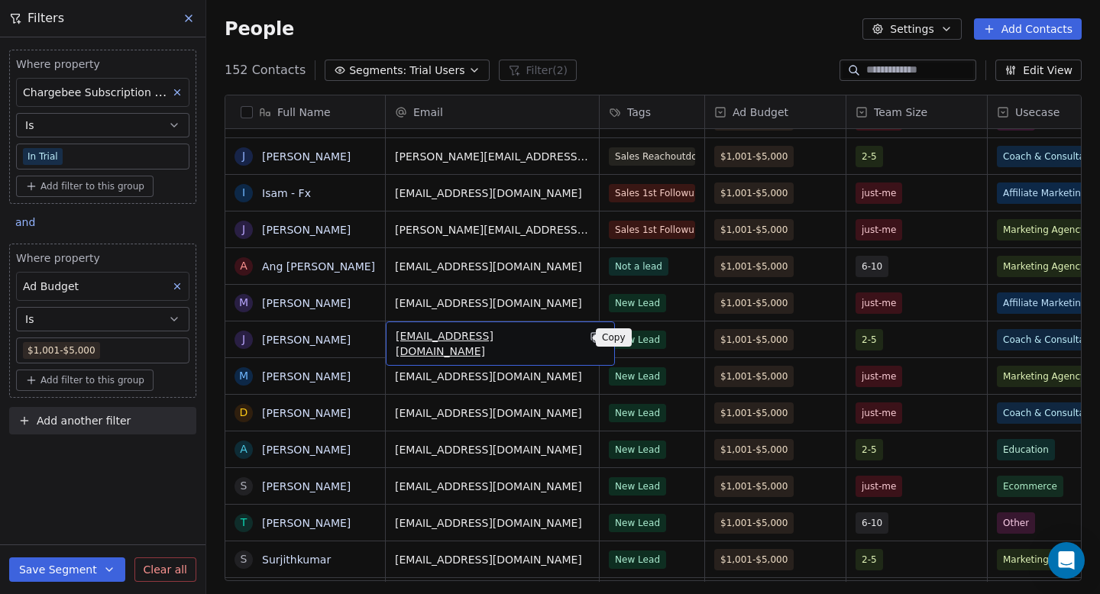
click at [590, 336] on icon "grid" at bounding box center [596, 337] width 12 height 12
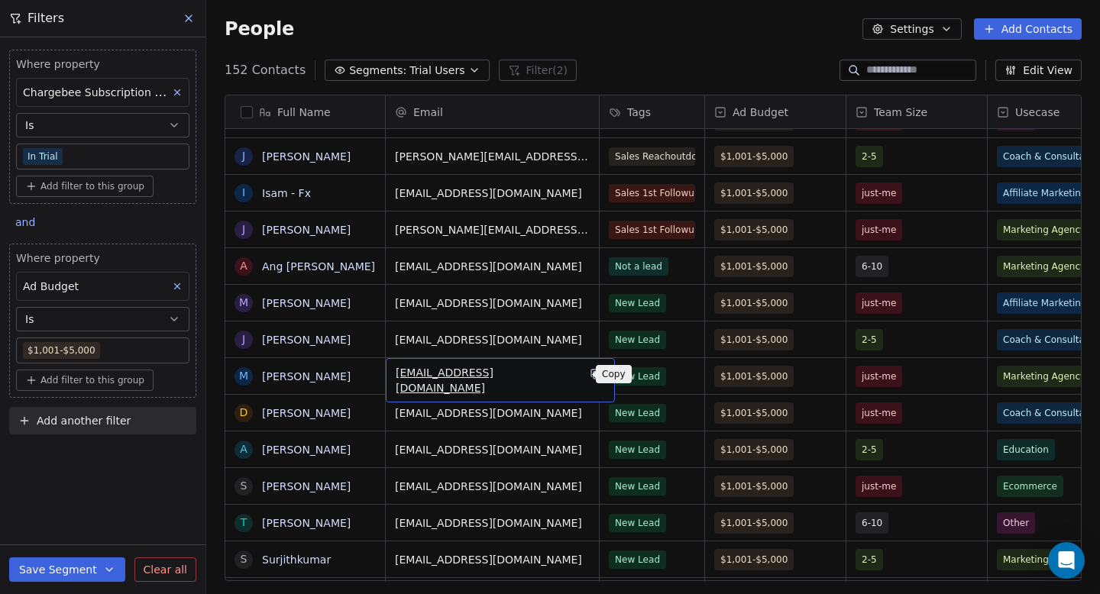
click at [586, 380] on button "grid" at bounding box center [595, 374] width 18 height 18
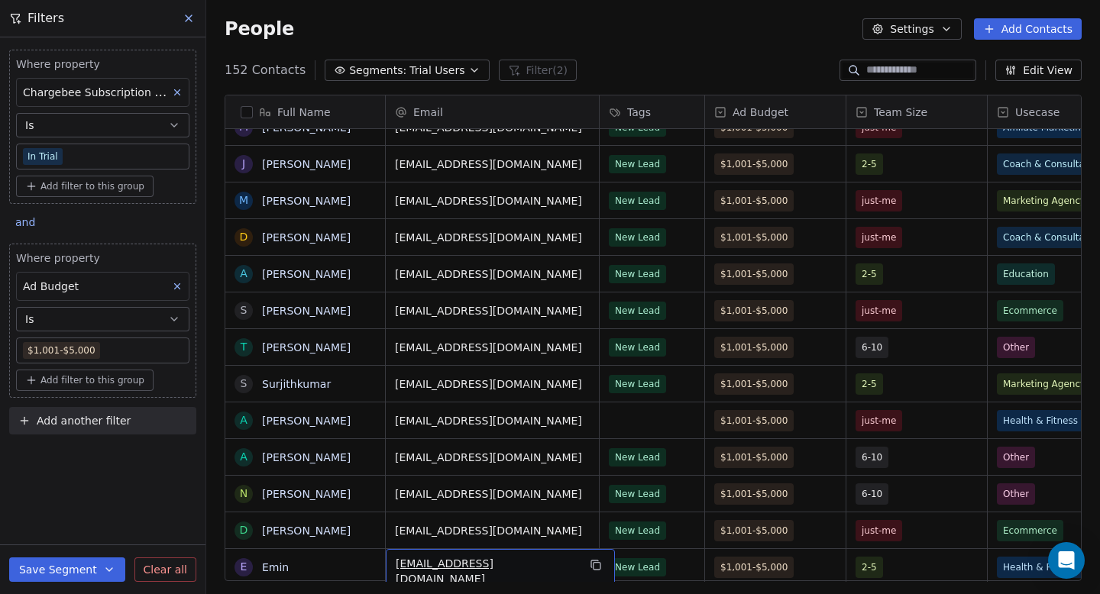
scroll to position [937, 0]
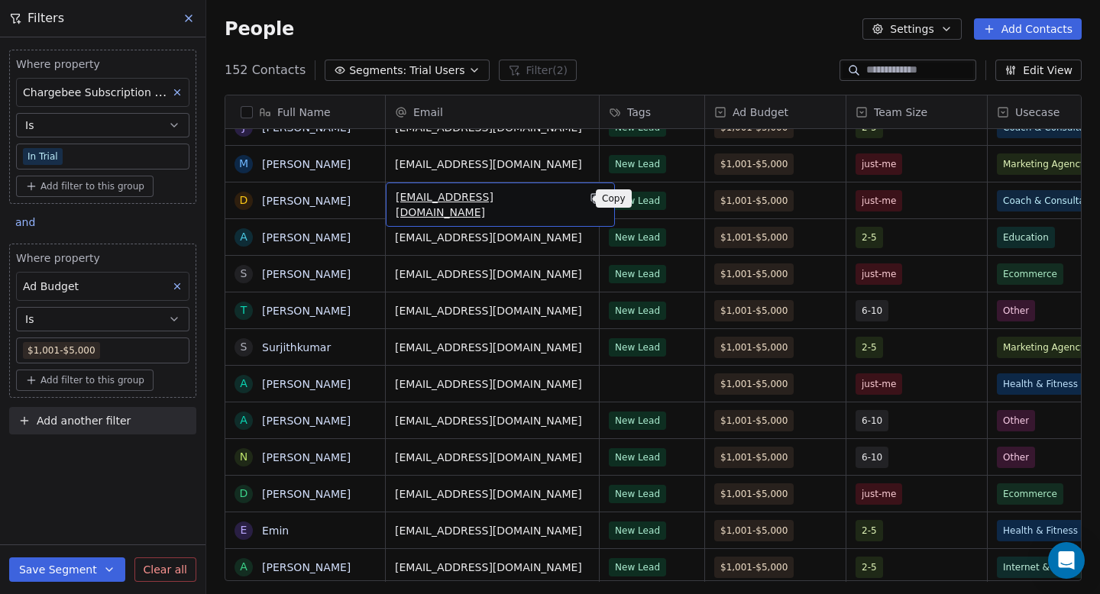
click at [586, 205] on button "grid" at bounding box center [595, 198] width 18 height 18
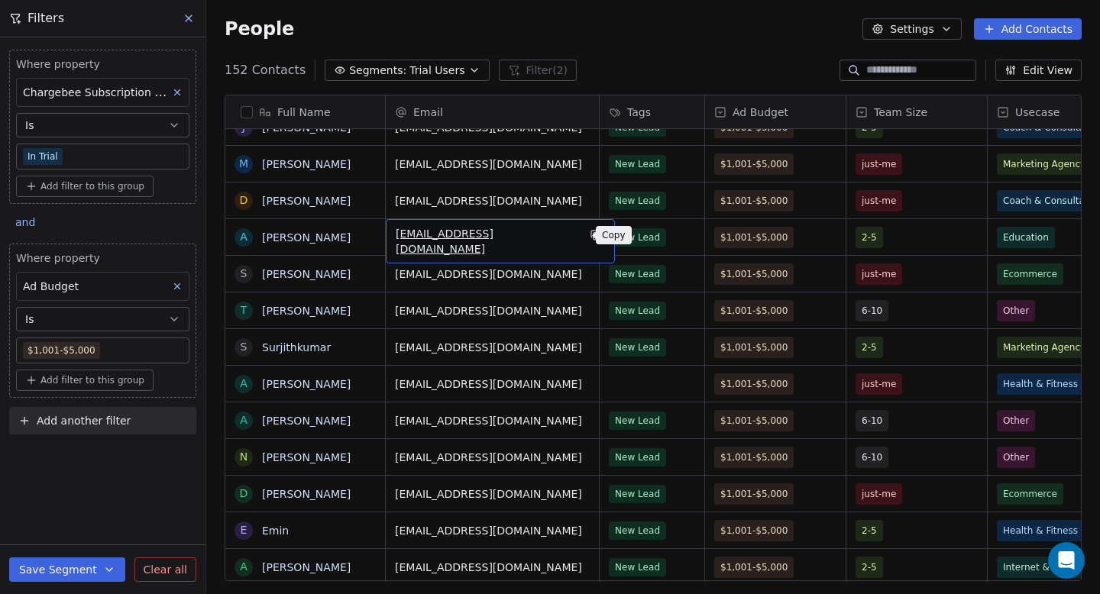
click at [590, 233] on icon "grid" at bounding box center [596, 235] width 12 height 12
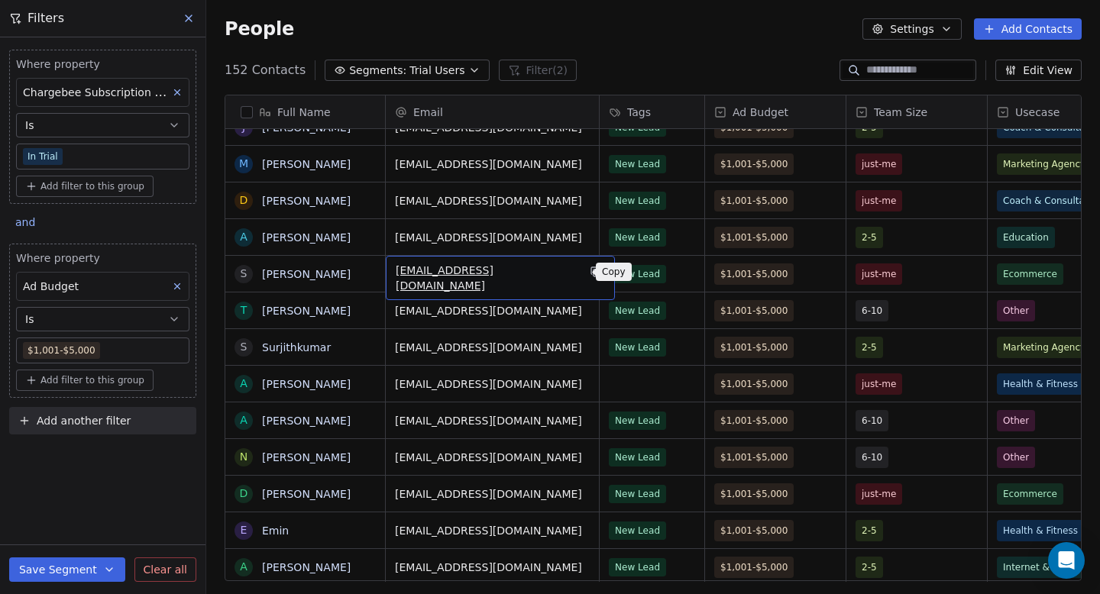
click at [586, 269] on button "grid" at bounding box center [595, 272] width 18 height 18
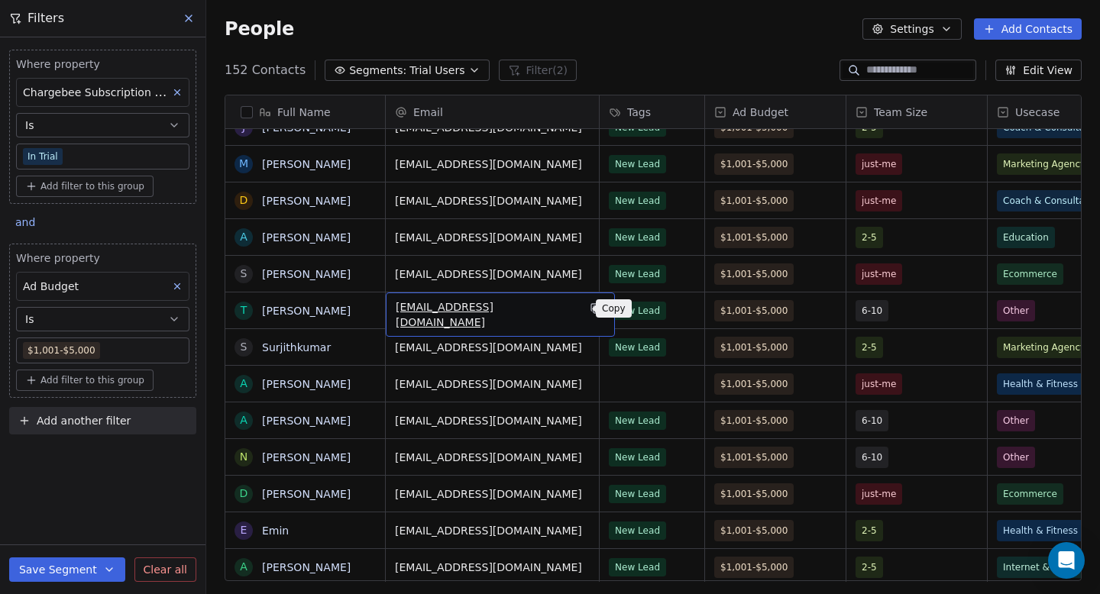
click at [590, 310] on icon "grid" at bounding box center [596, 308] width 12 height 12
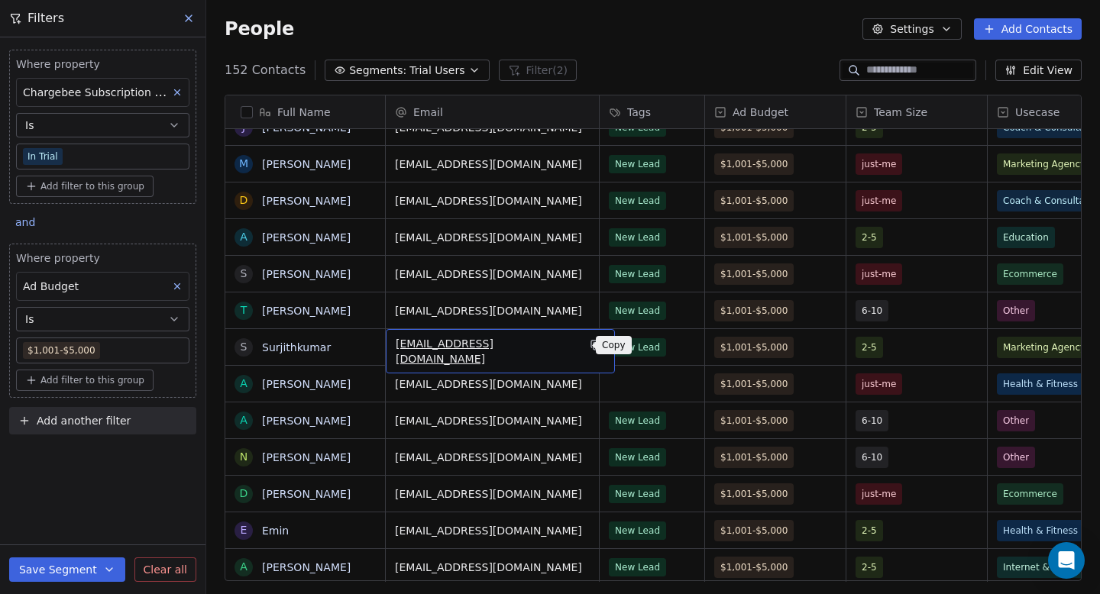
click at [593, 347] on icon "grid" at bounding box center [596, 346] width 7 height 7
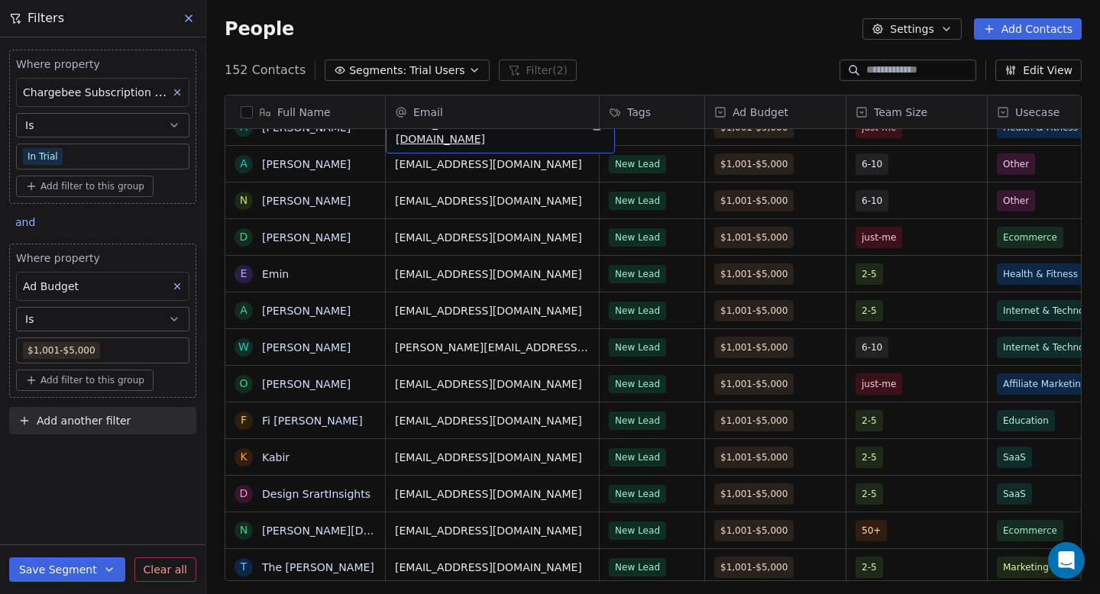
scroll to position [1173, 0]
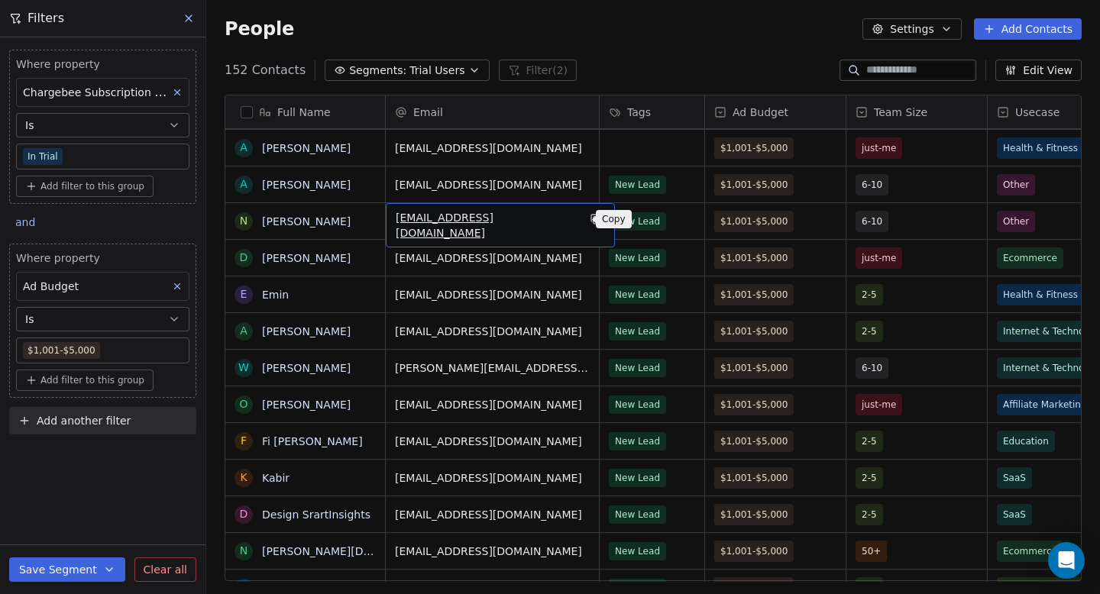
click at [591, 219] on icon "grid" at bounding box center [594, 218] width 7 height 7
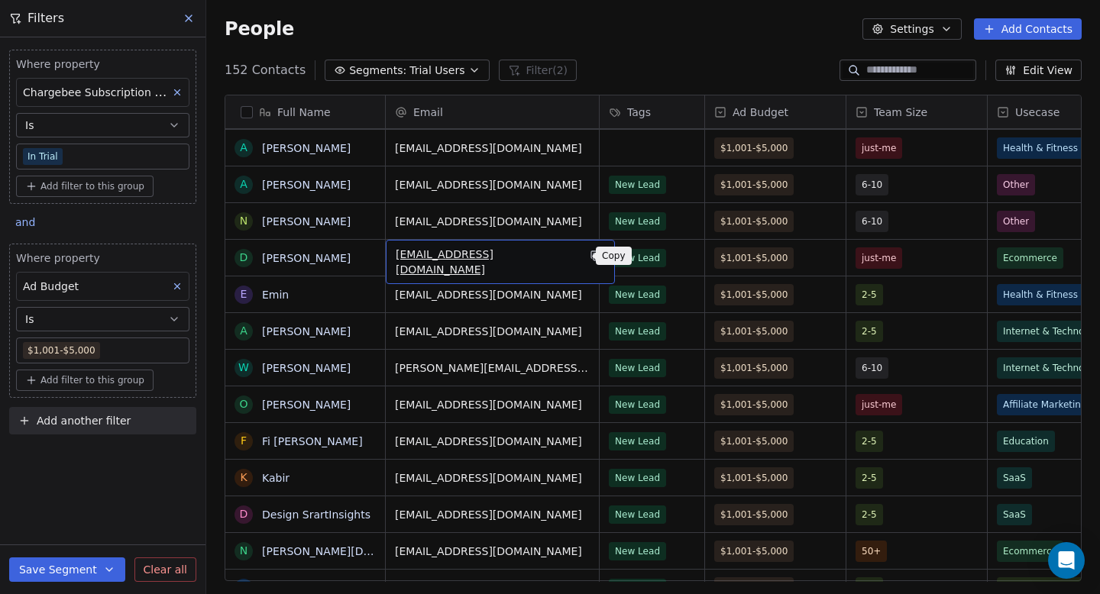
click at [590, 254] on icon "grid" at bounding box center [596, 256] width 12 height 12
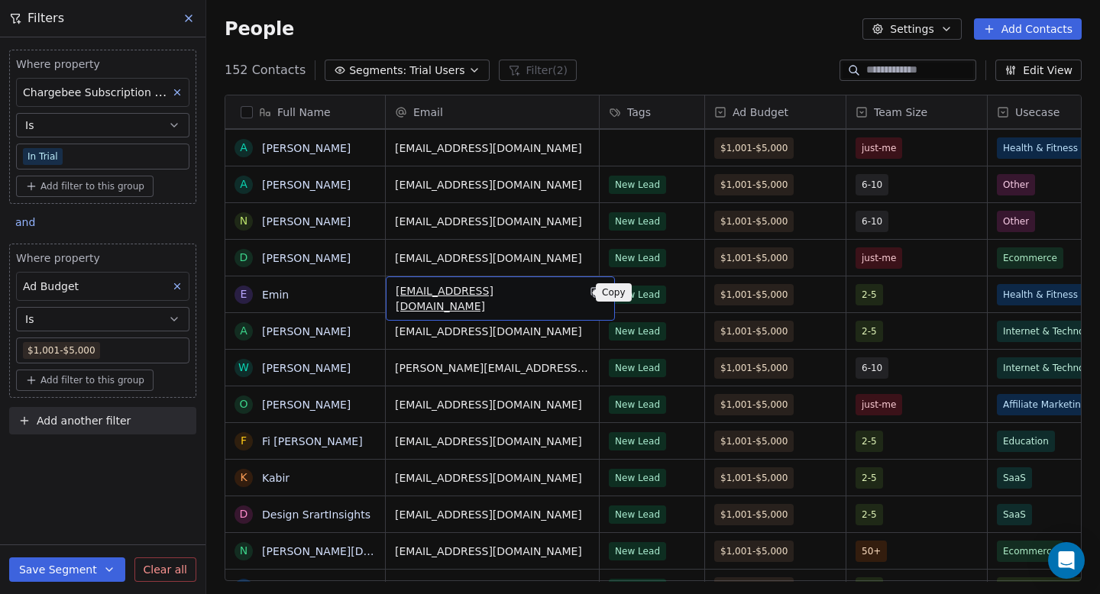
click at [590, 290] on icon "grid" at bounding box center [596, 292] width 12 height 12
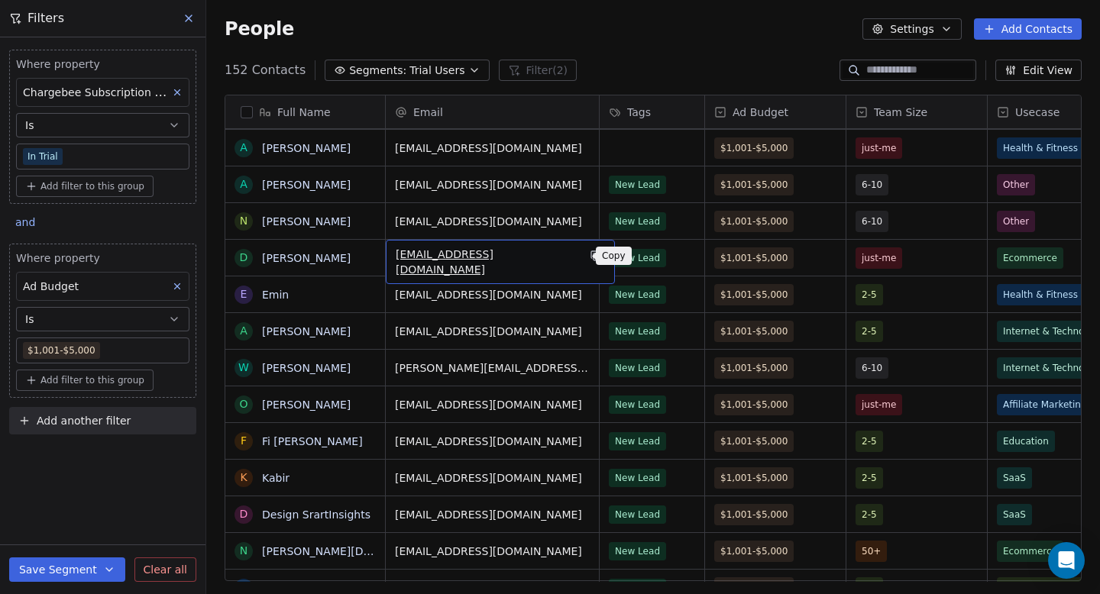
click at [590, 253] on icon "grid" at bounding box center [596, 256] width 12 height 12
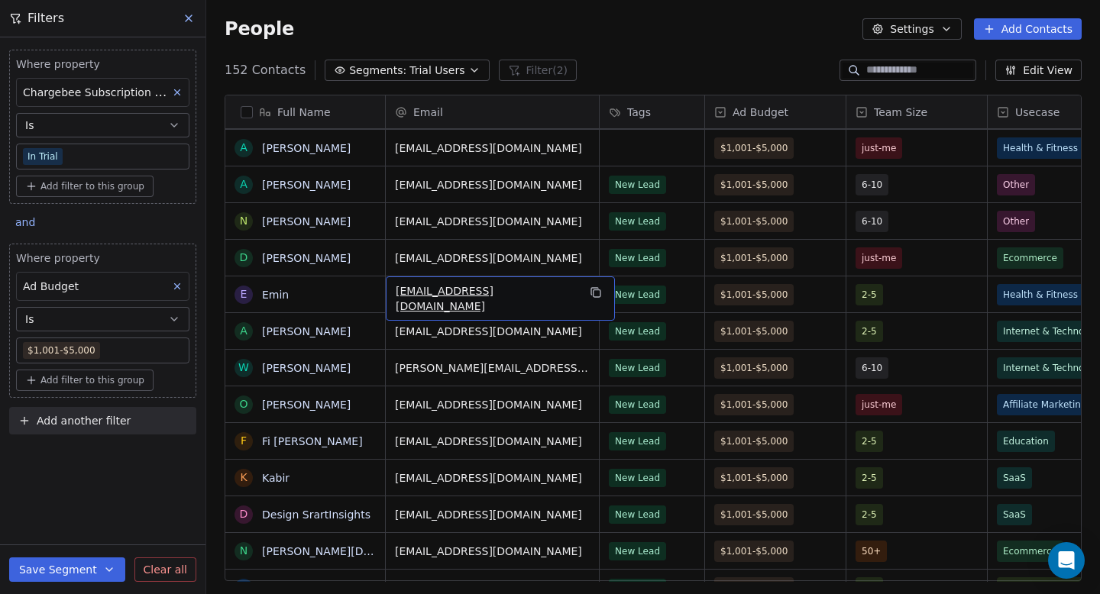
click at [564, 295] on div "[EMAIL_ADDRESS][DOMAIN_NAME]" at bounding box center [500, 298] width 229 height 44
click at [582, 294] on input "**********" at bounding box center [492, 294] width 207 height 31
drag, startPoint x: 572, startPoint y: 294, endPoint x: 432, endPoint y: 226, distance: 155.4
click at [432, 226] on html "Swipe Pages Contacts People Marketing Workflows Campaigns Sales Pipelines Seque…" at bounding box center [550, 297] width 1100 height 594
click at [695, 287] on html "Swipe Pages Contacts People Marketing Workflows Campaigns Sales Pipelines Seque…" at bounding box center [550, 297] width 1100 height 594
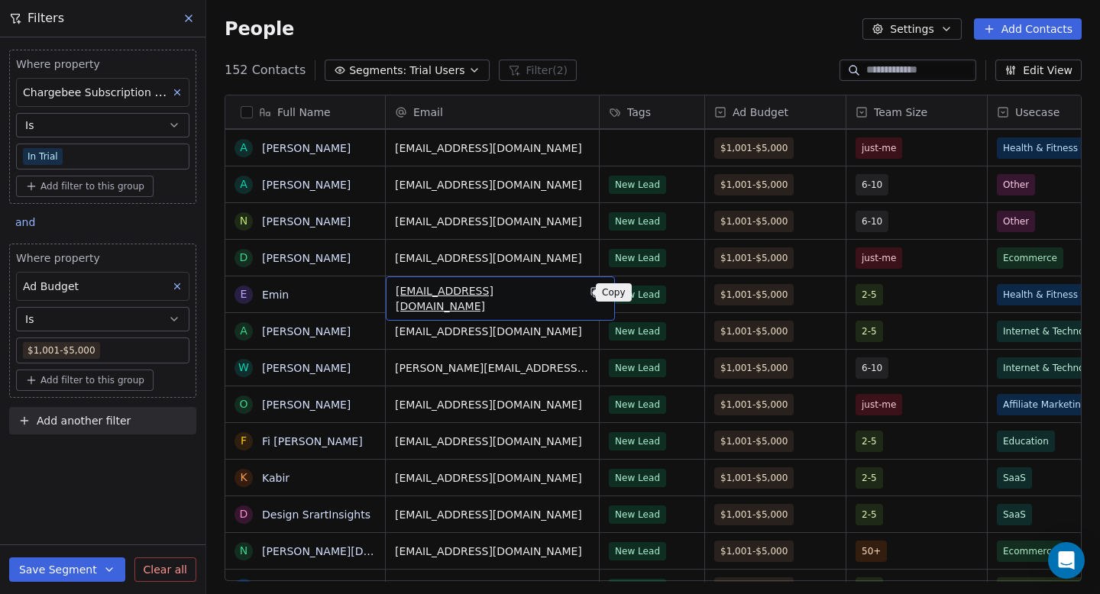
click at [590, 292] on icon "grid" at bounding box center [596, 292] width 12 height 12
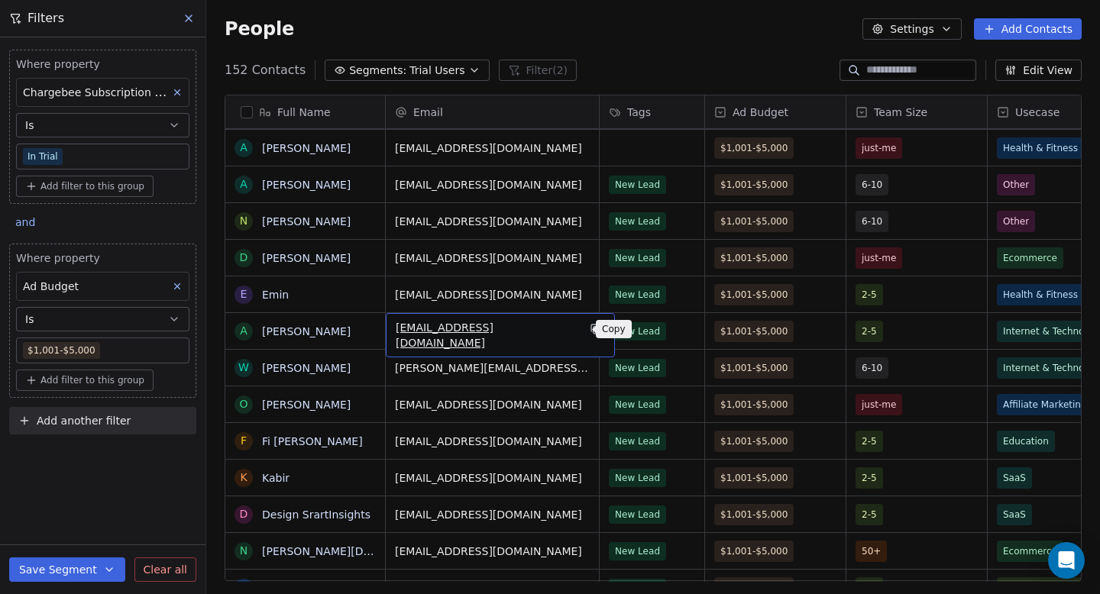
click at [590, 333] on icon "grid" at bounding box center [596, 329] width 12 height 12
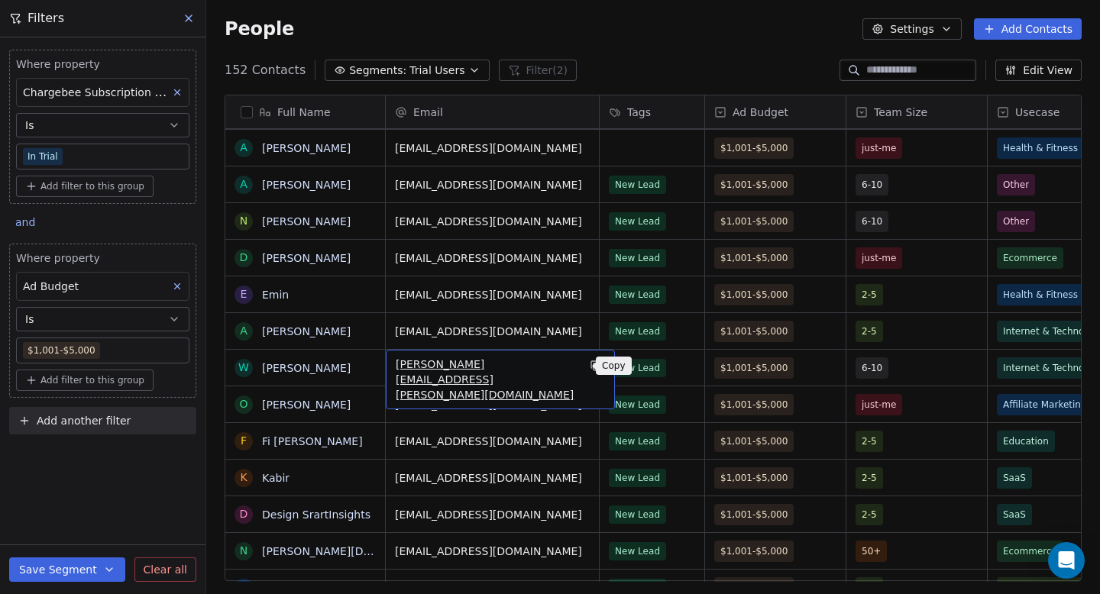
click at [590, 367] on icon "grid" at bounding box center [596, 366] width 12 height 12
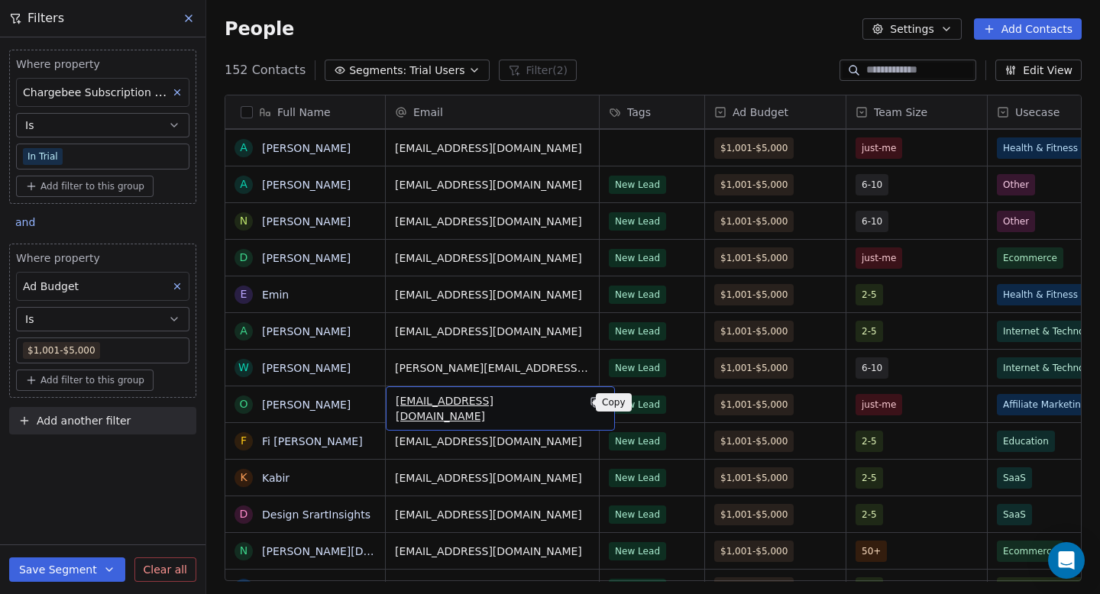
click at [590, 402] on icon "grid" at bounding box center [596, 402] width 12 height 12
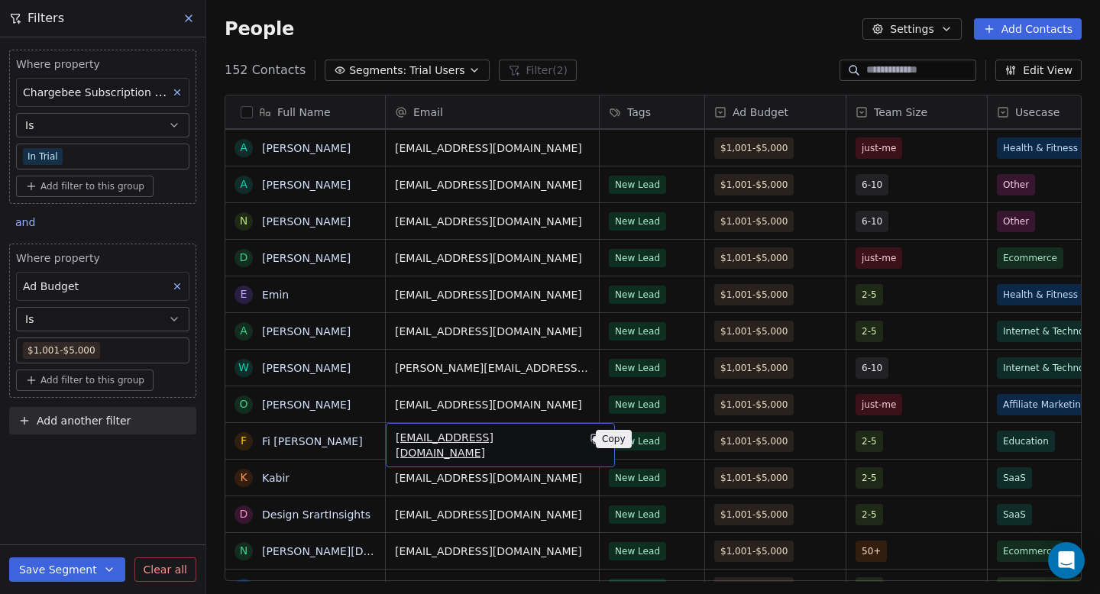
click at [593, 437] on icon "grid" at bounding box center [596, 440] width 7 height 7
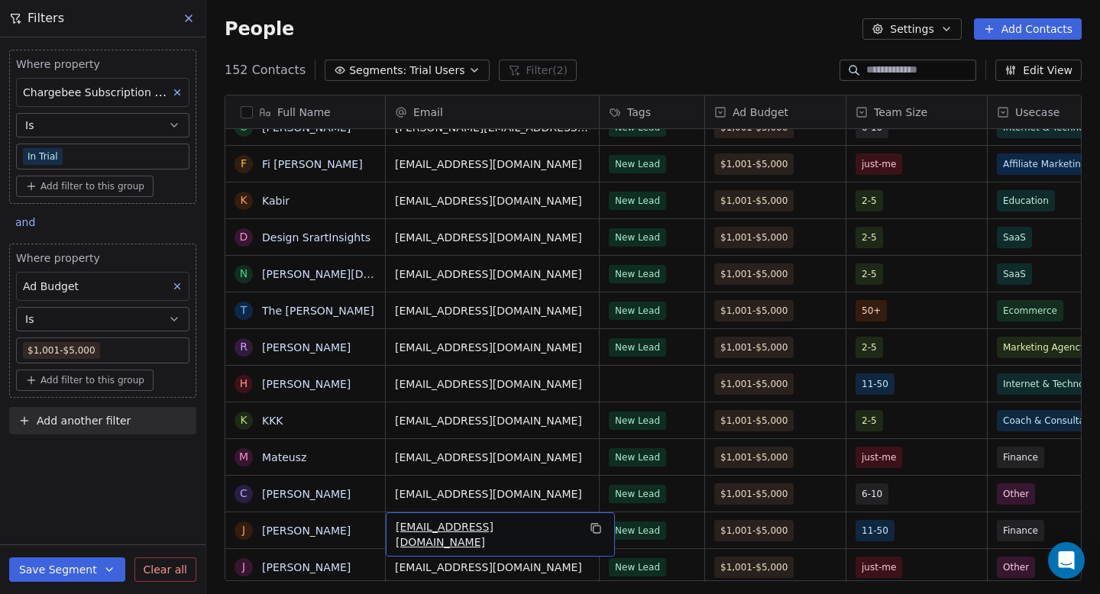
scroll to position [1450, 0]
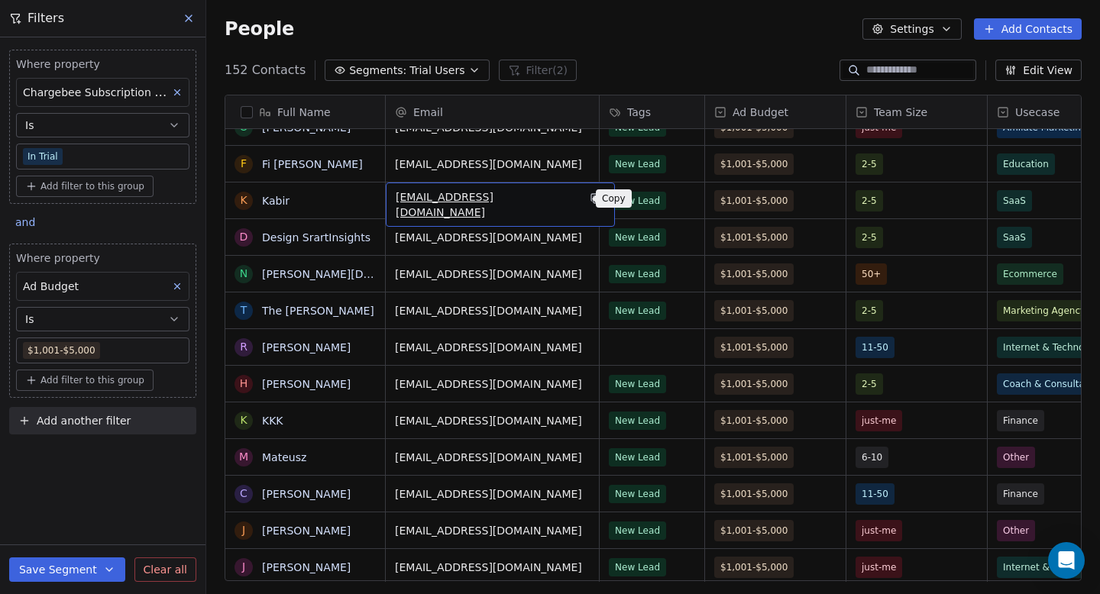
click at [590, 196] on icon "grid" at bounding box center [596, 198] width 12 height 12
click at [549, 229] on html "Swipe Pages Contacts People Marketing Workflows Campaigns Sales Pipelines Seque…" at bounding box center [550, 297] width 1100 height 594
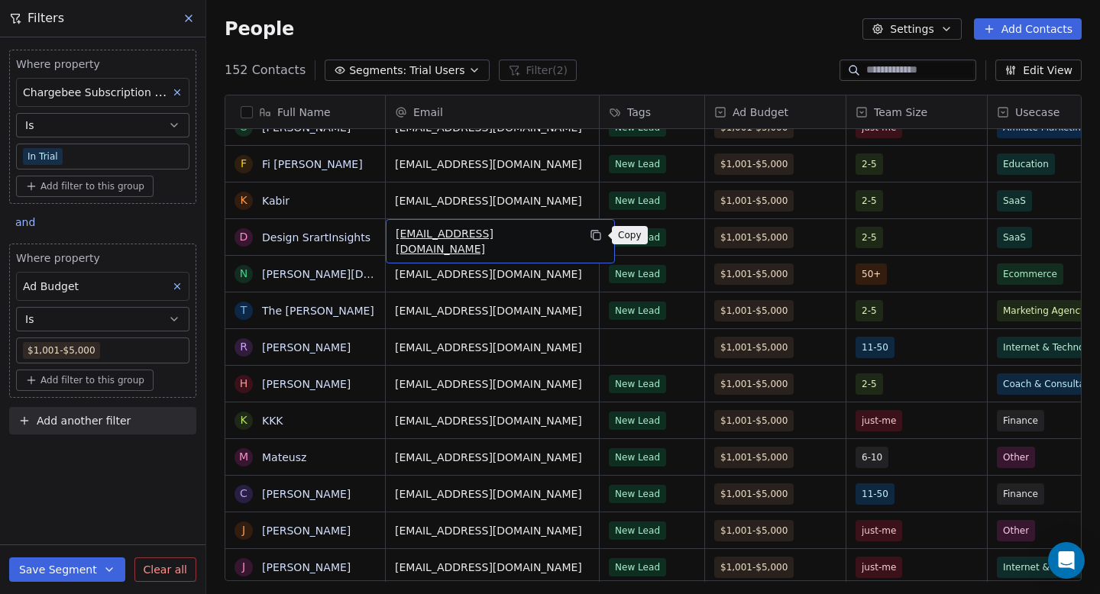
click at [586, 234] on button "grid" at bounding box center [595, 235] width 18 height 18
click at [591, 234] on icon "grid" at bounding box center [594, 234] width 7 height 7
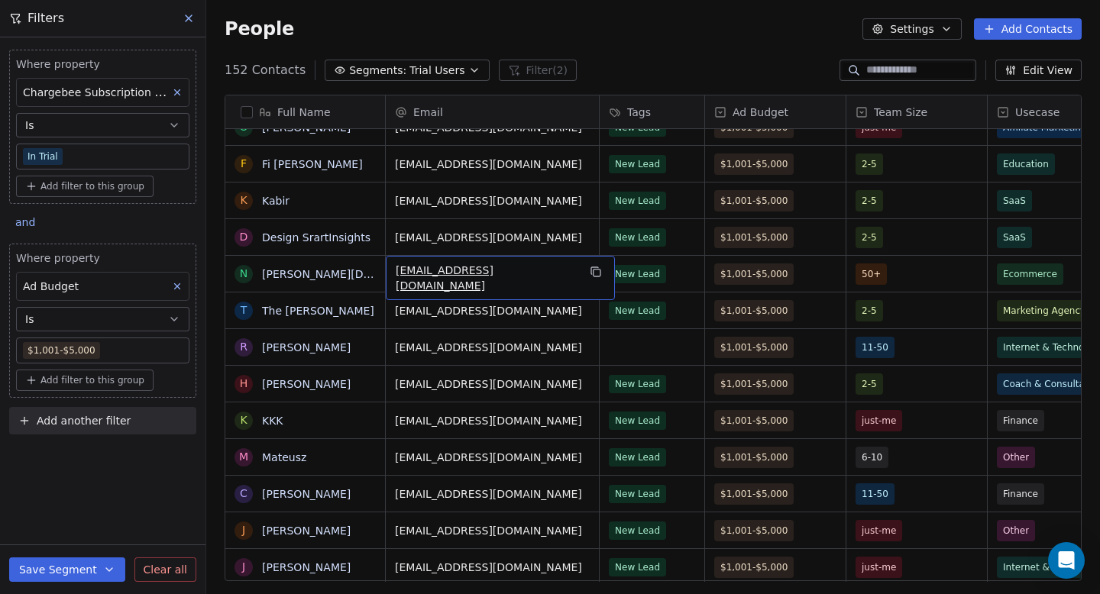
click at [585, 261] on div "[EMAIL_ADDRESS][DOMAIN_NAME]" at bounding box center [500, 278] width 229 height 44
click at [580, 268] on input "**********" at bounding box center [492, 274] width 207 height 31
click at [645, 270] on html "Swipe Pages Contacts People Marketing Workflows Campaigns Sales Pipelines Seque…" at bounding box center [550, 297] width 1100 height 594
click at [590, 272] on icon "grid" at bounding box center [596, 272] width 12 height 12
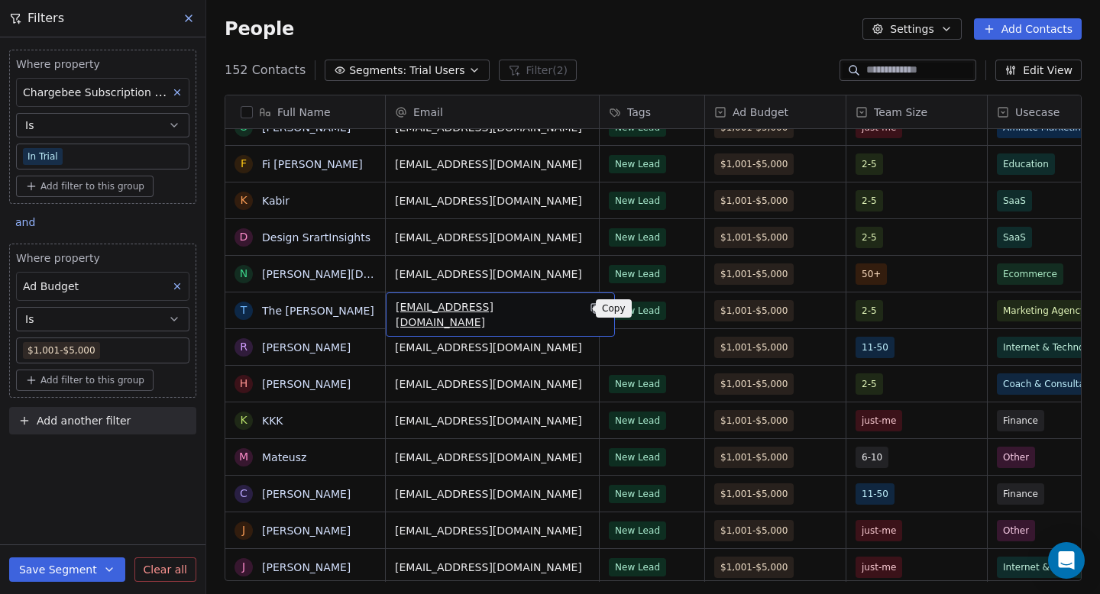
click at [587, 304] on button "grid" at bounding box center [595, 308] width 18 height 18
click at [644, 323] on html "Swipe Pages Contacts People Marketing Workflows Campaigns Sales Pipelines Seque…" at bounding box center [550, 297] width 1100 height 594
click at [593, 309] on icon "grid" at bounding box center [596, 309] width 7 height 7
click at [587, 399] on html "Swipe Pages Contacts People Marketing Workflows Campaigns Sales Pipelines Seque…" at bounding box center [550, 297] width 1100 height 594
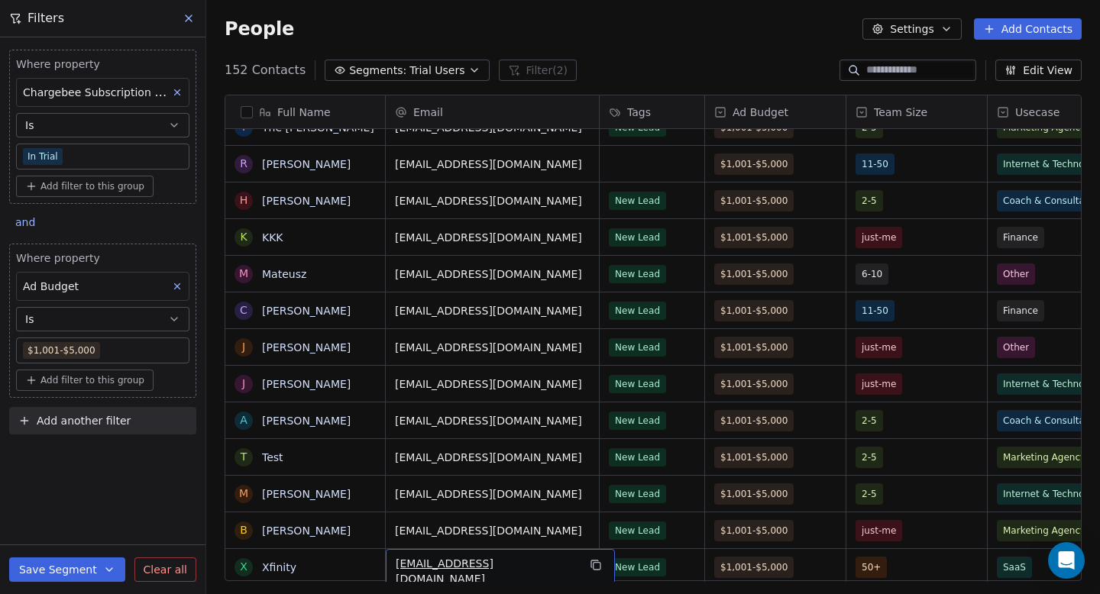
scroll to position [1670, 0]
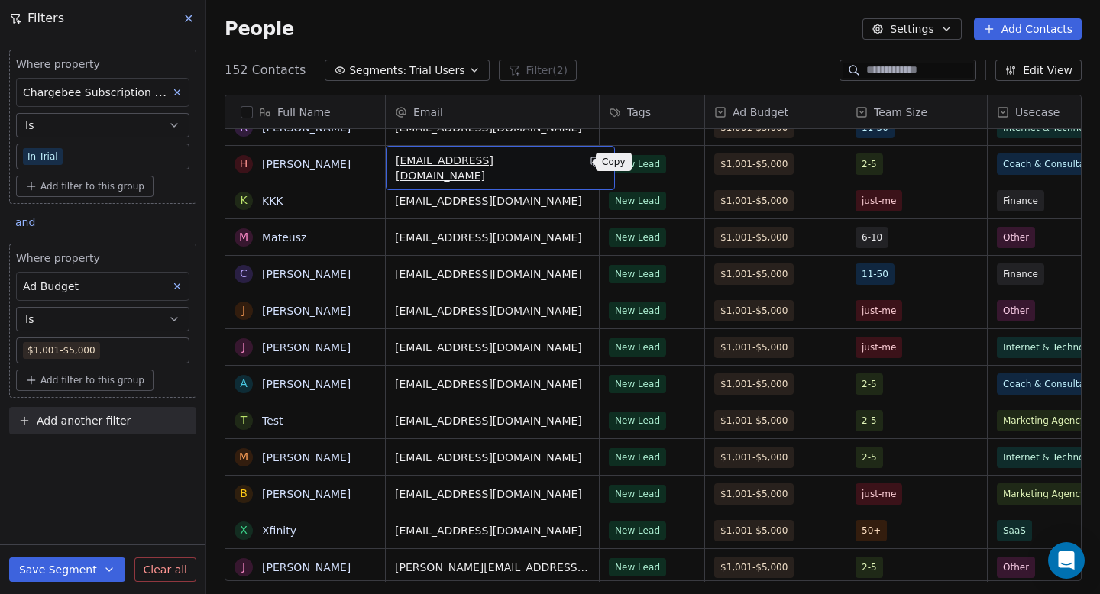
click at [586, 168] on button "grid" at bounding box center [595, 162] width 18 height 18
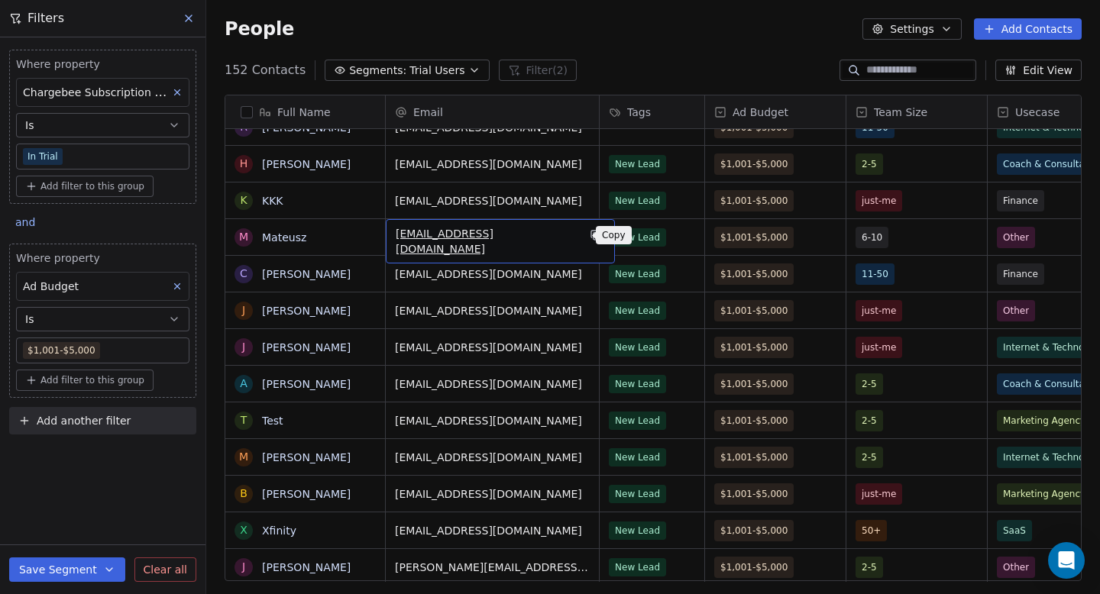
click at [586, 237] on button "grid" at bounding box center [595, 235] width 18 height 18
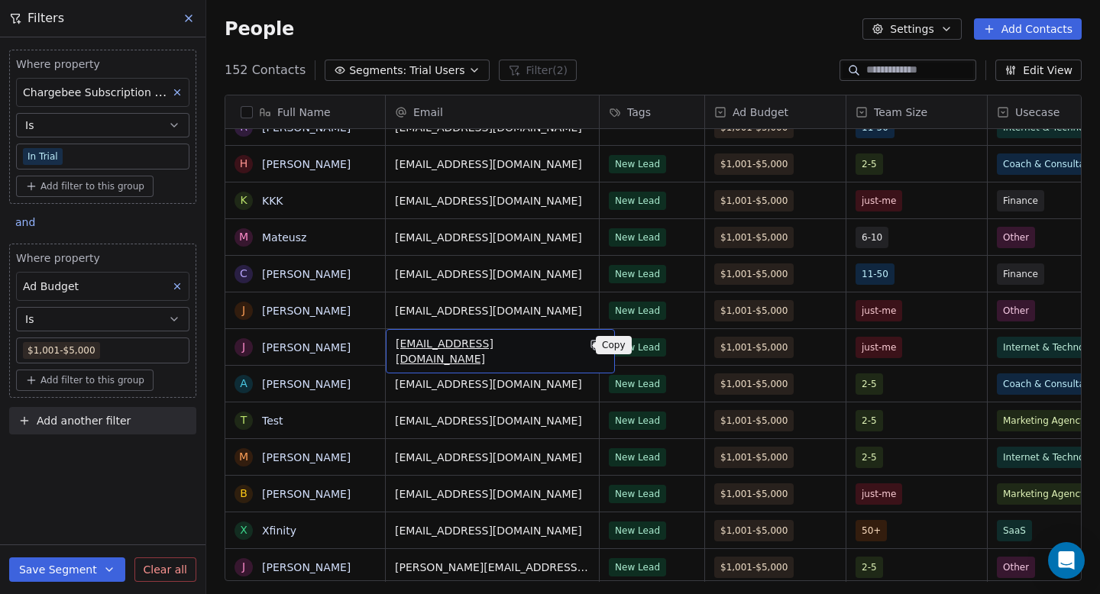
click at [590, 346] on icon "grid" at bounding box center [596, 345] width 12 height 12
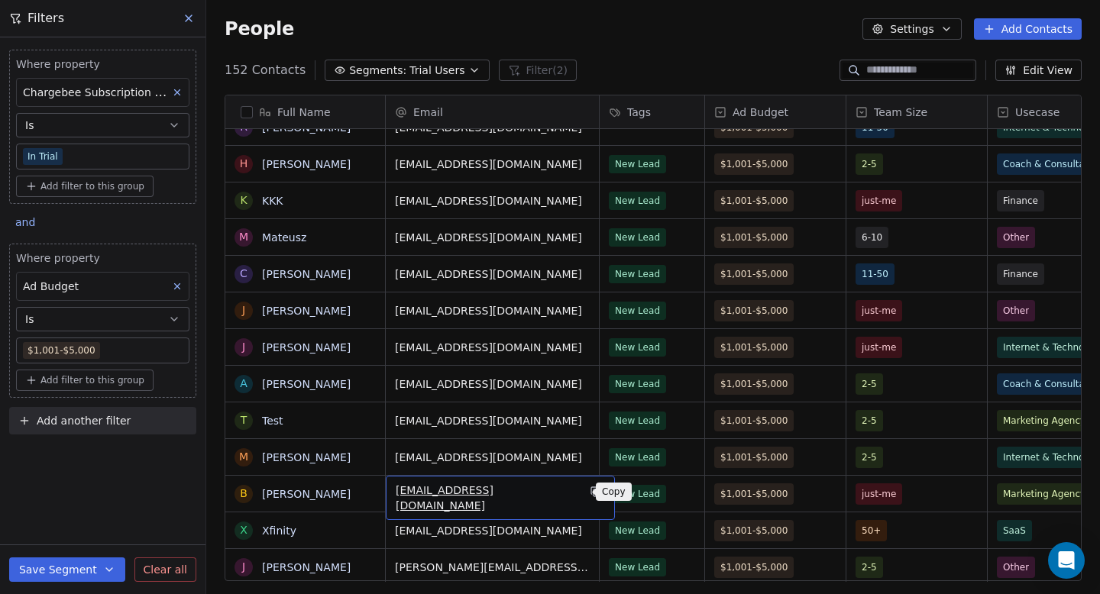
click at [590, 490] on icon "grid" at bounding box center [596, 492] width 12 height 12
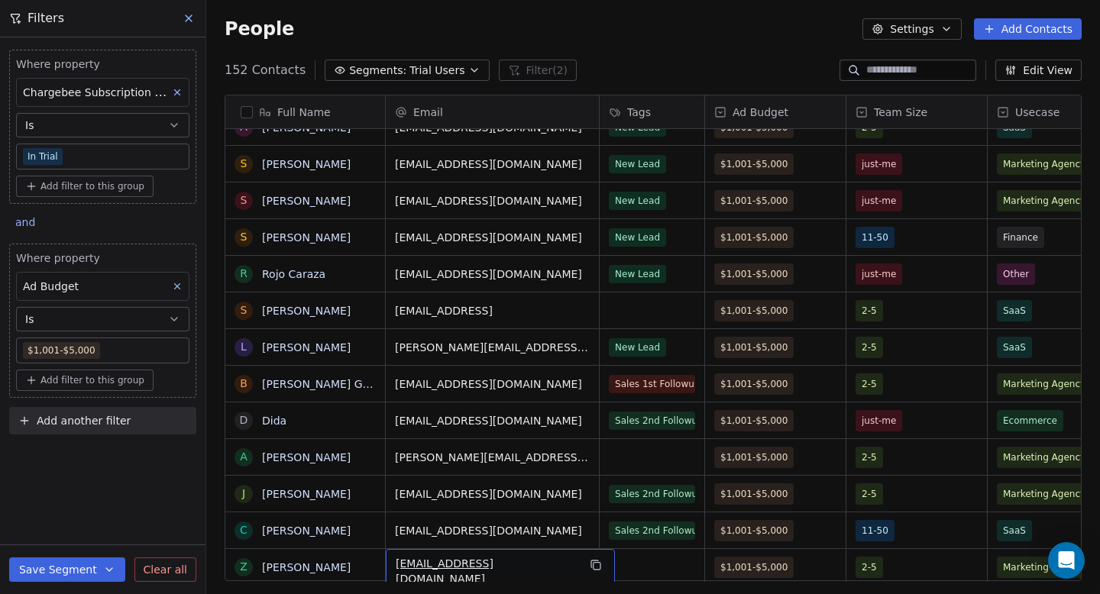
scroll to position [2257, 0]
